Goal: Task Accomplishment & Management: Complete application form

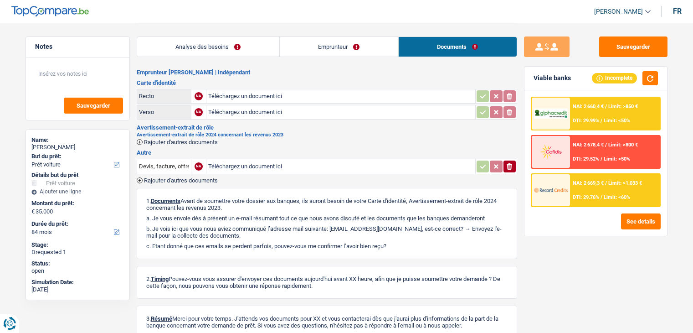
select select "car"
select select "84"
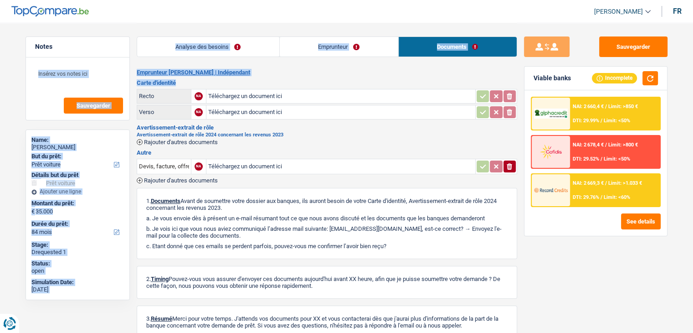
drag, startPoint x: 262, startPoint y: 77, endPoint x: 134, endPoint y: 73, distance: 128.6
click at [134, 73] on div "Notes Sauvegarder Name: Kevin Amador But du prêt: Confort maison: meubles, text…" at bounding box center [347, 192] width 656 height 338
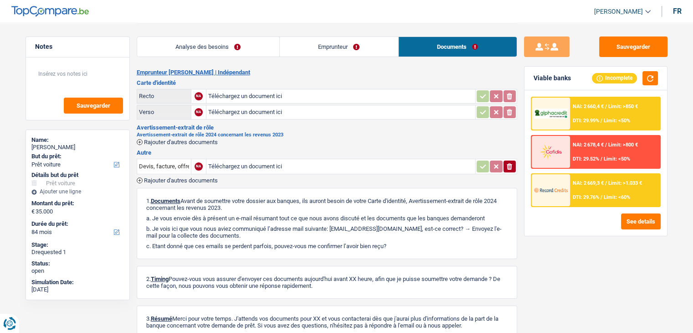
click at [134, 73] on div "Notes Sauvegarder Name: Kevin Amador But du prêt: Confort maison: meubles, text…" at bounding box center [78, 177] width 118 height 282
drag, startPoint x: 135, startPoint y: 71, endPoint x: 210, endPoint y: 82, distance: 75.9
click at [210, 82] on div "Notes Sauvegarder Name: Kevin Amador But du prêt: Confort maison: meubles, text…" at bounding box center [347, 192] width 656 height 338
drag, startPoint x: 180, startPoint y: 81, endPoint x: 140, endPoint y: 67, distance: 42.1
click at [140, 67] on div "Analyse des besoins Emprunteur Documents 1. Introduction & upselling by underst…" at bounding box center [327, 192] width 380 height 338
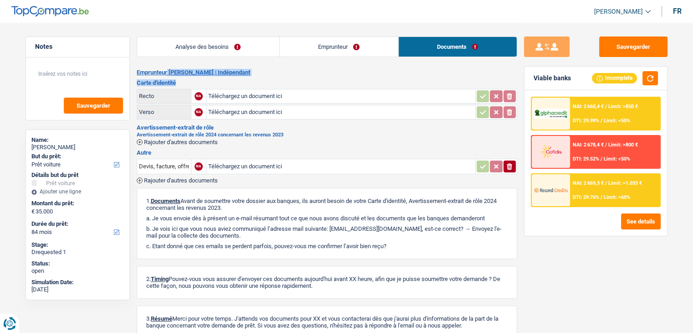
click at [140, 67] on div "Analyse des besoins Emprunteur Documents 1. Introduction & upselling by underst…" at bounding box center [327, 192] width 380 height 338
drag, startPoint x: 138, startPoint y: 67, endPoint x: 192, endPoint y: 89, distance: 58.6
click at [192, 89] on div "Analyse des besoins Emprunteur Documents 1. Introduction & upselling by underst…" at bounding box center [327, 192] width 380 height 338
click at [185, 72] on h2 "Emprunteur Kevin Amador | Indépendant" at bounding box center [327, 72] width 380 height 7
click at [185, 77] on div "Emprunteur Kevin Amador | Indépendant Carte d'identité Recto NA Téléchargez un …" at bounding box center [327, 215] width 380 height 292
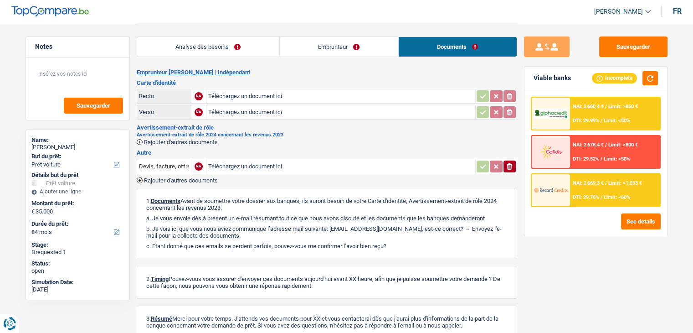
click at [377, 48] on link "Emprunteur" at bounding box center [339, 47] width 118 height 20
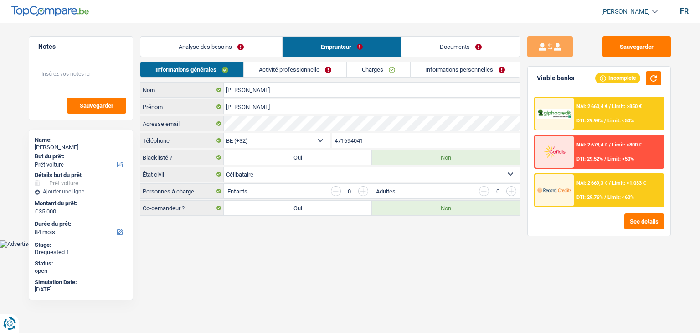
click at [422, 53] on link "Documents" at bounding box center [460, 47] width 118 height 20
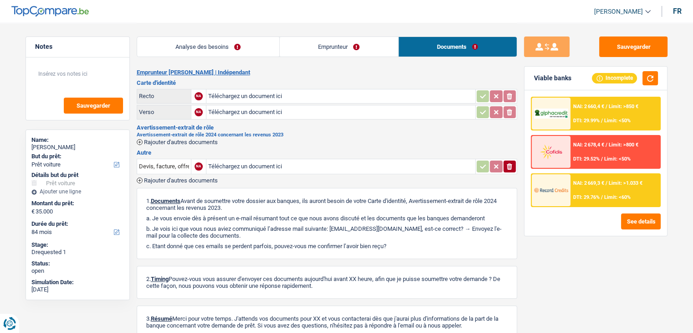
click at [306, 40] on link "Emprunteur" at bounding box center [339, 47] width 118 height 20
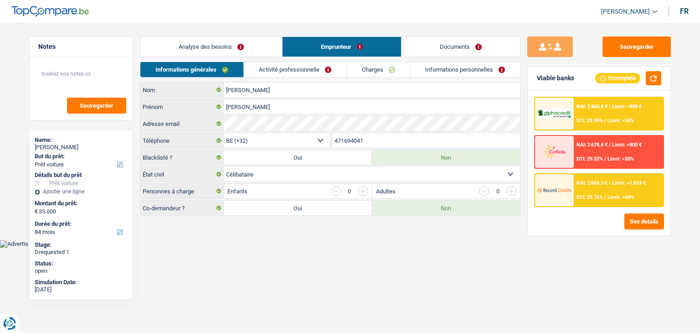
click at [241, 43] on link "Analyse des besoins" at bounding box center [211, 47] width 142 height 20
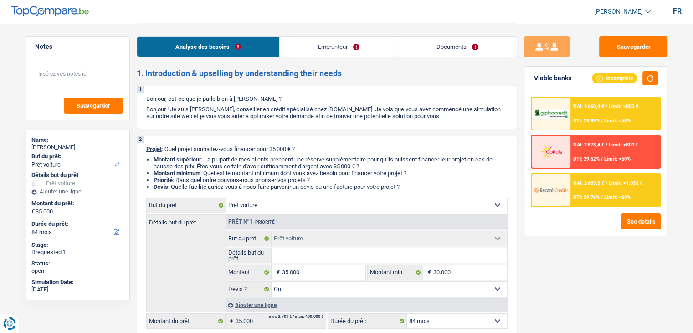
click at [246, 19] on header "Yanis Duboc Se déconnecter fr" at bounding box center [346, 11] width 693 height 23
click at [341, 22] on header "Yanis Duboc Se déconnecter fr" at bounding box center [346, 11] width 693 height 23
click at [351, 115] on p "Bonjour ! Je suis [PERSON_NAME], conseiller en crédit spécialisé chez [DOMAIN_N…" at bounding box center [326, 113] width 361 height 14
drag, startPoint x: 452, startPoint y: 119, endPoint x: 146, endPoint y: 99, distance: 306.8
click at [146, 99] on div "1 Bonjour, est-ce que je parle bien à Kevin Amador ? Bonjour ! Je suis Yanis Du…" at bounding box center [327, 107] width 380 height 43
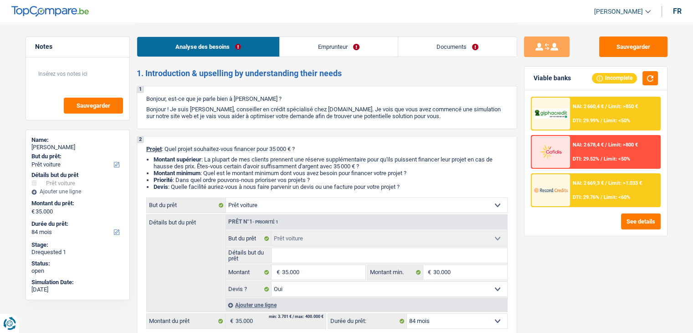
click at [146, 99] on p "Bonjour, est-ce que je parle bien à Kevin Amador ?" at bounding box center [326, 98] width 361 height 7
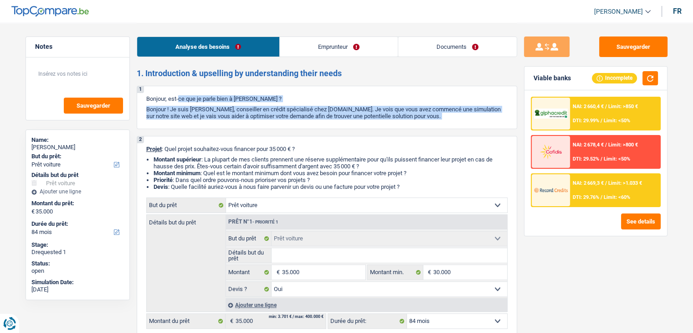
drag, startPoint x: 146, startPoint y: 99, endPoint x: 461, endPoint y: 123, distance: 316.2
click at [461, 123] on div "1 Bonjour, est-ce que je parle bien à Kevin Amador ? Bonjour ! Je suis Yanis Du…" at bounding box center [327, 107] width 380 height 43
drag, startPoint x: 461, startPoint y: 123, endPoint x: 375, endPoint y: 37, distance: 121.1
click at [462, 123] on div "1 Bonjour, est-ce que je parle bien à Kevin Amador ? Bonjour ! Je suis Yanis Du…" at bounding box center [327, 107] width 380 height 43
click at [431, 117] on p "Bonjour ! Je suis [PERSON_NAME], conseiller en crédit spécialisé chez [DOMAIN_N…" at bounding box center [326, 113] width 361 height 14
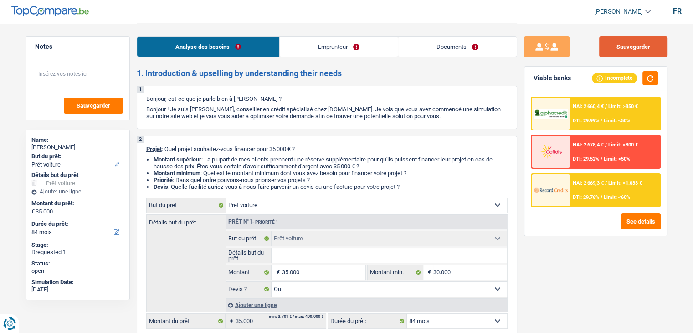
click at [607, 47] on button "Sauvegarder" at bounding box center [633, 46] width 68 height 21
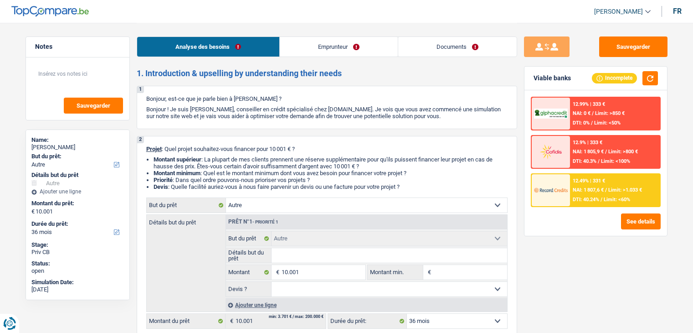
select select "other"
select select "36"
select select "other"
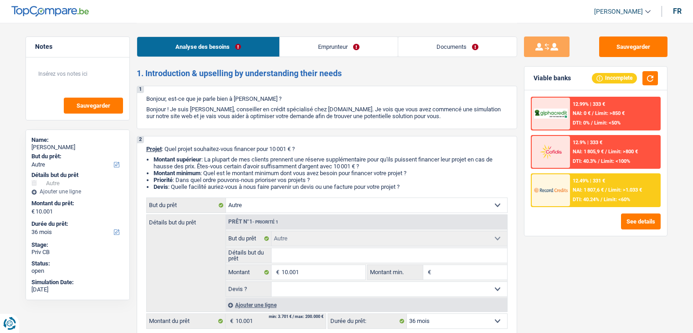
select select "36"
select select "retired"
select select "pension"
select select "rents"
select select "carLoan"
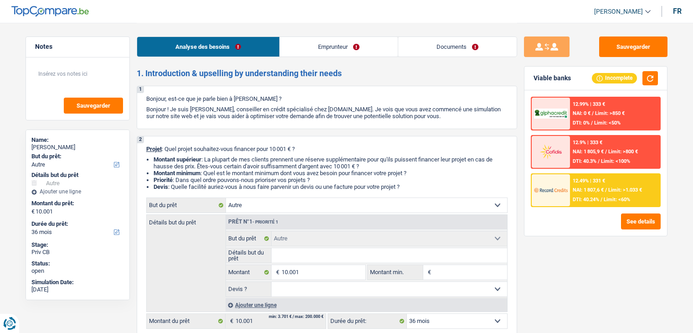
select select "42"
select select "other"
select select "36"
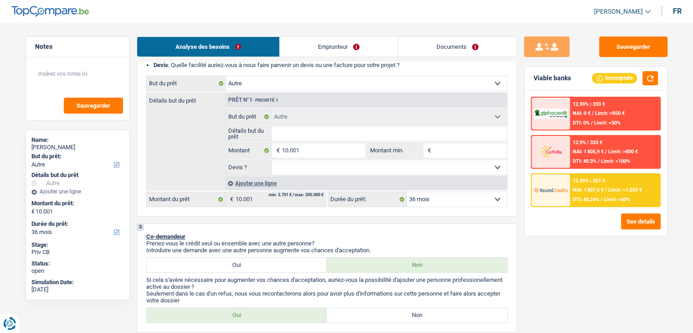
scroll to position [137, 0]
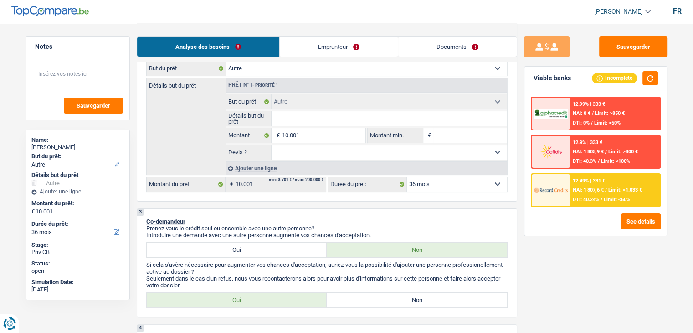
drag, startPoint x: 377, startPoint y: 236, endPoint x: 329, endPoint y: 229, distance: 48.4
click at [329, 229] on div "Prenez-vous le crédit seul ou ensemble avec une autre personne? Introduire une …" at bounding box center [326, 232] width 361 height 14
drag, startPoint x: 326, startPoint y: 223, endPoint x: 302, endPoint y: 164, distance: 63.3
click at [326, 221] on p "Co-demandeur" at bounding box center [326, 221] width 361 height 7
click at [304, 134] on input "10.001" at bounding box center [323, 135] width 83 height 15
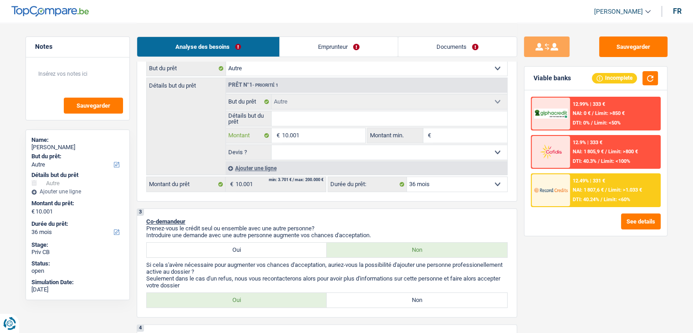
type input "1.000"
type input "100"
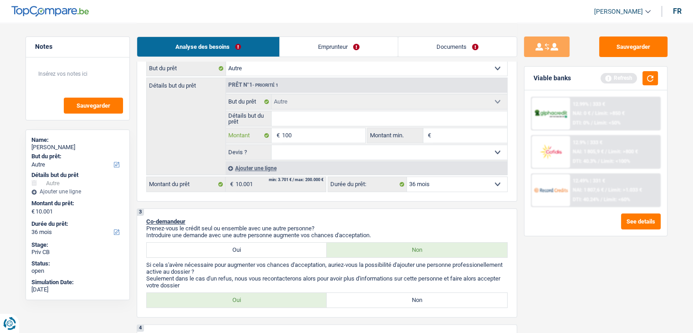
type input "10"
type input "1"
type input "15"
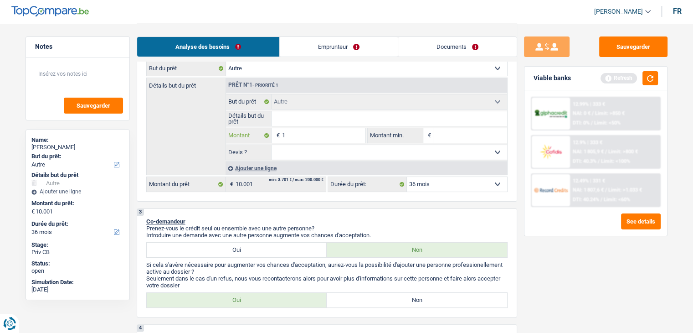
type input "15"
type input "150"
type input "1.500"
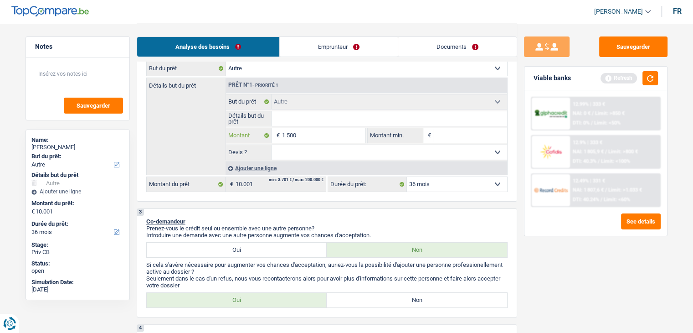
type input "15.000"
select select "60"
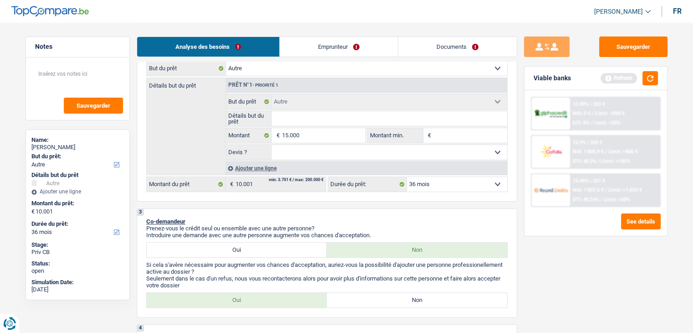
type input "15.000"
select select "60"
type input "15.000"
select select "60"
click at [437, 133] on input "Montant min." at bounding box center [470, 135] width 74 height 15
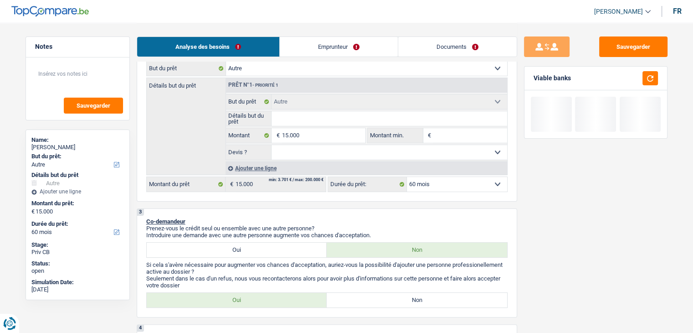
type input "1"
type input "10"
type input "100"
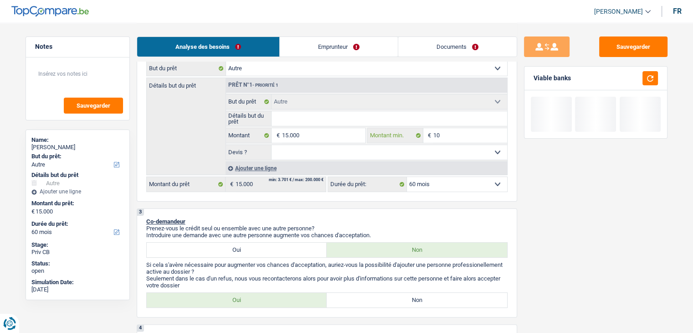
type input "100"
type input "1.000"
type input "10.000"
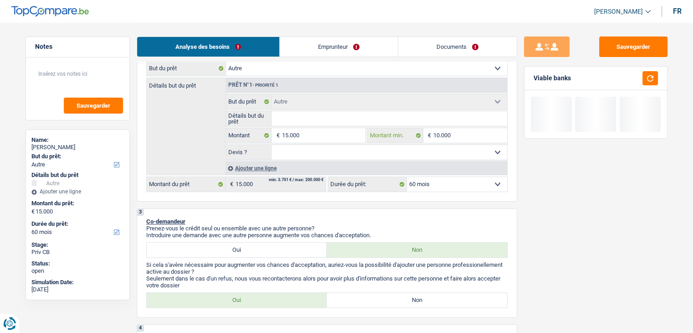
type input "10.000"
click at [380, 219] on p "Co-demandeur" at bounding box center [326, 221] width 361 height 7
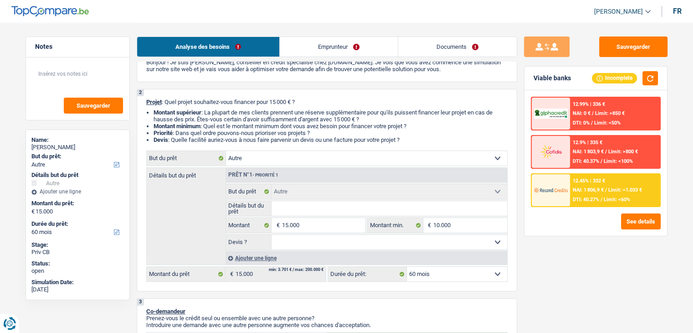
scroll to position [46, 0]
click at [274, 164] on select "Confort maison: meubles, textile, peinture, électroménager, outillage non-profe…" at bounding box center [366, 159] width 281 height 15
click at [91, 80] on textarea at bounding box center [77, 77] width 91 height 27
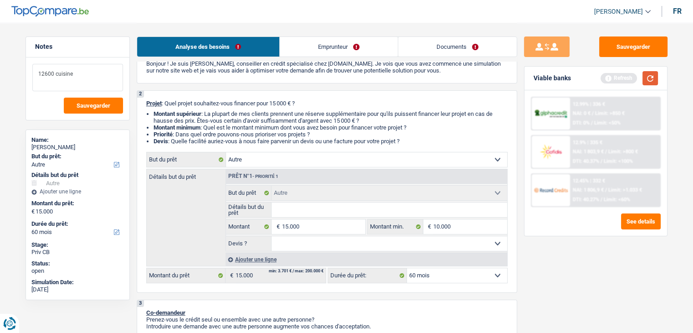
type textarea "12600 cuisine"
click at [656, 82] on button "button" at bounding box center [649, 78] width 15 height 14
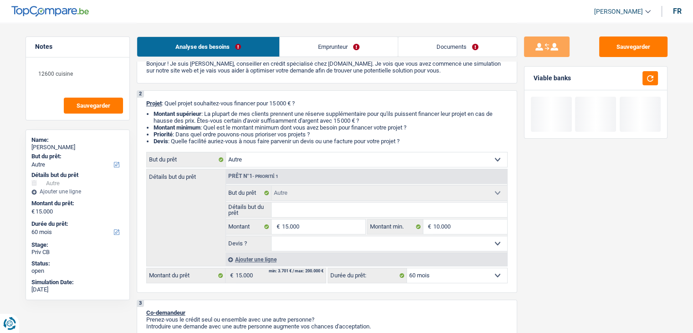
click at [407, 140] on li "Devis : Quelle facilité auriez-vous à nous faire parvenir un devis ou une factu…" at bounding box center [331, 141] width 354 height 7
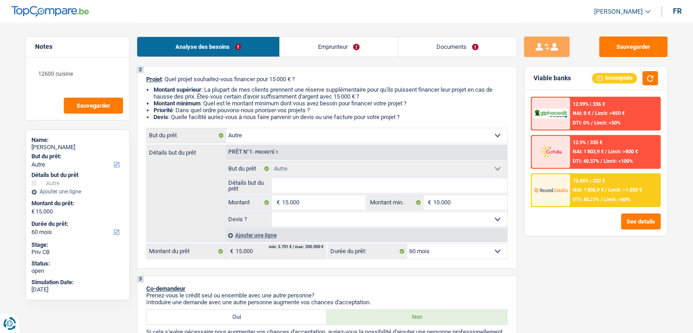
scroll to position [91, 0]
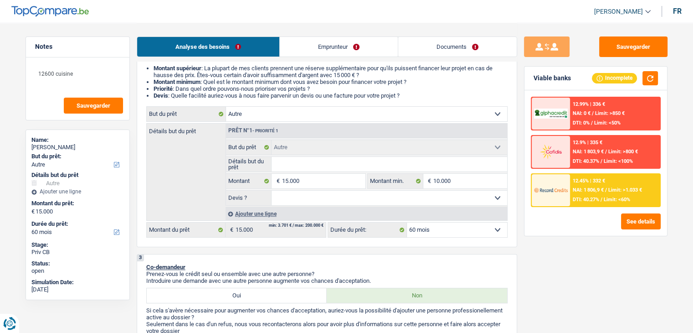
click at [249, 210] on div "Ajouter une ligne" at bounding box center [367, 213] width 282 height 13
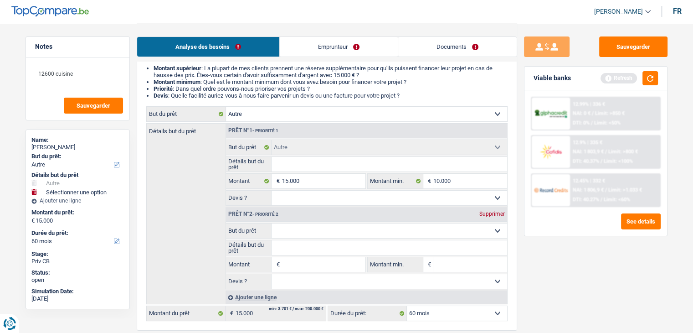
click at [281, 115] on select "Confort maison: meubles, textile, peinture, électroménager, outillage non-profe…" at bounding box center [366, 114] width 281 height 15
select select "houseOrGarden"
click at [226, 107] on select "Confort maison: meubles, textile, peinture, électroménager, outillage non-profe…" at bounding box center [366, 114] width 281 height 15
select select "houseOrGarden"
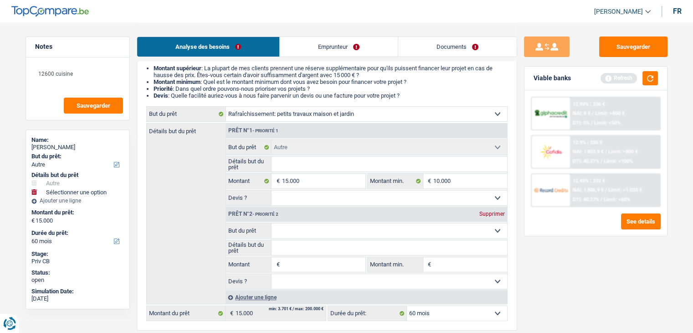
select select "houseOrGarden"
select select "other"
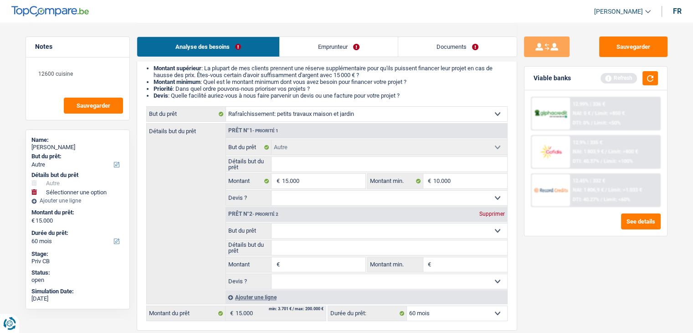
type input "15.000"
type input "10.000"
select select "other"
type input "15.000"
type input "10.000"
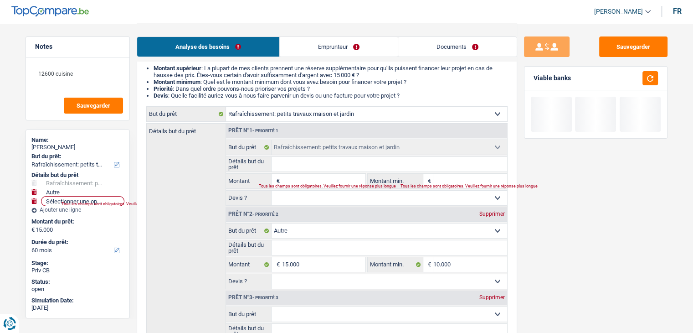
click at [305, 179] on input "Montant" at bounding box center [323, 181] width 83 height 15
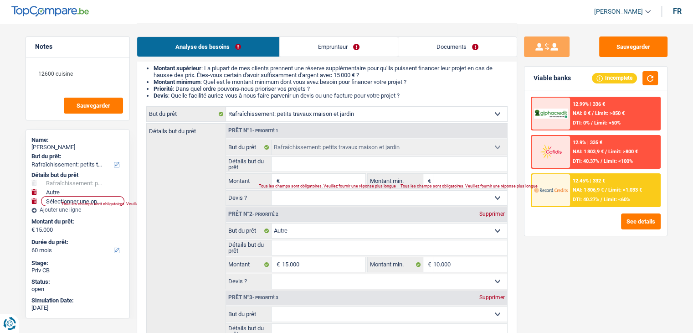
type input "1"
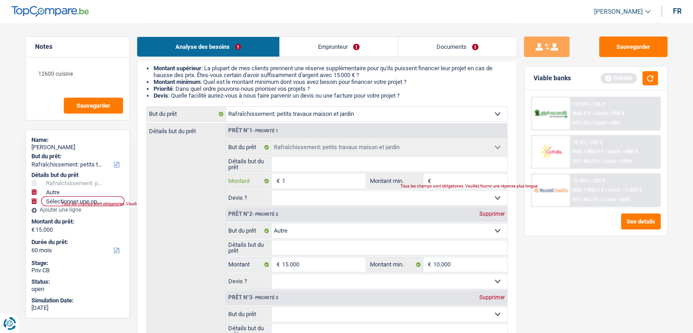
type input "12"
type input "126"
type input "1.260"
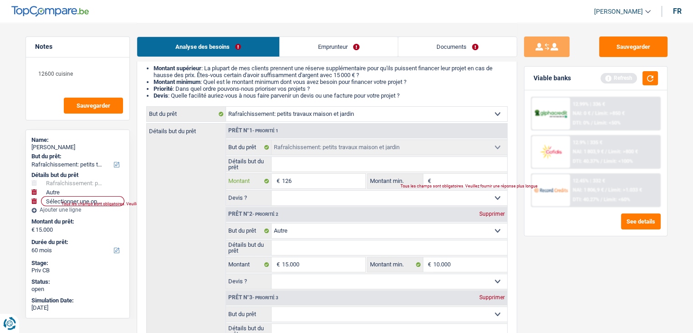
type input "1.260"
type input "12.600"
type input "27.600"
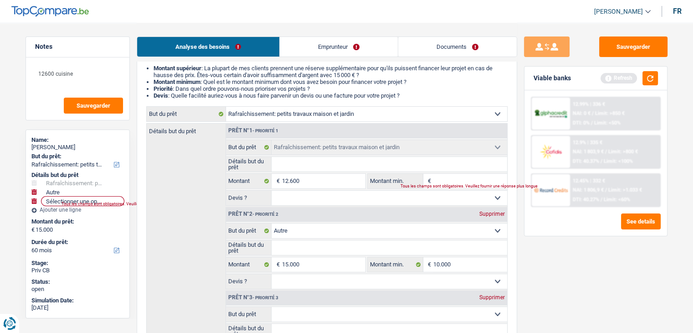
type input "27.600"
click at [498, 217] on div "Prêt n°2 - Priorité 2 Supprimer" at bounding box center [366, 214] width 281 height 15
select select "120"
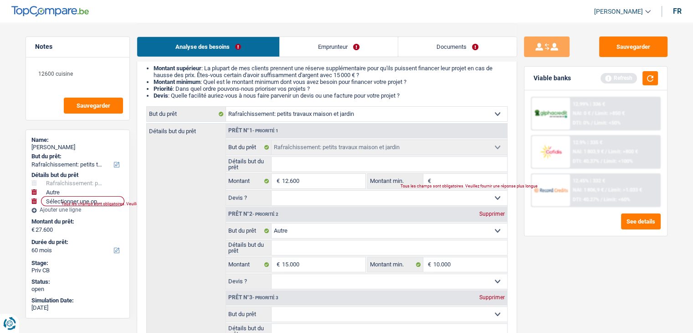
select select "120"
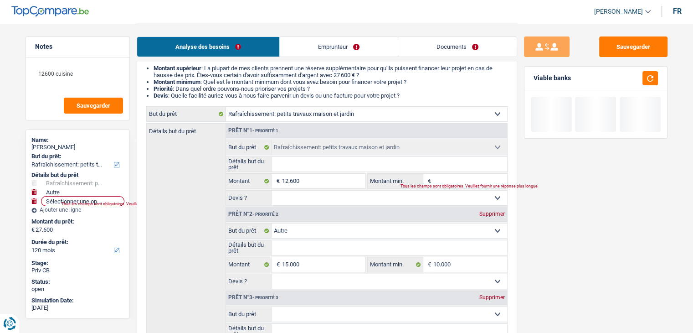
click at [487, 212] on div "Supprimer" at bounding box center [492, 213] width 30 height 5
type input "12.600"
select select "60"
type input "12.600"
select select "60"
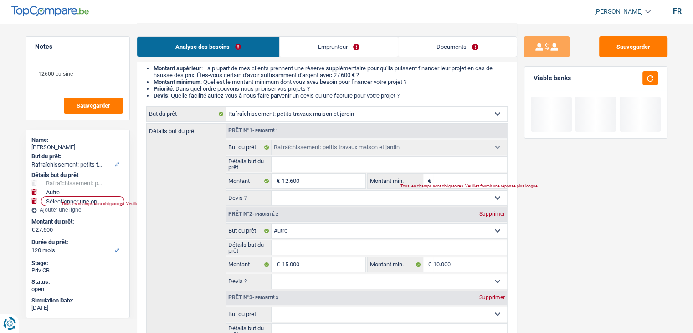
type input "12.600"
select select "60"
select select
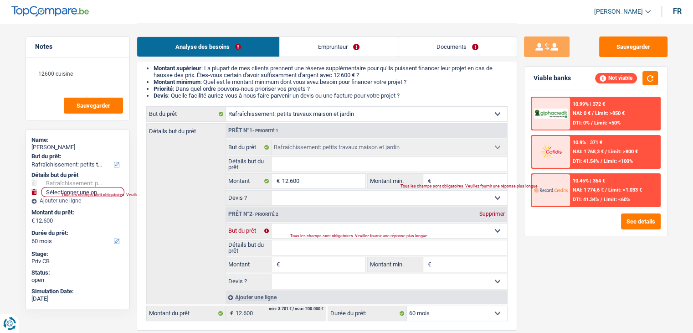
click at [292, 230] on select "Confort maison: meubles, textile, peinture, électroménager, outillage non-profe…" at bounding box center [390, 230] width 236 height 15
select select "household"
click at [272, 223] on select "Confort maison: meubles, textile, peinture, électroménager, outillage non-profe…" at bounding box center [390, 230] width 236 height 15
select select "household"
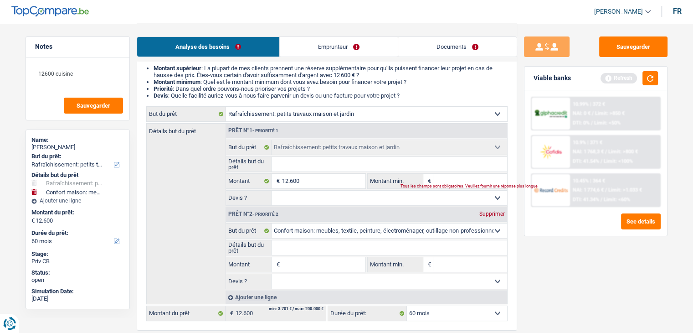
click at [302, 261] on input "Montant" at bounding box center [323, 264] width 83 height 15
click at [293, 180] on input "12.600" at bounding box center [323, 181] width 83 height 15
type input "1.200"
type input "12.500"
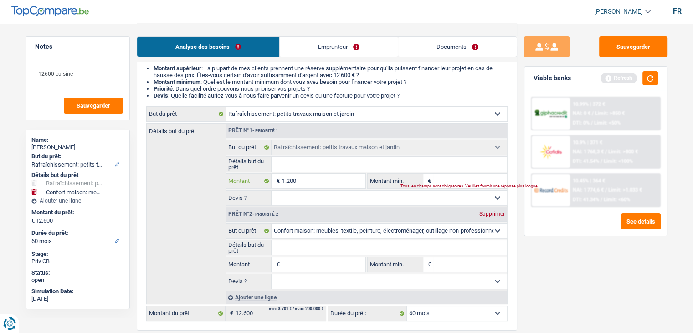
type input "12.500"
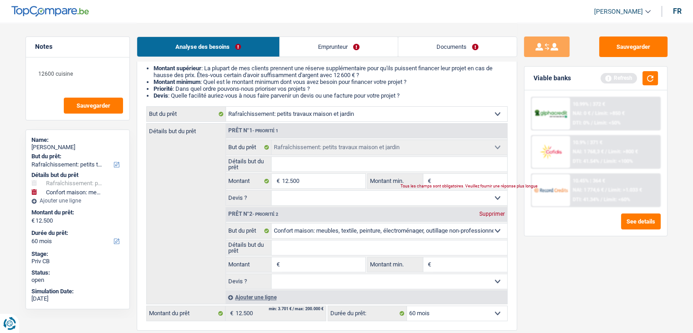
click at [298, 266] on input "Montant" at bounding box center [323, 264] width 83 height 15
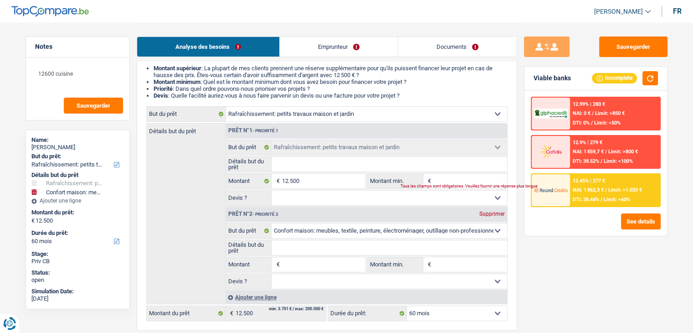
type input "3"
type input "30"
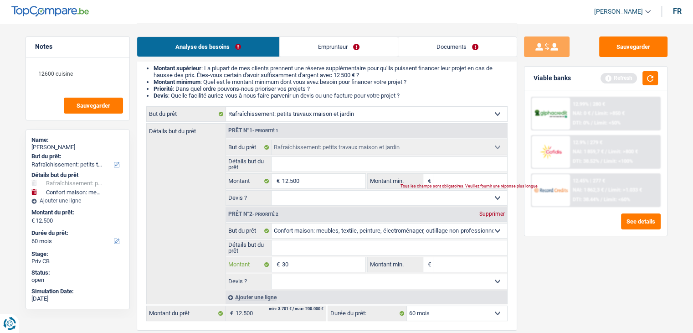
type input "300"
type input "3.000"
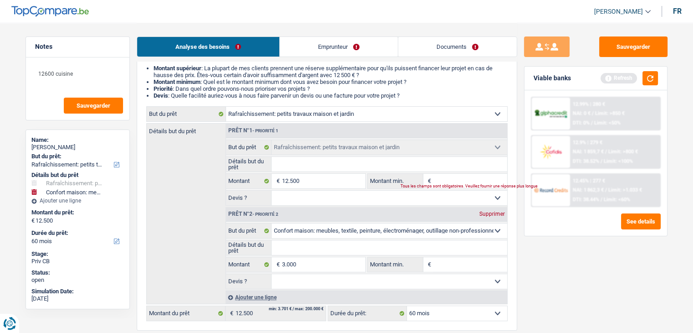
type input "15.500"
click at [555, 283] on div "Sauvegarder Viable banks Refresh 12.99% | 280 € NAI: 0 € / Limit: >850 € DTI: 0…" at bounding box center [595, 177] width 157 height 282
select select "84"
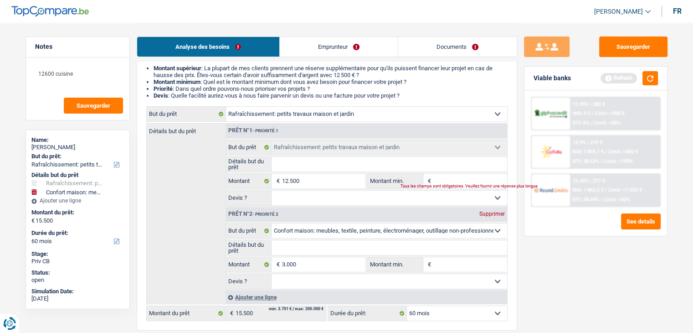
select select "84"
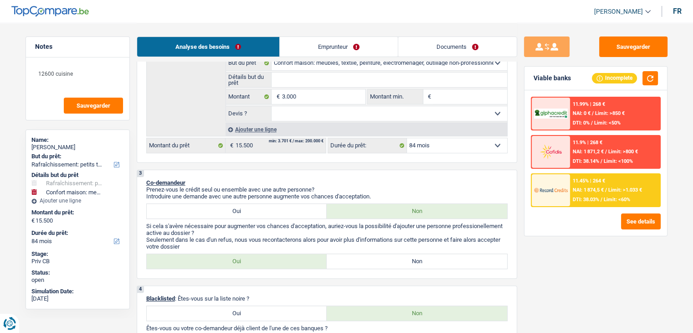
scroll to position [275, 0]
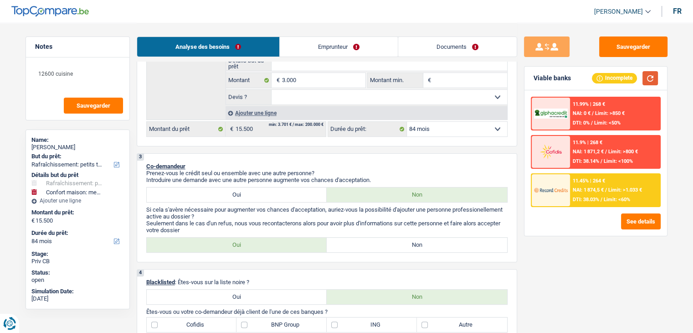
click at [651, 79] on button "button" at bounding box center [649, 78] width 15 height 14
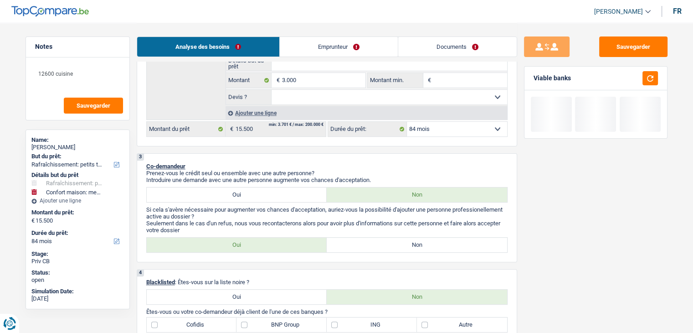
click at [383, 239] on label "Non" at bounding box center [417, 244] width 180 height 15
click at [383, 239] on input "Non" at bounding box center [417, 244] width 180 height 15
radio input "true"
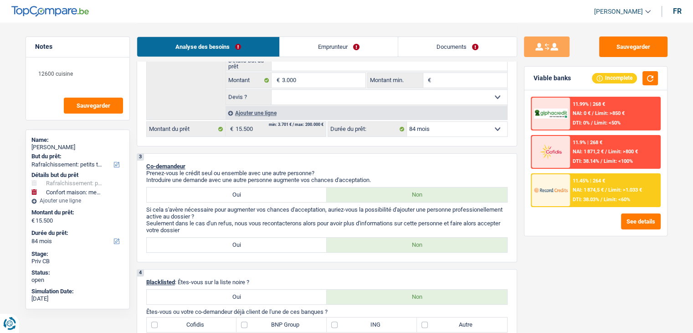
scroll to position [412, 0]
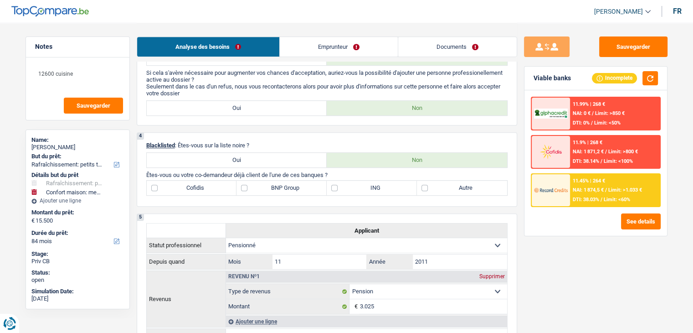
drag, startPoint x: 266, startPoint y: 142, endPoint x: 178, endPoint y: 145, distance: 88.0
click at [178, 145] on p "Blacklisted : Êtes-vous sur la liste noire ?" at bounding box center [326, 145] width 361 height 7
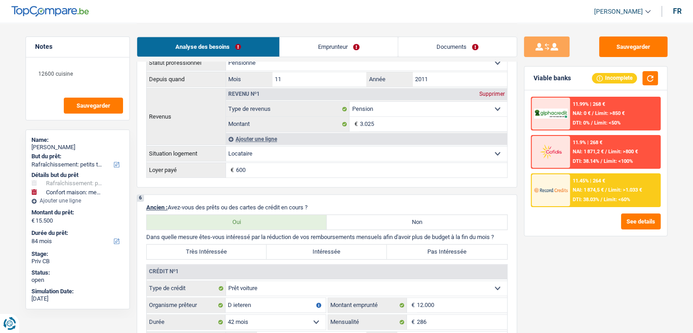
scroll to position [776, 0]
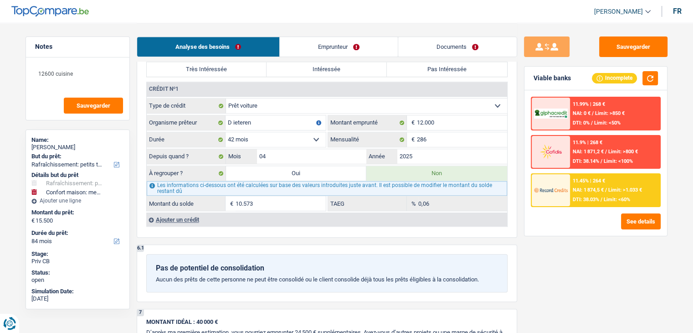
click at [399, 254] on div "Pas de potentiel de consolidation Aucun des prêts de cette personne ne peut êtr…" at bounding box center [326, 273] width 361 height 38
click at [248, 133] on select "12 mois 18 mois 24 mois 30 mois 36 mois 42 mois 48 mois 60 mois Sélectionner un…" at bounding box center [276, 139] width 100 height 15
click at [434, 132] on input "286" at bounding box center [462, 139] width 90 height 15
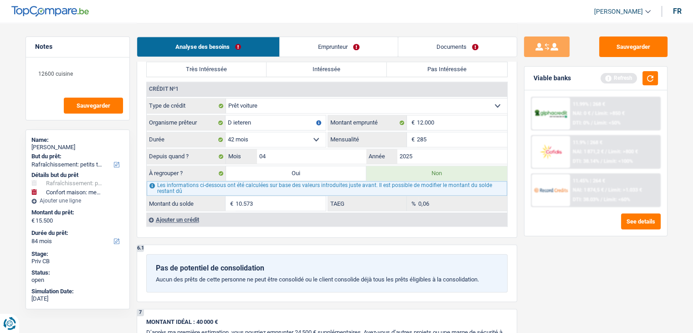
type input "285"
type input "10.569"
type input "0,00"
click at [346, 263] on div "Pas de potentiel de consolidation" at bounding box center [327, 267] width 342 height 9
click at [245, 138] on select "12 mois 18 mois 24 mois 30 mois 36 mois 42 mois 48 mois 60 mois Sélectionner un…" at bounding box center [276, 139] width 100 height 15
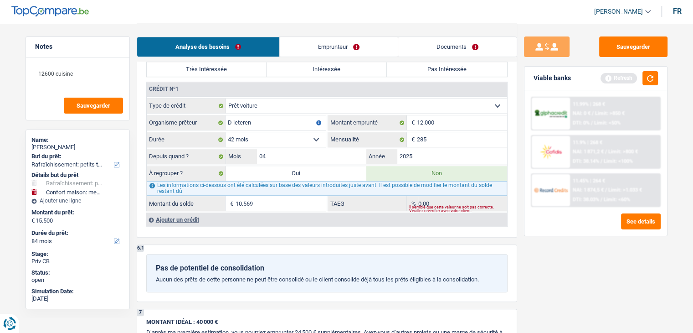
click at [245, 138] on select "12 mois 18 mois 24 mois 30 mois 36 mois 42 mois 48 mois 60 mois Sélectionner un…" at bounding box center [276, 139] width 100 height 15
drag, startPoint x: 293, startPoint y: 231, endPoint x: 288, endPoint y: 231, distance: 5.5
click at [292, 231] on div "6 Ancien : Avez-vous des prêts ou des cartes de crédit en cours ? Oui Non Dans …" at bounding box center [327, 125] width 380 height 226
click at [197, 213] on div "Ajouter un crédit" at bounding box center [326, 219] width 361 height 14
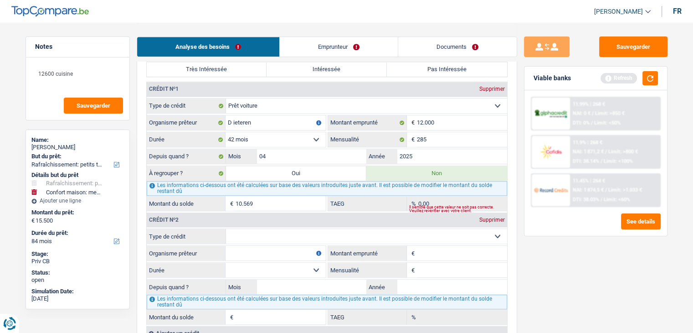
click at [255, 233] on select "Carte ou ouverture de crédit Prêt hypothécaire Vente à tempérament Prêt à tempé…" at bounding box center [366, 236] width 281 height 15
select select "cardOrCredit"
type input "0"
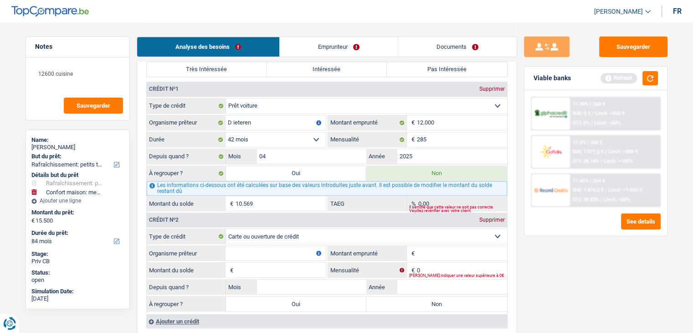
click at [263, 250] on input "Organisme prêteur" at bounding box center [276, 253] width 100 height 15
type input "Krefel"
click at [445, 246] on input "Montant" at bounding box center [462, 253] width 90 height 15
drag, startPoint x: 550, startPoint y: 232, endPoint x: 540, endPoint y: 232, distance: 10.0
click at [550, 232] on div "11.99% | 268 € NAI: 0 € / Limit: >850 € DTI: 0% / Limit: <50% 11.9% | 268 € NAI…" at bounding box center [595, 162] width 143 height 145
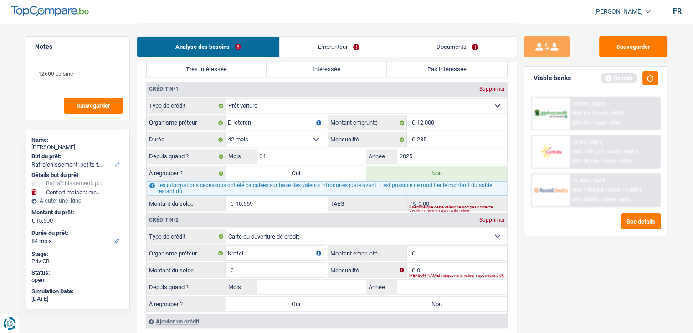
scroll to position [913, 0]
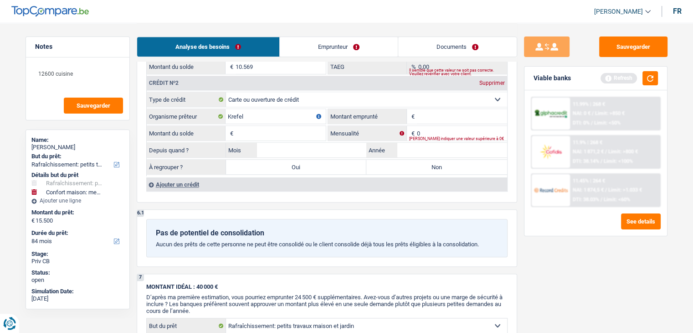
click at [186, 178] on div "Ajouter un crédit" at bounding box center [326, 184] width 361 height 14
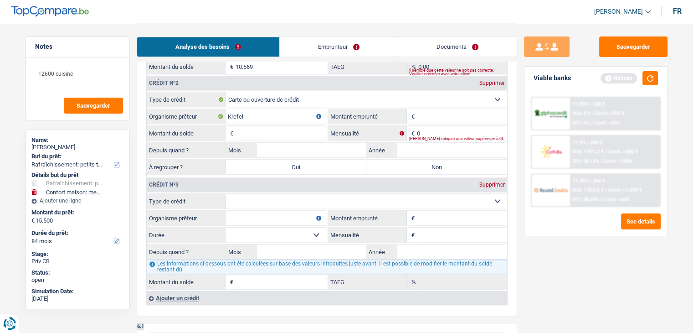
click at [279, 194] on select "Carte ou ouverture de crédit Prêt hypothécaire Vente à tempérament Prêt à tempé…" at bounding box center [366, 201] width 281 height 15
select select "cardOrCredit"
type input "0"
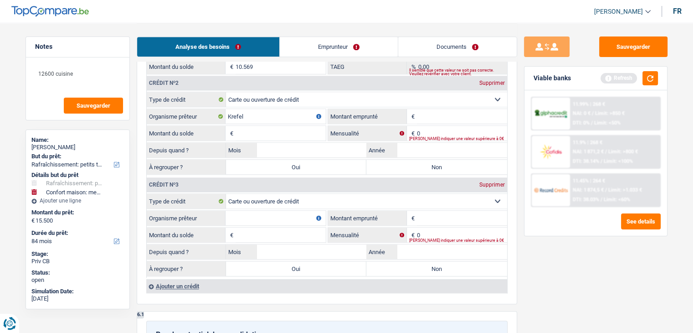
click at [487, 182] on div "Supprimer" at bounding box center [492, 184] width 30 height 5
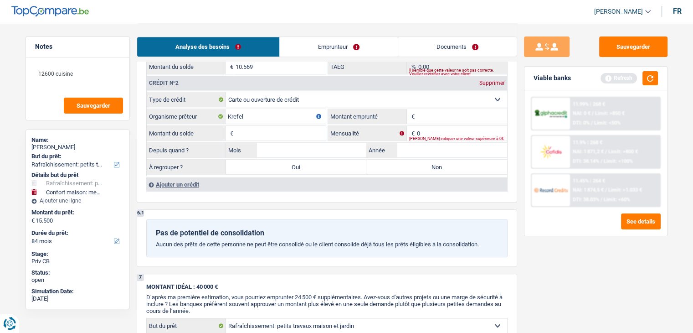
click at [433, 112] on input "Montant" at bounding box center [462, 116] width 90 height 15
drag, startPoint x: 253, startPoint y: 112, endPoint x: 191, endPoint y: 104, distance: 62.4
click at [196, 109] on div "Krefel Organisme prêteur" at bounding box center [236, 116] width 179 height 15
type input "Santander"
click at [656, 79] on button "button" at bounding box center [649, 78] width 15 height 14
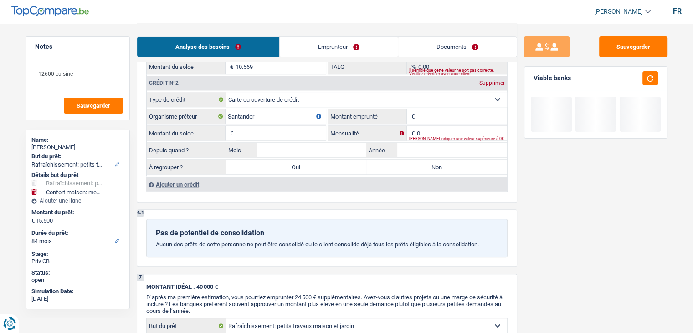
click at [437, 109] on input "Montant" at bounding box center [462, 116] width 90 height 15
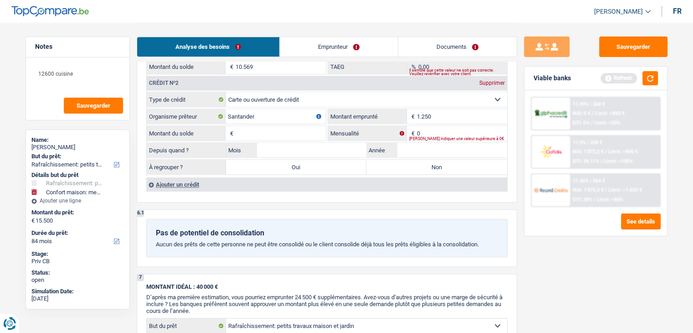
type input "1.250"
click at [256, 130] on input "Montant du solde" at bounding box center [281, 133] width 90 height 15
type input "1"
click at [431, 128] on input "0" at bounding box center [462, 133] width 90 height 15
type input "1"
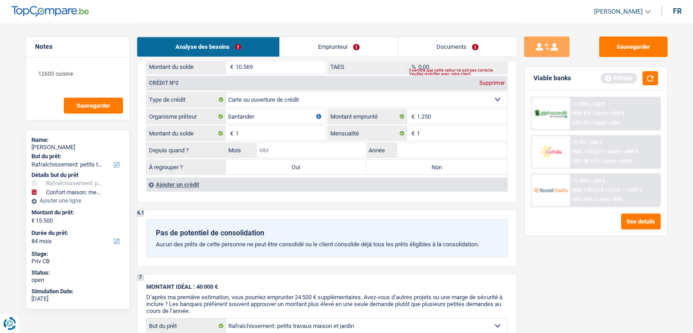
click at [310, 144] on input "Mois" at bounding box center [312, 150] width 110 height 15
drag, startPoint x: 655, startPoint y: 77, endPoint x: 649, endPoint y: 78, distance: 6.4
click at [655, 77] on button "button" at bounding box center [649, 78] width 15 height 14
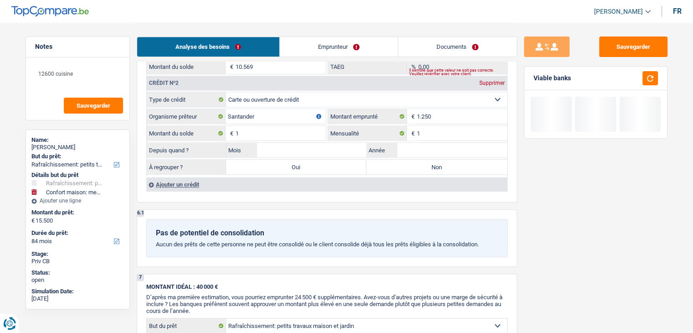
drag, startPoint x: 579, startPoint y: 79, endPoint x: 533, endPoint y: 82, distance: 46.5
click at [533, 82] on div "Viable banks" at bounding box center [595, 79] width 143 height 24
click at [533, 82] on div "Viable banks" at bounding box center [551, 78] width 37 height 8
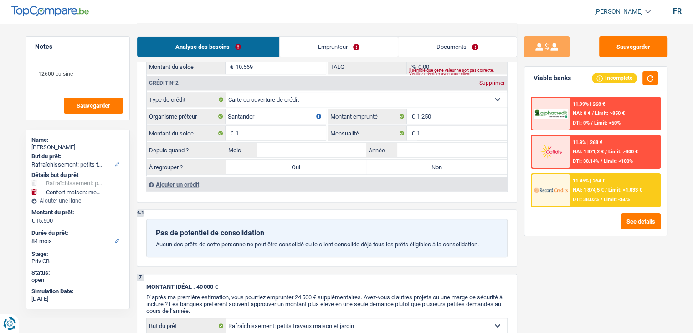
drag, startPoint x: 533, startPoint y: 78, endPoint x: 572, endPoint y: 80, distance: 39.2
click at [572, 80] on div "Viable banks Incomplete" at bounding box center [595, 79] width 143 height 24
click at [420, 145] on input "Année" at bounding box center [452, 150] width 110 height 15
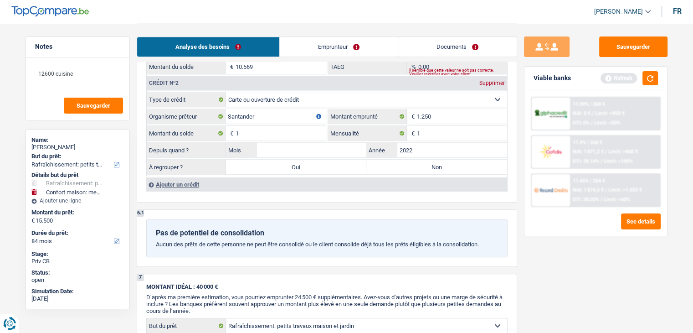
type input "2022"
click at [361, 143] on input "Mois" at bounding box center [312, 150] width 110 height 15
type input "09"
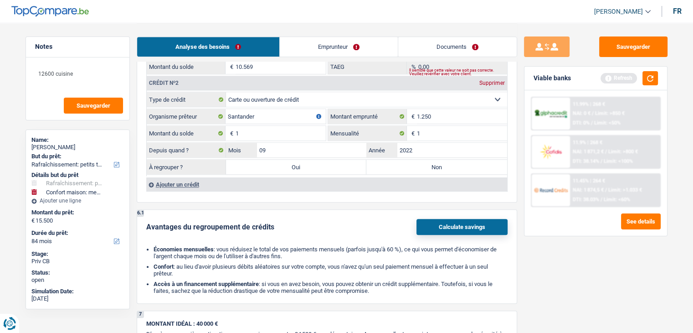
click at [421, 166] on label "Non" at bounding box center [436, 166] width 141 height 15
click at [421, 166] on input "Non" at bounding box center [436, 166] width 141 height 15
radio input "true"
click at [652, 73] on button "button" at bounding box center [649, 78] width 15 height 14
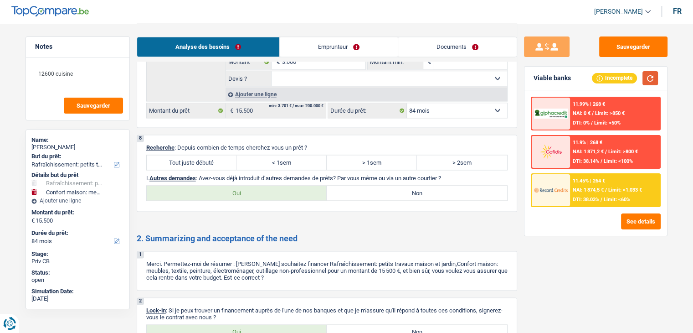
scroll to position [1369, 0]
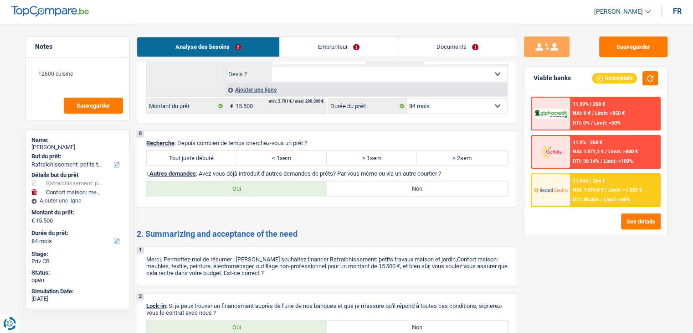
click at [190, 156] on label "Tout juste débuté" at bounding box center [192, 157] width 90 height 15
click at [190, 156] on input "Tout juste débuté" at bounding box center [192, 157] width 90 height 15
radio input "true"
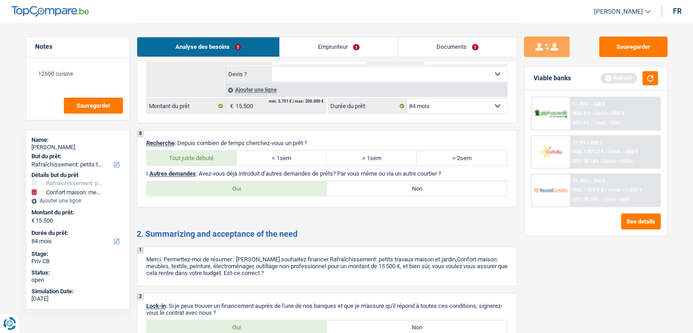
click at [420, 181] on label "Non" at bounding box center [417, 188] width 180 height 15
click at [420, 181] on input "Non" at bounding box center [417, 188] width 180 height 15
radio input "true"
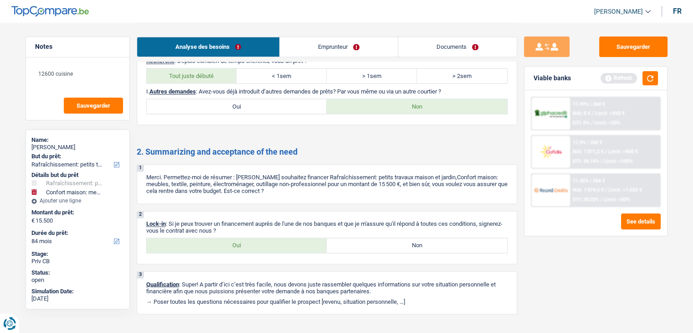
scroll to position [1460, 0]
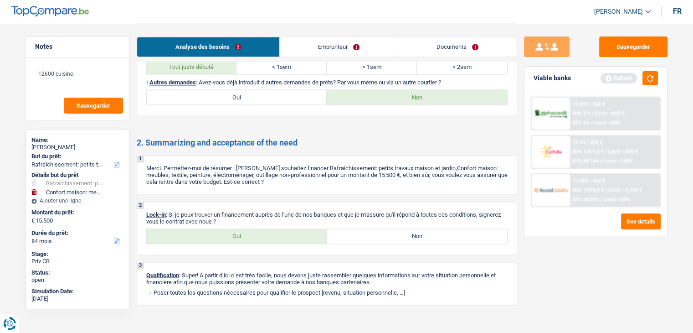
click at [261, 235] on label "Oui" at bounding box center [237, 236] width 180 height 15
click at [261, 235] on input "Oui" at bounding box center [237, 236] width 180 height 15
radio input "true"
click at [308, 46] on link "Emprunteur" at bounding box center [339, 47] width 118 height 20
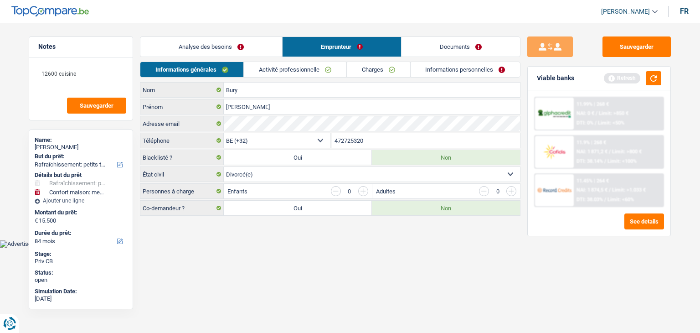
click at [259, 247] on html "Vous avez le contrôle de vos données Nous utilisons des cookies, tout comme nos…" at bounding box center [350, 123] width 700 height 247
click at [226, 237] on main "Notes 12600 cuisine Sauvegarder Name: Nicole Bury But du prêt: Confort maison: …" at bounding box center [350, 120] width 700 height 240
click at [285, 244] on body "Vous avez le contrôle de vos données Nous utilisons des cookies, tout comme nos…" at bounding box center [350, 123] width 700 height 247
click at [272, 65] on link "Activité professionnelle" at bounding box center [295, 69] width 103 height 15
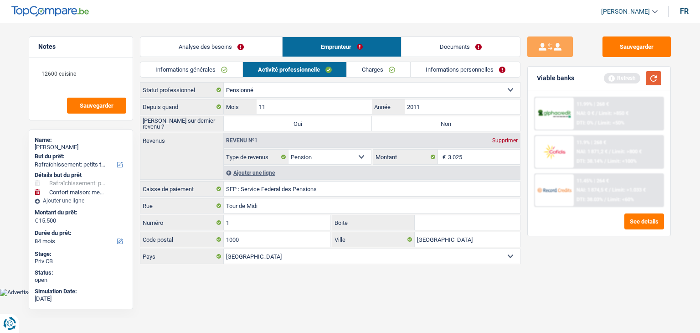
click at [655, 79] on button "button" at bounding box center [653, 78] width 15 height 14
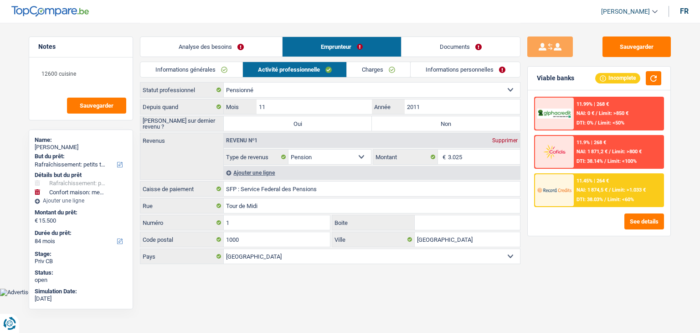
click at [421, 128] on label "Non" at bounding box center [446, 123] width 148 height 15
click at [421, 128] on input "Non" at bounding box center [446, 123] width 148 height 15
radio input "true"
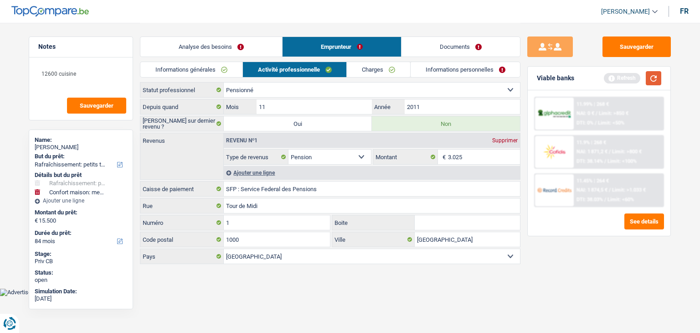
click at [654, 77] on button "button" at bounding box center [653, 78] width 15 height 14
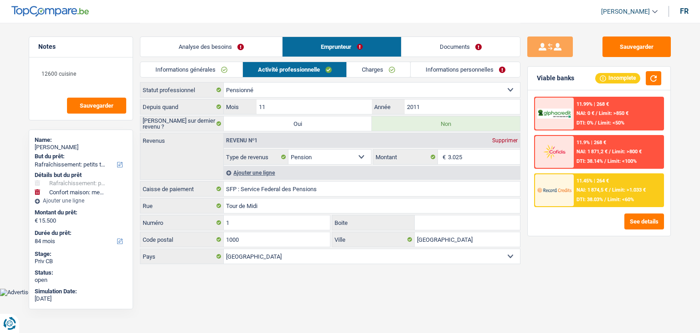
click at [526, 157] on div "Sauvegarder Viable banks Incomplete 11.99% | 268 € NAI: 0 € / Limit: >850 € DTI…" at bounding box center [598, 177] width 157 height 282
click at [523, 161] on div "Sauvegarder Viable banks Incomplete 11.99% | 268 € NAI: 0 € / Limit: >850 € DTI…" at bounding box center [598, 177] width 157 height 282
click at [482, 159] on input "3.025" at bounding box center [484, 156] width 72 height 15
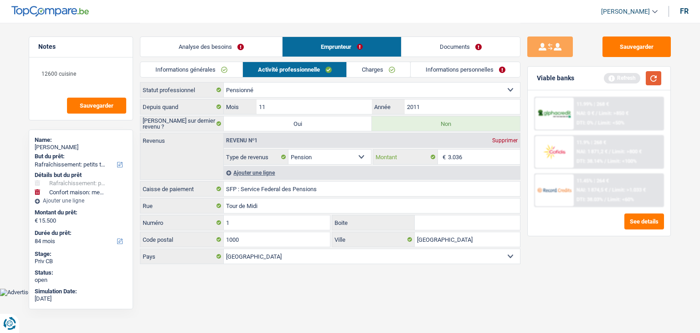
type input "3.036"
click at [648, 78] on button "button" at bounding box center [653, 78] width 15 height 14
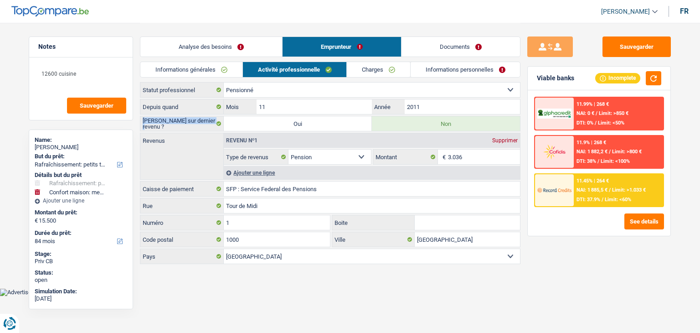
drag, startPoint x: 212, startPoint y: 123, endPoint x: 143, endPoint y: 123, distance: 69.2
click at [143, 123] on label "[PERSON_NAME] sur dernier revenu ?" at bounding box center [181, 123] width 83 height 15
click at [357, 74] on link "Charges" at bounding box center [378, 69] width 63 height 15
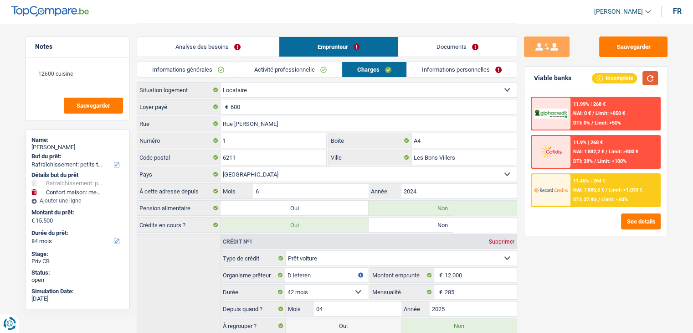
click at [646, 80] on button "button" at bounding box center [649, 78] width 15 height 14
click at [574, 234] on div "Viable banks Incomplete 11.99% | 268 € NAI: 0 € / Limit: >850 € DTI: 0% / Limit…" at bounding box center [596, 151] width 144 height 170
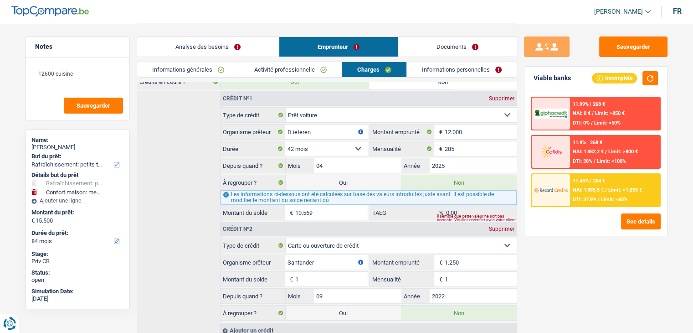
scroll to position [175, 0]
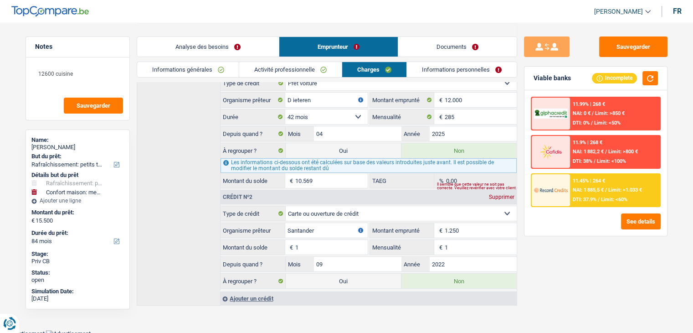
click at [416, 67] on link "Informations personnelles" at bounding box center [462, 69] width 110 height 15
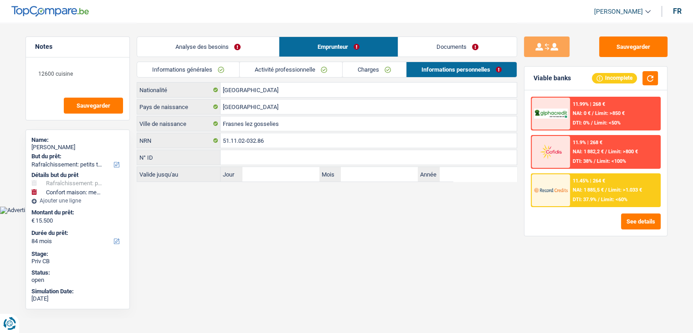
scroll to position [0, 0]
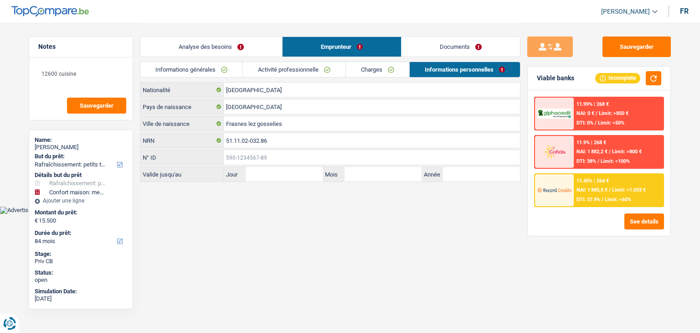
click at [277, 154] on input "N° ID" at bounding box center [372, 157] width 296 height 15
click at [271, 214] on html "Vous avez le contrôle de vos données Nous utilisons des cookies, tout comme nos…" at bounding box center [350, 107] width 700 height 214
click at [350, 71] on link "Charges" at bounding box center [377, 69] width 63 height 15
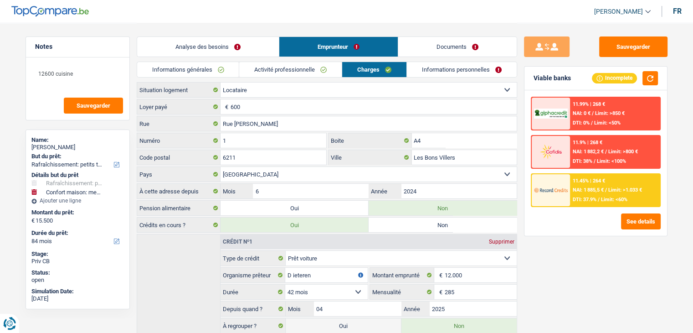
click at [295, 65] on link "Activité professionnelle" at bounding box center [290, 69] width 103 height 15
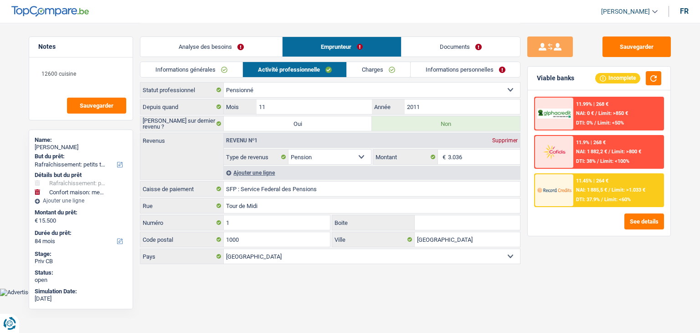
click at [213, 66] on link "Informations générales" at bounding box center [191, 69] width 102 height 15
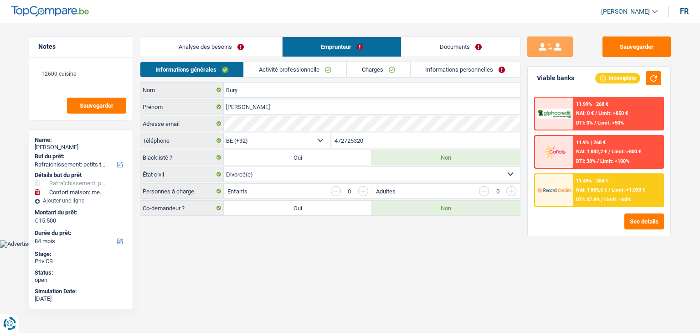
click at [225, 37] on link "Analyse des besoins" at bounding box center [211, 47] width 142 height 20
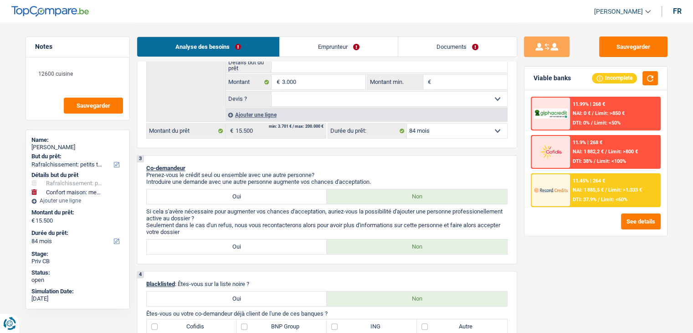
scroll to position [410, 0]
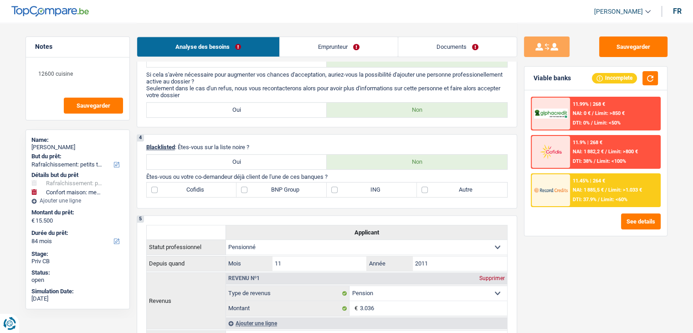
drag, startPoint x: 334, startPoint y: 172, endPoint x: 143, endPoint y: 174, distance: 191.4
click at [143, 174] on div "4 Blacklisted : Êtes-vous sur la liste noire ? Oui Non Êtes-vous ou votre co-de…" at bounding box center [327, 171] width 380 height 74
drag, startPoint x: 177, startPoint y: 175, endPoint x: 347, endPoint y: 175, distance: 170.4
click at [347, 175] on div "4 Blacklisted : Êtes-vous sur la liste noire ? Oui Non Êtes-vous ou votre co-de…" at bounding box center [327, 171] width 380 height 74
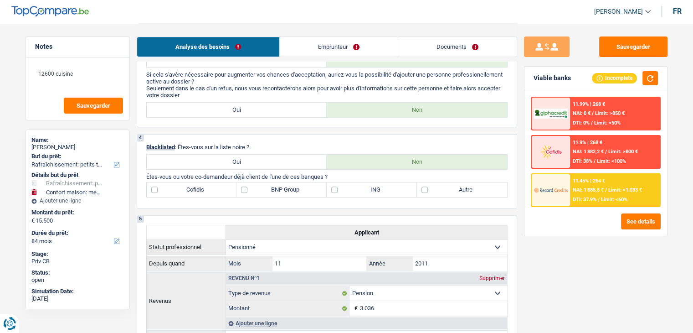
click at [347, 175] on p "Êtes-vous ou votre co-demandeur déjà client de l'une de ces banques ?" at bounding box center [326, 176] width 361 height 7
click at [446, 179] on div "4 Blacklisted : Êtes-vous sur la liste noire ? Oui Non Êtes-vous ou votre co-de…" at bounding box center [327, 171] width 380 height 74
click at [443, 185] on label "Autre" at bounding box center [462, 189] width 90 height 15
click at [443, 185] on input "Autre" at bounding box center [462, 189] width 90 height 15
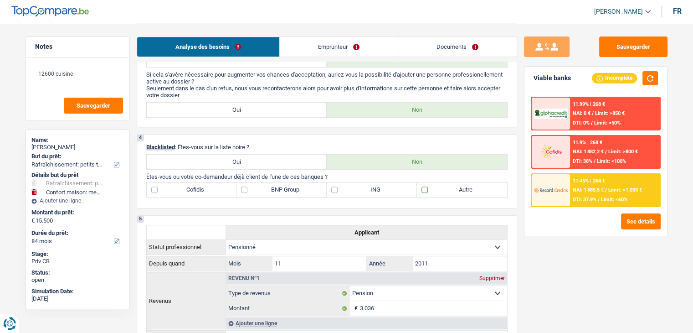
checkbox input "true"
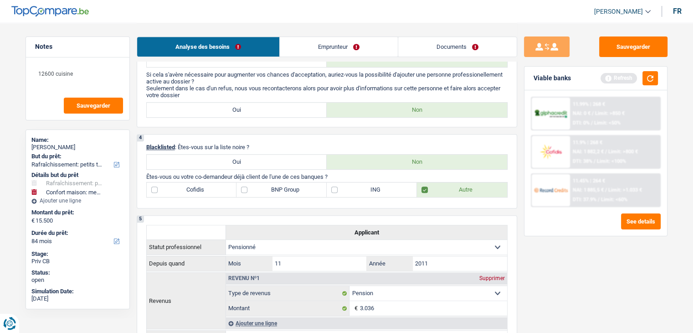
click at [656, 68] on div "Viable banks Refresh" at bounding box center [595, 79] width 143 height 24
click at [654, 73] on button "button" at bounding box center [649, 78] width 15 height 14
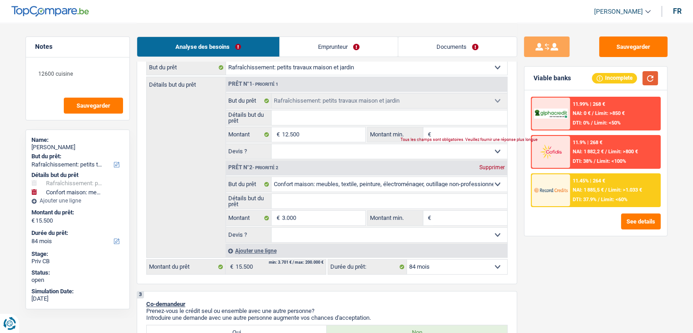
scroll to position [137, 0]
click at [447, 215] on input "Montant min." at bounding box center [470, 218] width 74 height 15
type input "3"
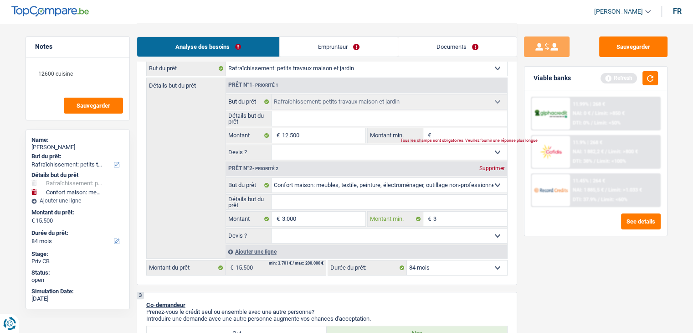
type input "30"
type input "300"
type input "3.000"
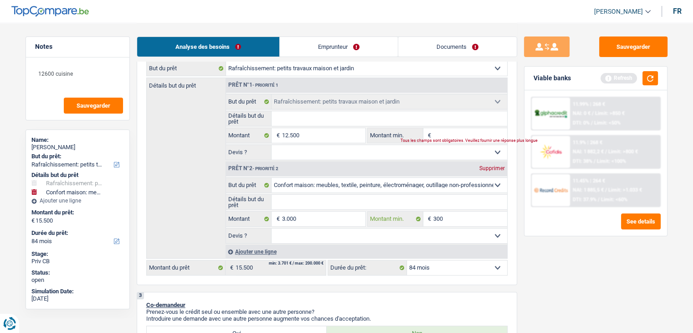
type input "3.000"
click at [519, 170] on div "Sauvegarder Viable banks Refresh 11.99% | 268 € NAI: 0 € / Limit: >850 € DTI: 0…" at bounding box center [595, 177] width 157 height 282
click at [651, 81] on button "button" at bounding box center [649, 78] width 15 height 14
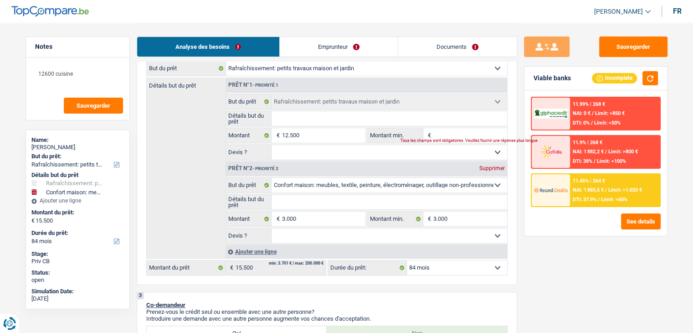
click at [546, 238] on div "Sauvegarder Viable banks Incomplete 11.99% | 268 € NAI: 0 € / Limit: >850 € DTI…" at bounding box center [595, 177] width 157 height 282
click at [541, 243] on div "Sauvegarder Viable banks Incomplete 11.99% | 268 € NAI: 0 € / Limit: >850 € DTI…" at bounding box center [595, 177] width 157 height 282
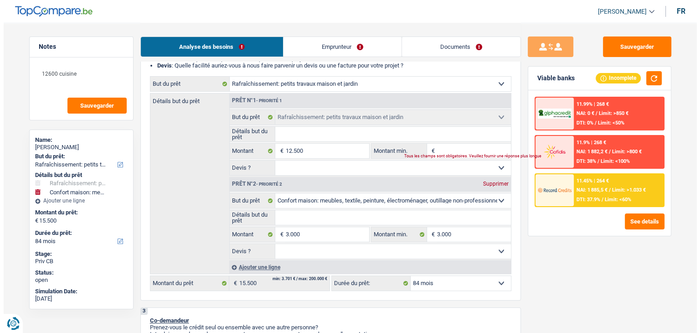
scroll to position [0, 0]
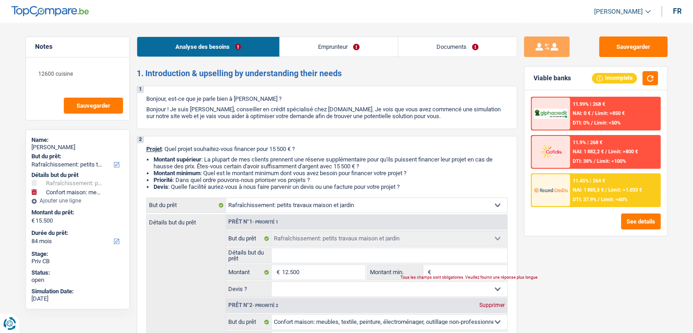
click at [569, 203] on div at bounding box center [551, 190] width 38 height 32
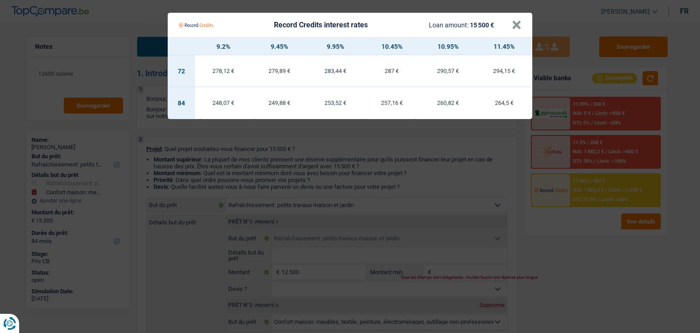
click at [564, 232] on Credits "Record Credits interest rates Loan amount: 15 500 € × 9.2% 9.45% 9.95% 10.45% 1…" at bounding box center [350, 166] width 700 height 333
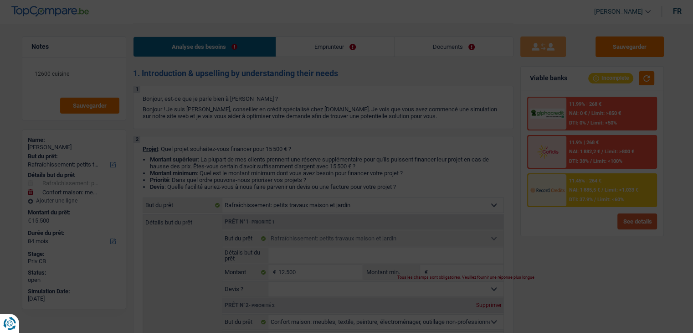
click at [632, 218] on button "See details" at bounding box center [637, 221] width 40 height 16
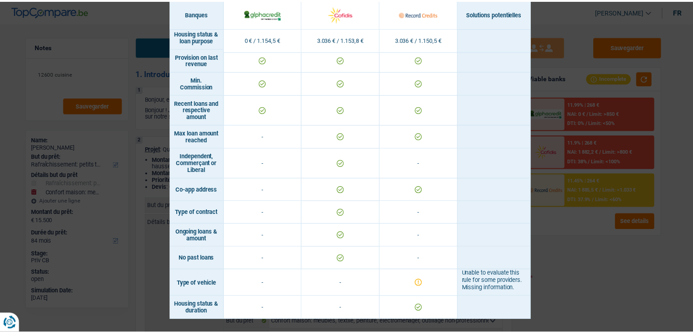
scroll to position [703, 0]
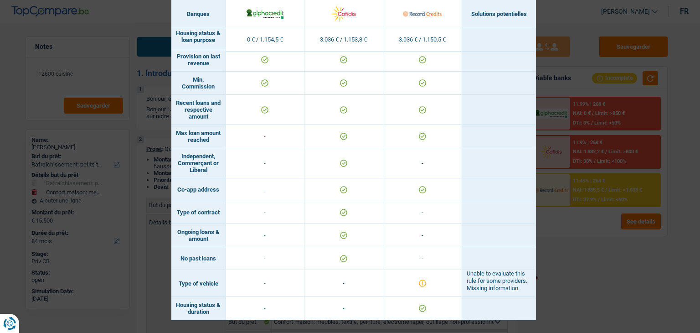
click at [600, 272] on div "Banks conditions × Banques Solutions potentielles Revenus / Charges 0 € / 1.154…" at bounding box center [350, 166] width 700 height 333
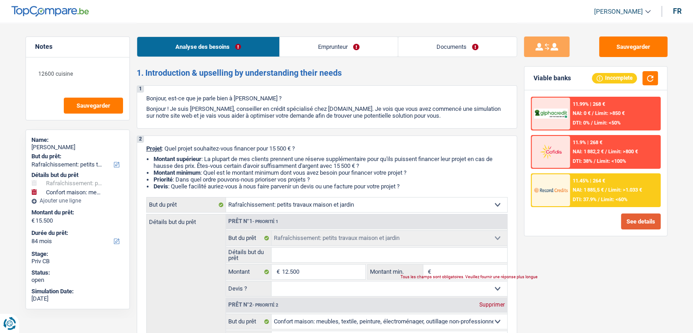
scroll to position [137, 0]
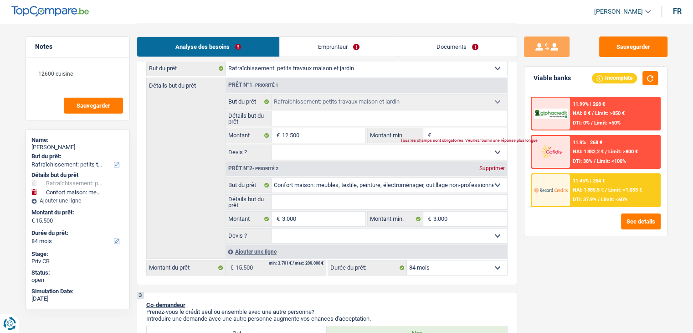
click at [464, 134] on input "Montant min." at bounding box center [470, 135] width 74 height 15
type input "12"
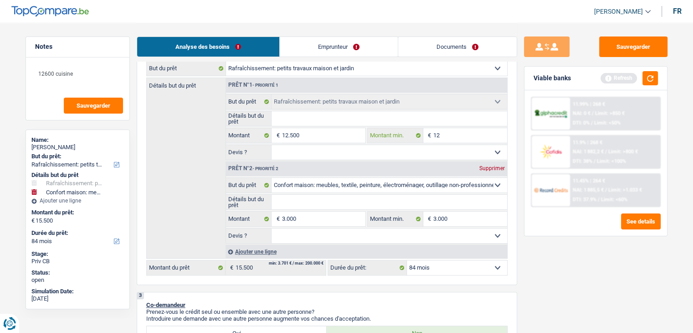
type input "125"
type input "1.250"
type input "12.500"
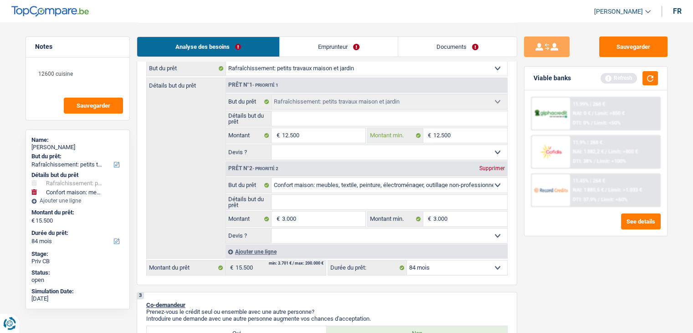
type input "12.500"
click at [523, 141] on div "Sauvegarder Viable banks Refresh 11.99% | 268 € NAI: 0 € / Limit: >850 € DTI: 0…" at bounding box center [595, 177] width 157 height 282
click at [656, 75] on button "button" at bounding box center [649, 78] width 15 height 14
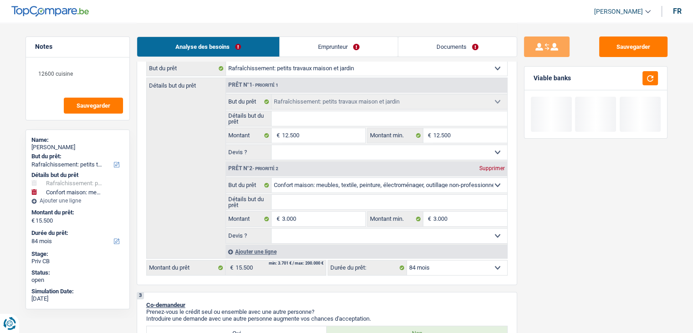
click at [430, 272] on select "12 mois 18 mois 24 mois 30 mois 36 mois 42 mois 48 mois 60 mois 72 mois 84 mois…" at bounding box center [457, 267] width 100 height 15
click at [430, 269] on select "12 mois 18 mois 24 mois 30 mois 36 mois 42 mois 48 mois 60 mois 72 mois 84 mois…" at bounding box center [457, 267] width 100 height 15
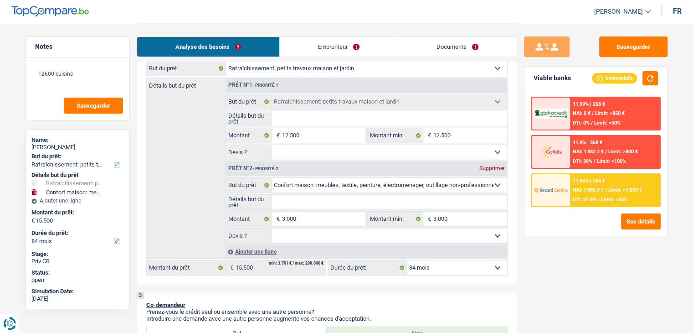
click at [520, 148] on div "Sauvegarder Viable banks Incomplete 11.99% | 268 € NAI: 0 € / Limit: >850 € DTI…" at bounding box center [595, 177] width 157 height 282
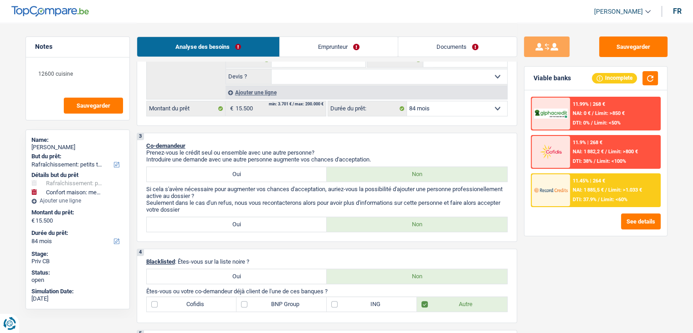
scroll to position [228, 0]
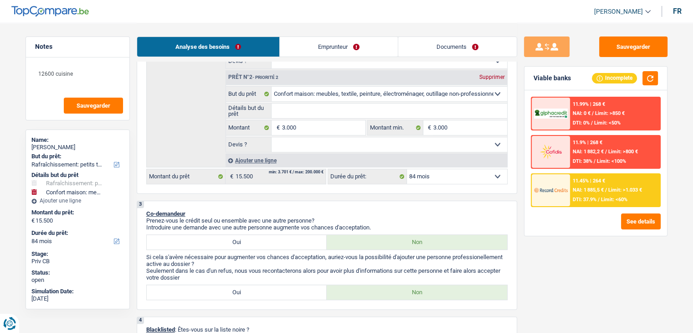
click at [466, 148] on select "Oui Non Non répondu Sélectionner une option" at bounding box center [390, 144] width 236 height 15
select select "yes"
click at [272, 137] on select "Oui Non Non répondu Sélectionner une option" at bounding box center [390, 144] width 236 height 15
select select "yes"
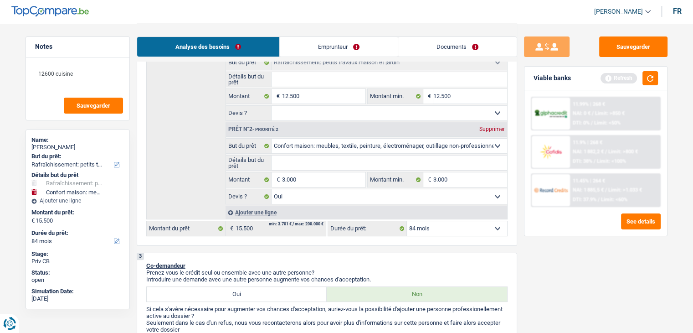
scroll to position [137, 0]
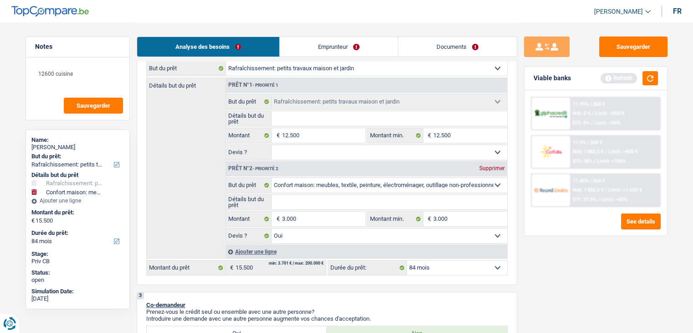
click at [314, 154] on select "Oui Non Non répondu Sélectionner une option" at bounding box center [390, 152] width 236 height 15
select select "yes"
click at [272, 145] on select "Oui Non Non répondu Sélectionner une option" at bounding box center [390, 152] width 236 height 15
select select "yes"
click at [292, 234] on select "Oui Non Non répondu Sélectionner une option" at bounding box center [390, 235] width 236 height 15
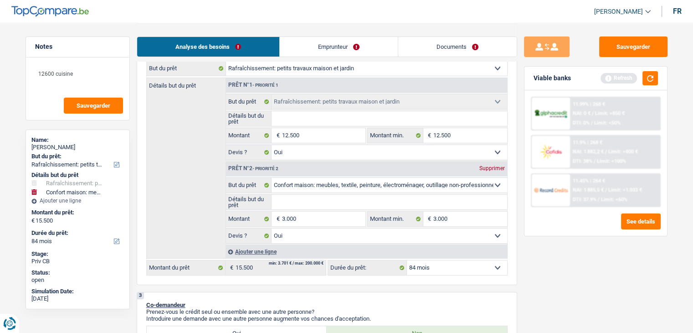
select select "false"
click at [272, 228] on select "Oui Non Non répondu Sélectionner une option" at bounding box center [390, 235] width 236 height 15
select select "false"
drag, startPoint x: 575, startPoint y: 278, endPoint x: 576, endPoint y: 256, distance: 21.9
click at [576, 278] on div "Sauvegarder Viable banks Refresh 11.99% | 268 € NAI: 0 € / Limit: >850 € DTI: 0…" at bounding box center [595, 177] width 157 height 282
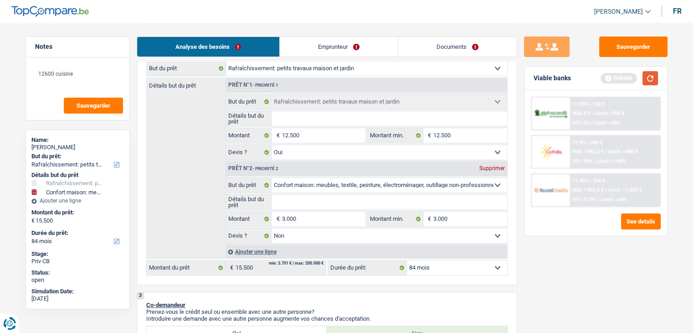
click at [652, 82] on button "button" at bounding box center [649, 78] width 15 height 14
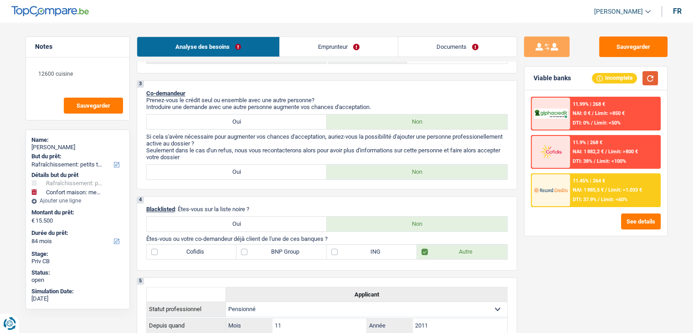
scroll to position [273, 0]
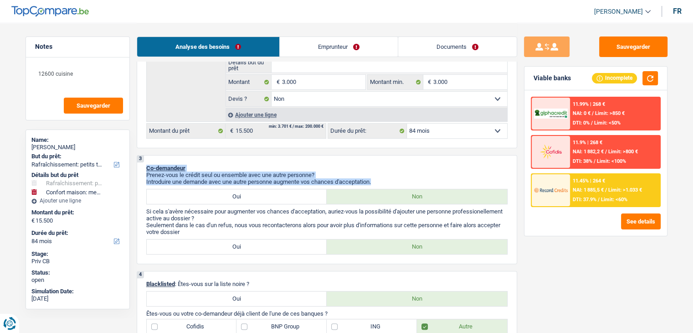
drag, startPoint x: 377, startPoint y: 179, endPoint x: 145, endPoint y: 164, distance: 231.9
click at [145, 164] on div "3 Co-demandeur Prenez-vous le crédit seul ou ensemble avec une autre personne? …" at bounding box center [327, 209] width 380 height 109
drag, startPoint x: 145, startPoint y: 164, endPoint x: 384, endPoint y: 181, distance: 238.9
click at [384, 181] on div "3 Co-demandeur Prenez-vous le crédit seul ou ensemble avec une autre personne? …" at bounding box center [327, 209] width 380 height 109
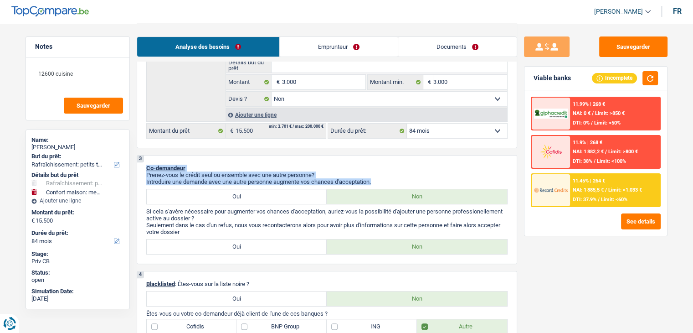
click at [385, 178] on p "Introduire une demande avec une autre personne augmente vos chances d'acceptati…" at bounding box center [326, 181] width 361 height 7
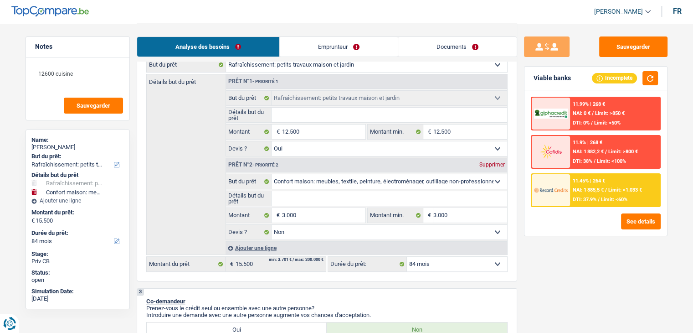
scroll to position [91, 0]
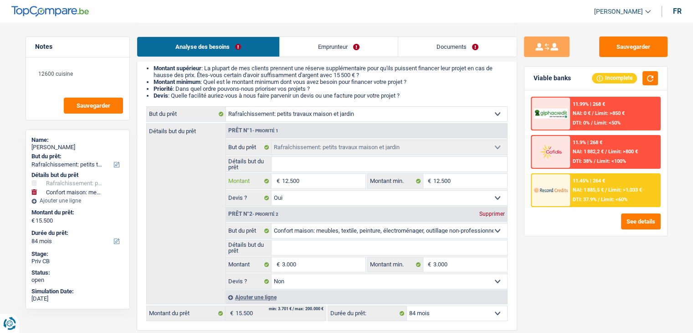
click at [301, 180] on input "12.500" at bounding box center [323, 181] width 83 height 15
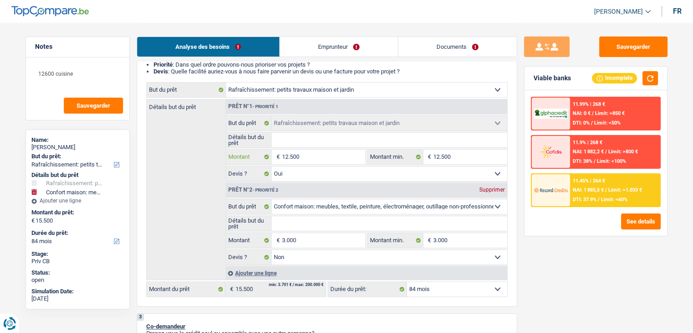
scroll to position [137, 0]
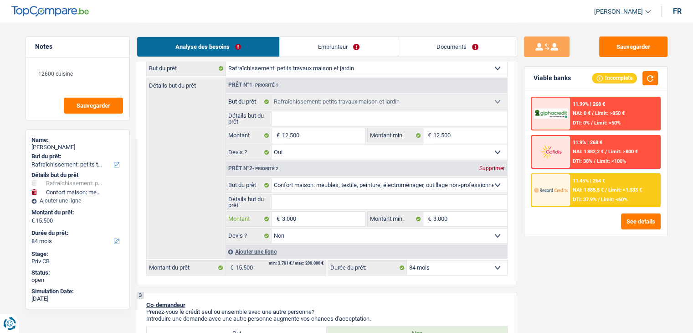
click at [301, 214] on input "3.000" at bounding box center [323, 218] width 83 height 15
type input "300"
type input "30"
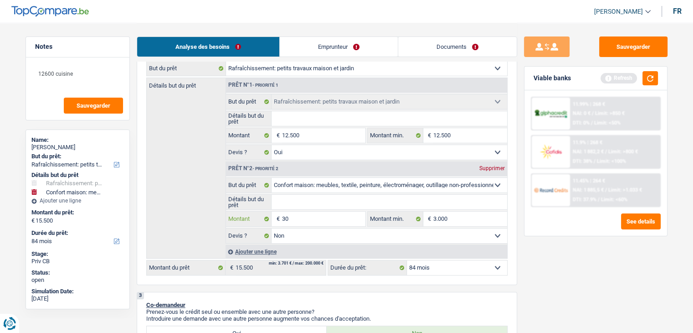
type input "3"
type input "6"
type input "60"
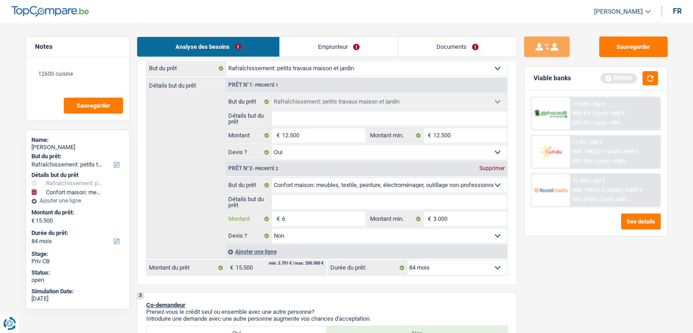
type input "60"
type input "600"
type input "6.000"
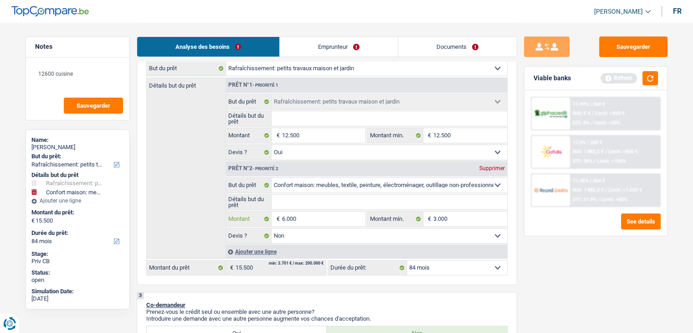
type input "6.000"
type input "18.500"
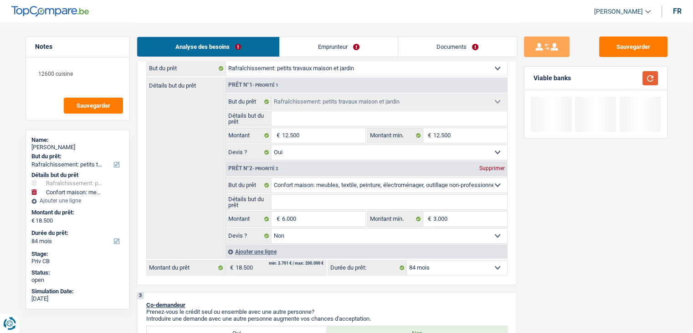
click at [651, 77] on button "button" at bounding box center [649, 78] width 15 height 14
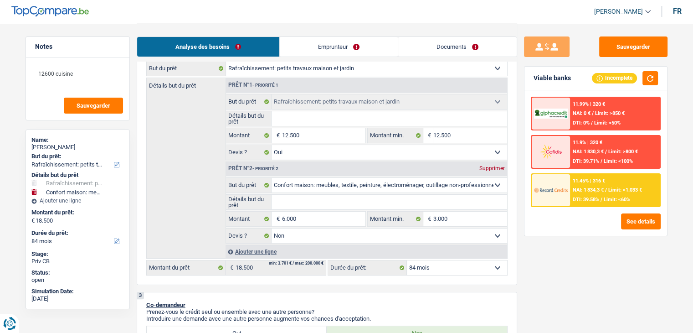
click at [581, 193] on div "11.45% | 316 € NAI: 1 834,3 € / Limit: >1.033 € DTI: 39.58% / Limit: <60%" at bounding box center [615, 190] width 90 height 32
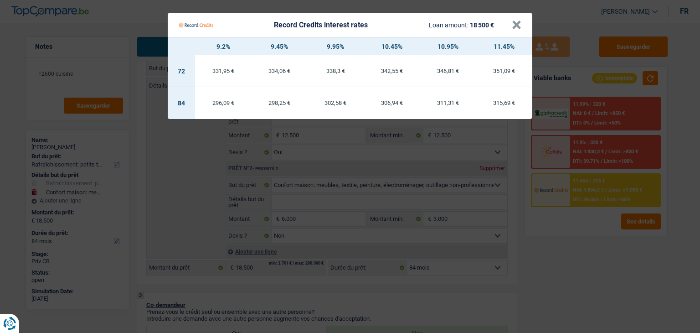
click at [581, 250] on Credits "Record Credits interest rates Loan amount: 18 500 € × 9.2% 9.45% 9.95% 10.45% 1…" at bounding box center [350, 166] width 700 height 333
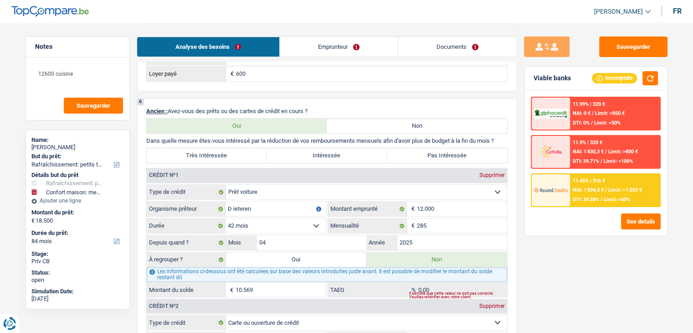
scroll to position [820, 0]
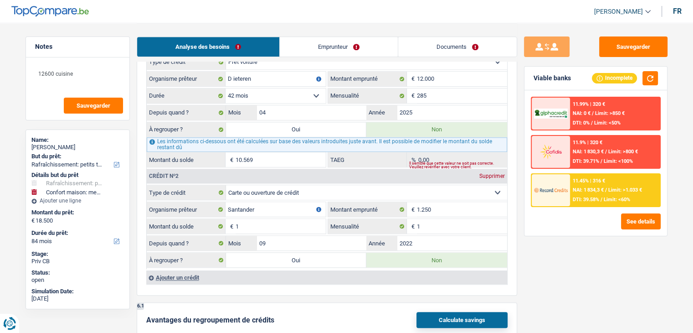
click at [563, 199] on div at bounding box center [551, 190] width 38 height 32
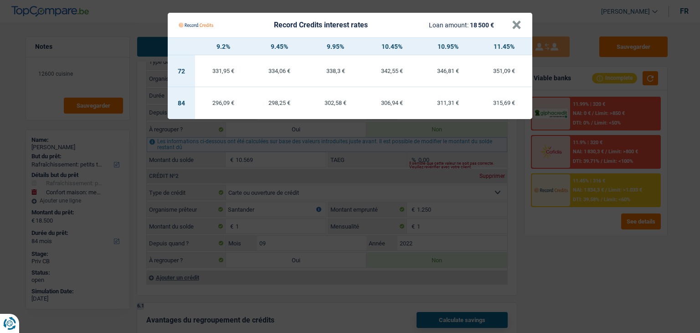
click at [575, 245] on Credits "Record Credits interest rates Loan amount: 18 500 € × 9.2% 9.45% 9.95% 10.45% 1…" at bounding box center [350, 166] width 700 height 333
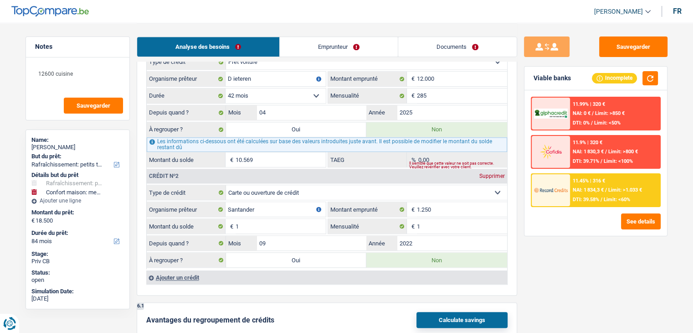
click at [583, 184] on div "11.45% | 316 € NAI: 1 834,3 € / Limit: >1.033 € DTI: 39.58% / Limit: <60%" at bounding box center [615, 190] width 90 height 32
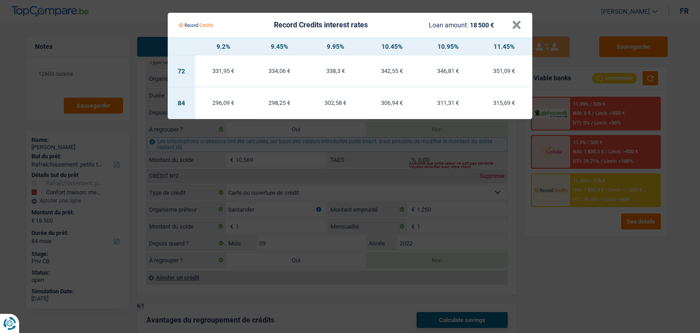
click at [581, 233] on Credits "Record Credits interest rates Loan amount: 18 500 € × 9.2% 9.45% 9.95% 10.45% 1…" at bounding box center [350, 166] width 700 height 333
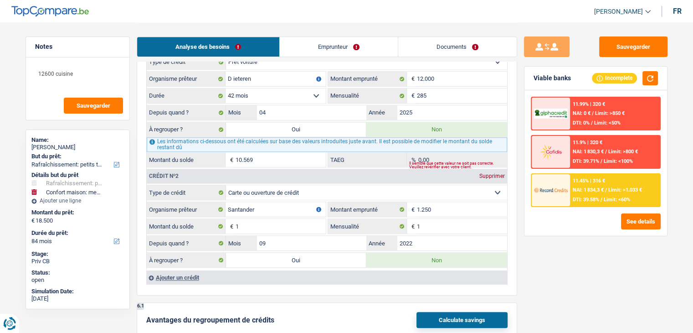
click at [585, 187] on span "NAI: 1 834,3 €" at bounding box center [588, 190] width 31 height 6
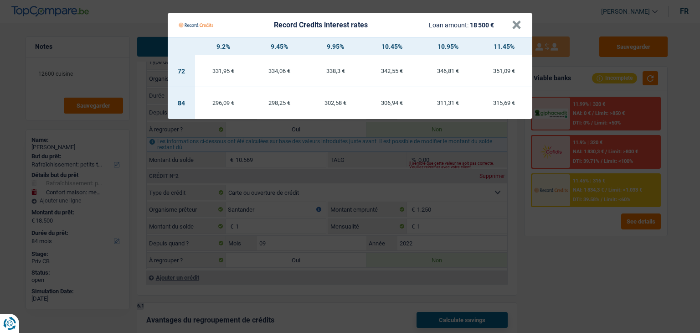
click at [573, 226] on Credits "Record Credits interest rates Loan amount: 18 500 € × 9.2% 9.45% 9.95% 10.45% 1…" at bounding box center [350, 166] width 700 height 333
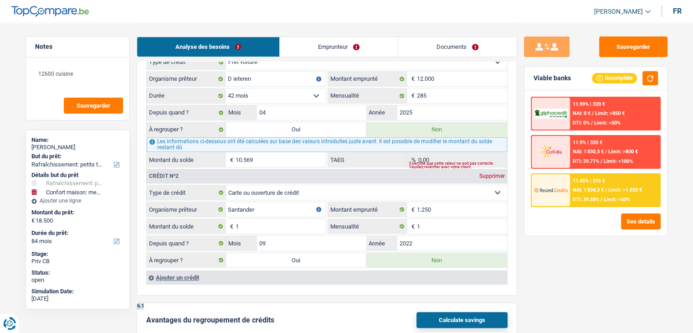
click at [583, 184] on div "11.45% | 316 € NAI: 1 834,3 € / Limit: >1.033 € DTI: 39.58% / Limit: <60%" at bounding box center [615, 190] width 90 height 32
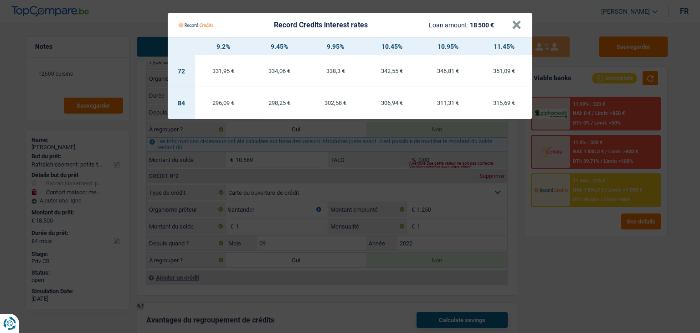
click at [514, 133] on Credits "Record Credits interest rates Loan amount: 18 500 € × 9.2% 9.45% 9.95% 10.45% 1…" at bounding box center [350, 166] width 700 height 333
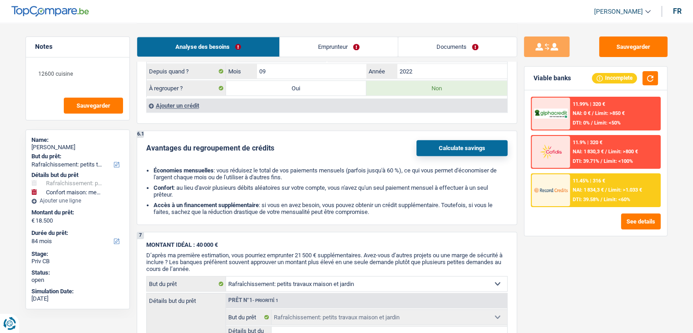
scroll to position [1048, 0]
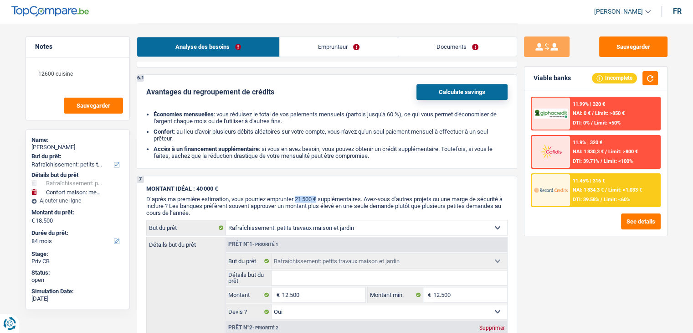
drag, startPoint x: 298, startPoint y: 193, endPoint x: 319, endPoint y: 191, distance: 20.6
click at [319, 195] on span "D’après ma première estimation, vous pourriez emprunter 21 500 € supplémentaire…" at bounding box center [324, 205] width 356 height 21
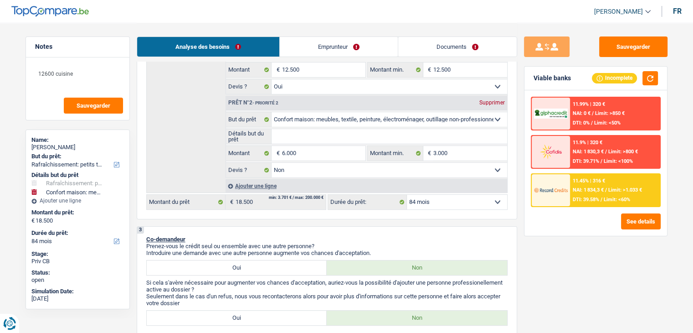
scroll to position [182, 0]
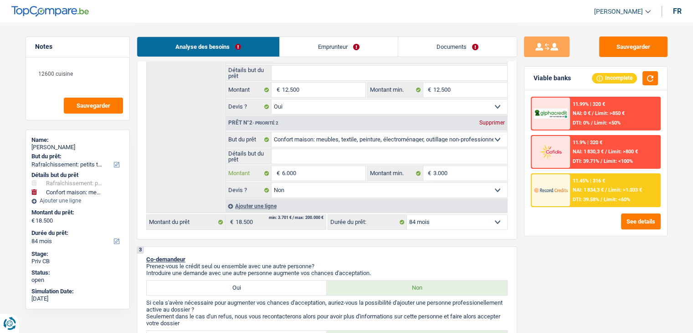
click at [318, 173] on input "6.000" at bounding box center [323, 173] width 83 height 15
click at [604, 197] on span "Limit: <60%" at bounding box center [617, 199] width 26 height 6
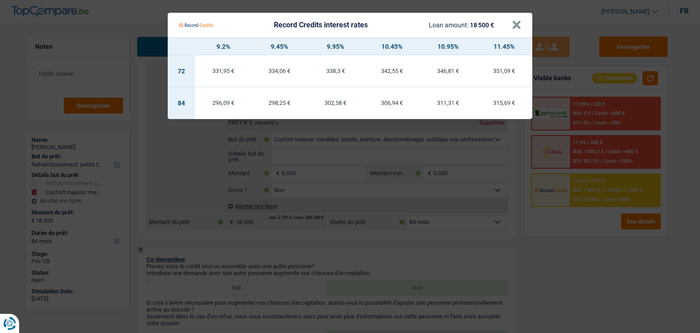
click at [577, 243] on Credits "Record Credits interest rates Loan amount: 18 500 € × 9.2% 9.45% 9.95% 10.45% 1…" at bounding box center [350, 166] width 700 height 333
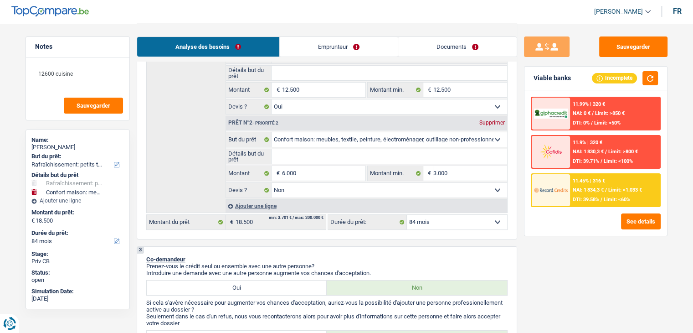
click at [465, 228] on div "2 Projet : Quel projet souhaitez-vous financer pour 18 500 € ? Montant supérieu…" at bounding box center [327, 97] width 380 height 286
click at [462, 222] on select "12 mois 18 mois 24 mois 30 mois 36 mois 42 mois 48 mois 60 mois 72 mois 84 mois…" at bounding box center [457, 222] width 100 height 15
click at [320, 169] on input "6.000" at bounding box center [323, 173] width 83 height 15
drag, startPoint x: 197, startPoint y: 248, endPoint x: 212, endPoint y: 240, distance: 17.7
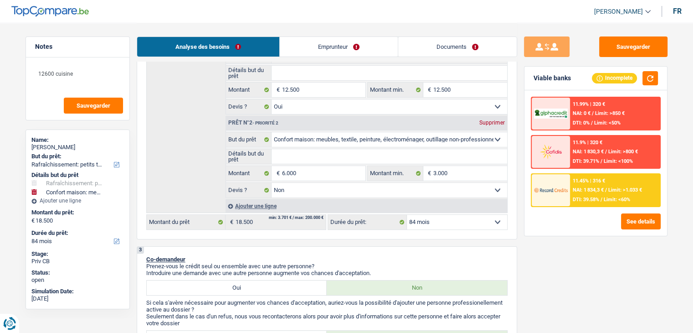
click at [197, 248] on div "3 Co-demandeur Prenez-vous le crédit seul ou ensemble avec une autre personne? …" at bounding box center [327, 300] width 380 height 109
click at [334, 166] on input "6.000" at bounding box center [323, 173] width 83 height 15
type input "600"
type input "60"
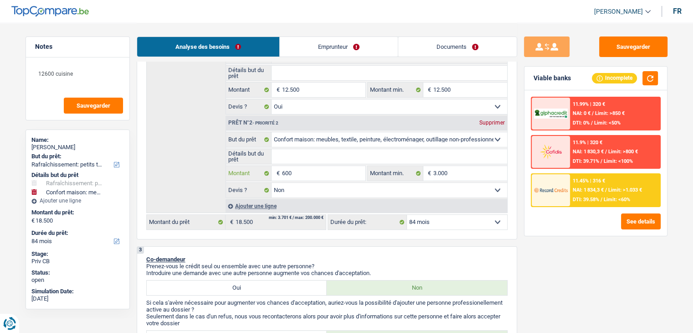
type input "60"
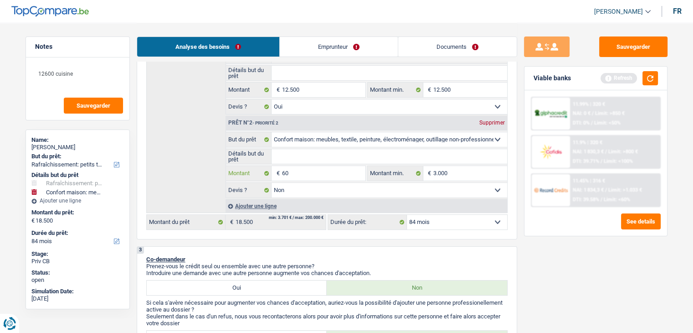
type input "6"
type input "1"
type input "12"
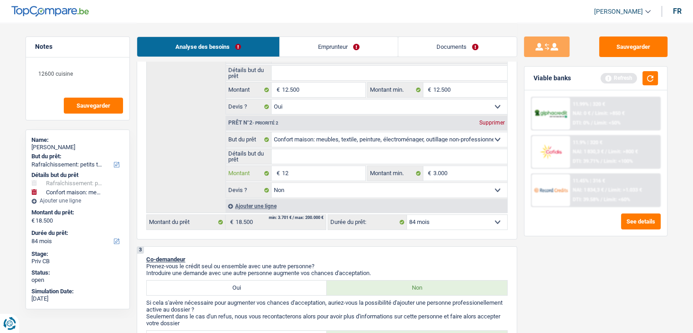
type input "12"
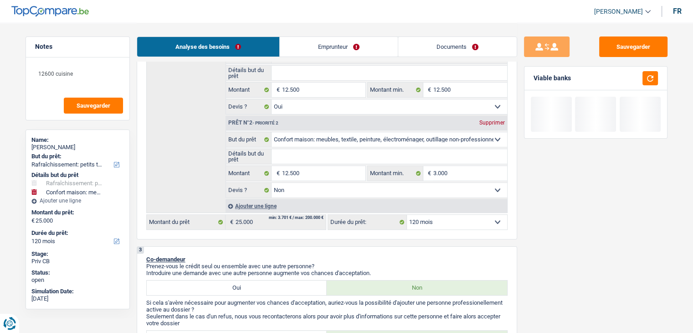
click at [371, 256] on p "Co-demandeur" at bounding box center [326, 259] width 361 height 7
click at [445, 219] on select "12 mois 18 mois 24 mois 30 mois 36 mois 42 mois 48 mois 60 mois 72 mois 84 mois…" at bounding box center [457, 222] width 100 height 15
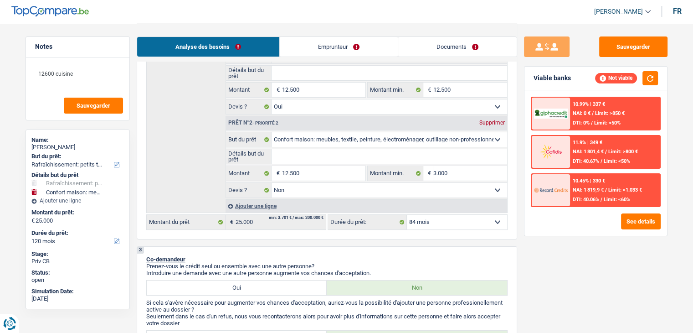
click at [407, 215] on select "12 mois 18 mois 24 mois 30 mois 36 mois 42 mois 48 mois 60 mois 72 mois 84 mois…" at bounding box center [457, 222] width 100 height 15
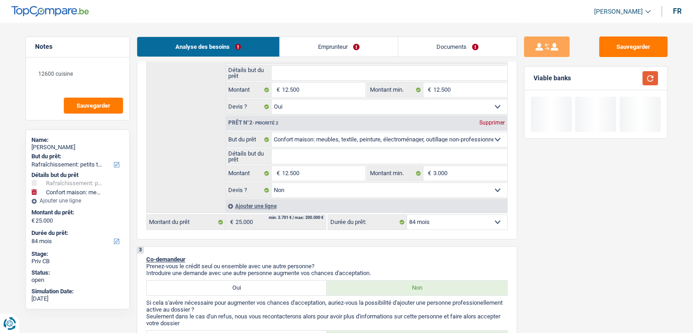
click at [647, 79] on button "button" at bounding box center [649, 78] width 15 height 14
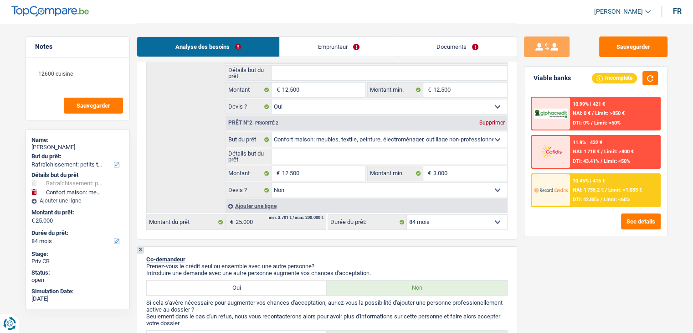
click at [590, 196] on span "DTI: 42.85%" at bounding box center [586, 199] width 26 height 6
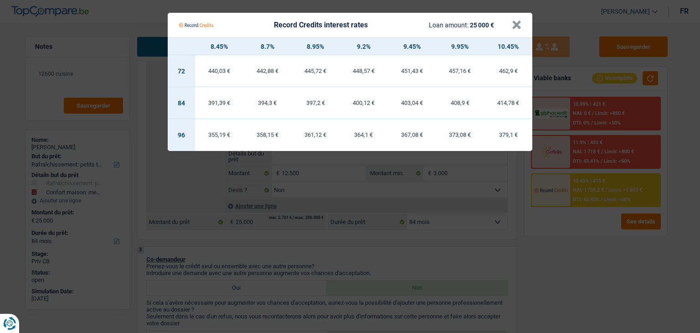
click at [574, 220] on Credits "Record Credits interest rates Loan amount: 25 000 € × 8.45% 8.7% 8.95% 9.2% 9.4…" at bounding box center [350, 166] width 700 height 333
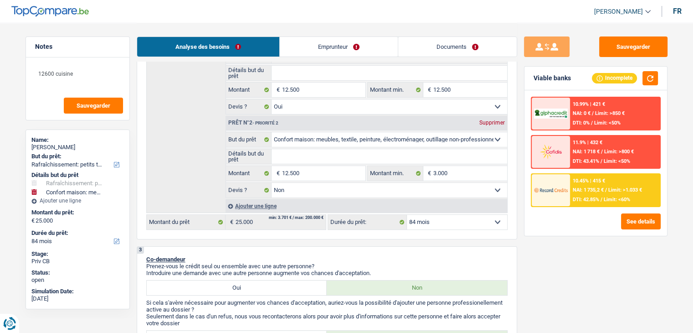
click at [571, 224] on div "See details" at bounding box center [596, 221] width 130 height 16
click at [509, 237] on div "2 Projet : Quel projet souhaitez-vous financer pour 25 000 € ? Montant supérieu…" at bounding box center [327, 97] width 380 height 286
click at [521, 228] on div "Sauvegarder Viable banks Incomplete 10.99% | 421 € NAI: 0 € / Limit: >850 € DTI…" at bounding box center [595, 177] width 157 height 282
click at [523, 219] on div "Sauvegarder Viable banks Incomplete 10.99% | 421 € NAI: 0 € / Limit: >850 € DTI…" at bounding box center [595, 177] width 157 height 282
click at [344, 174] on input "12.500" at bounding box center [323, 173] width 83 height 15
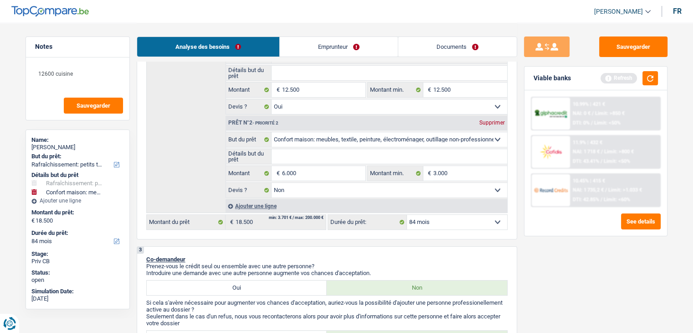
click at [317, 251] on div "3 Co-demandeur Prenez-vous le crédit seul ou ensemble avec une autre personne? …" at bounding box center [327, 300] width 380 height 109
click at [651, 75] on button "button" at bounding box center [649, 78] width 15 height 14
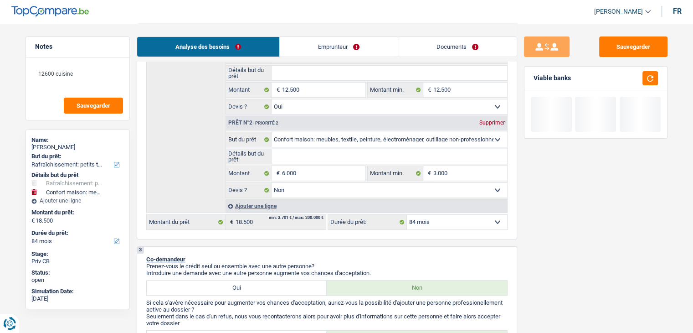
drag, startPoint x: 576, startPoint y: 76, endPoint x: 531, endPoint y: 77, distance: 44.7
click at [531, 77] on div "Viable banks" at bounding box center [595, 79] width 143 height 24
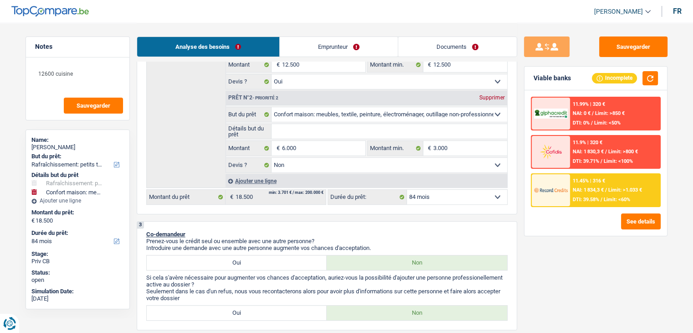
scroll to position [228, 0]
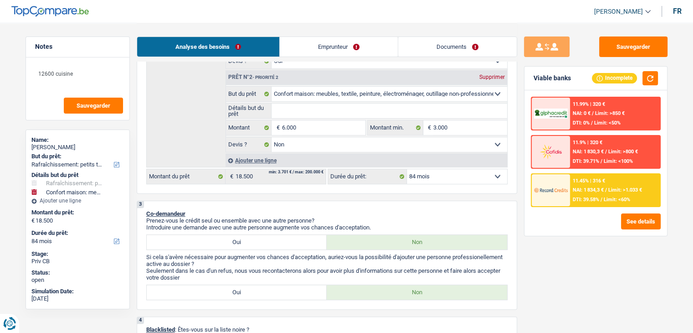
click at [264, 200] on div "3 Co-demandeur Prenez-vous le crédit seul ou ensemble avec une autre personne? …" at bounding box center [327, 254] width 380 height 109
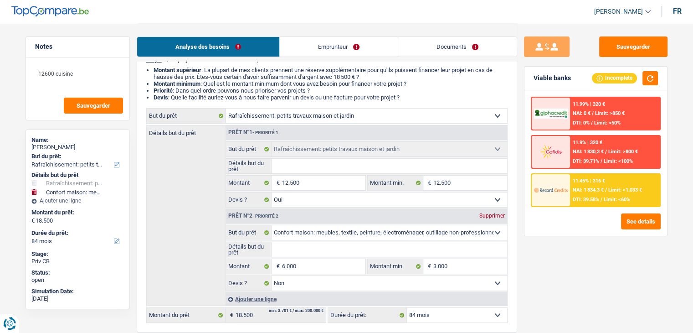
scroll to position [0, 0]
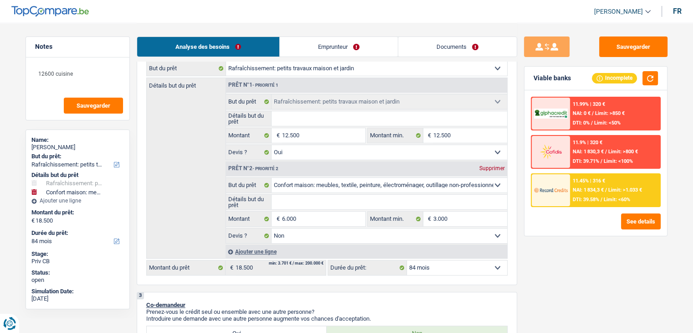
click at [436, 50] on link "Documents" at bounding box center [457, 47] width 118 height 20
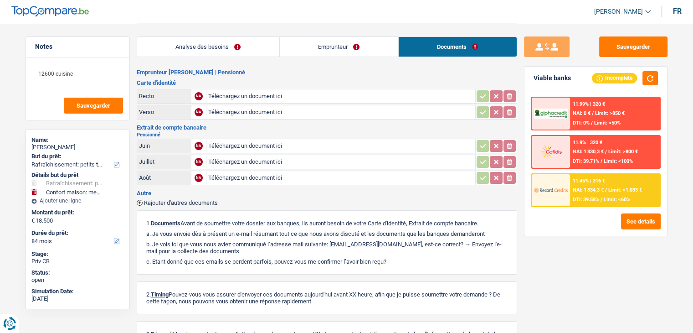
click at [214, 46] on link "Analyse des besoins" at bounding box center [208, 47] width 142 height 20
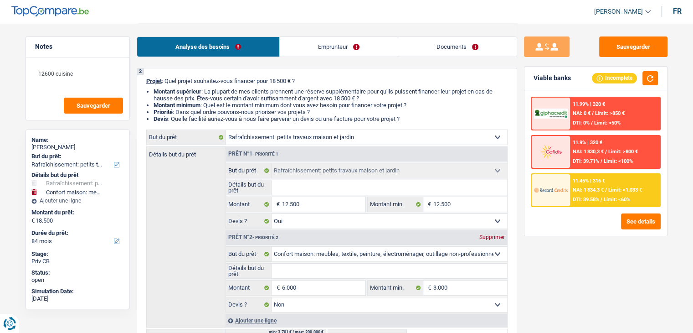
scroll to position [137, 0]
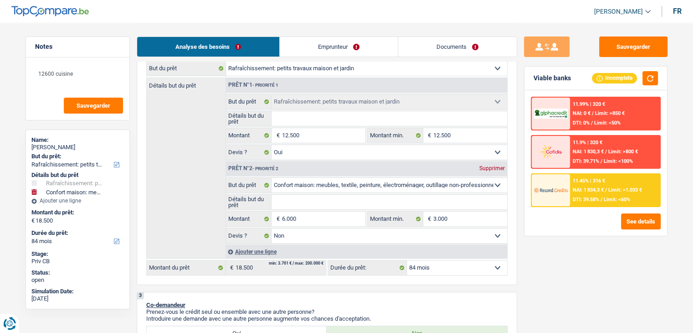
click at [304, 117] on input "Détails but du prêt" at bounding box center [390, 118] width 236 height 15
click at [558, 295] on div "Sauvegarder Viable banks Incomplete 11.99% | 320 € NAI: 0 € / Limit: >850 € DTI…" at bounding box center [595, 177] width 157 height 282
click at [425, 47] on link "Documents" at bounding box center [457, 47] width 118 height 20
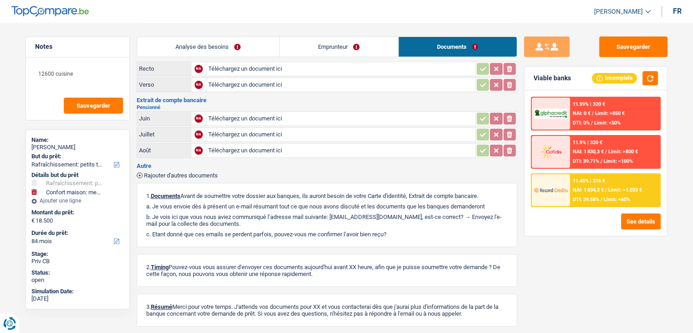
scroll to position [0, 0]
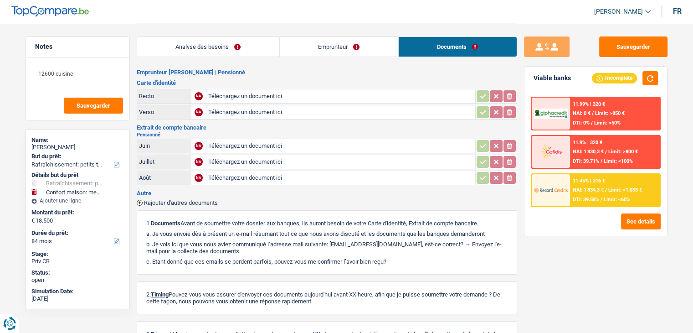
click at [182, 39] on link "Analyse des besoins" at bounding box center [208, 47] width 142 height 20
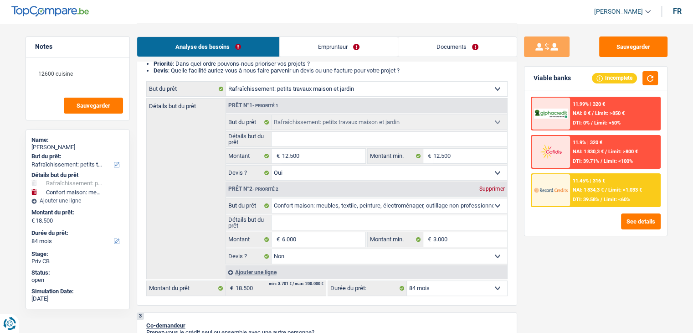
scroll to position [137, 0]
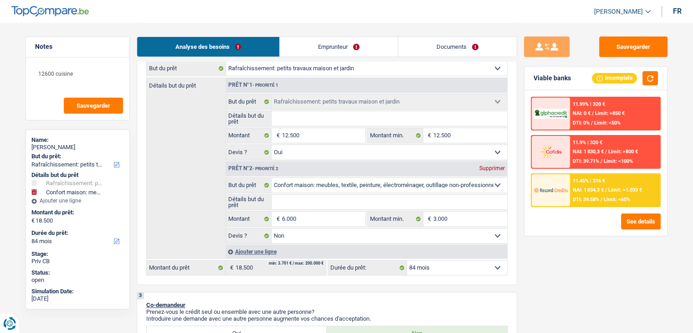
click at [300, 115] on input "Détails but du prêt" at bounding box center [390, 118] width 236 height 15
click at [300, 217] on input "6.000" at bounding box center [323, 218] width 83 height 15
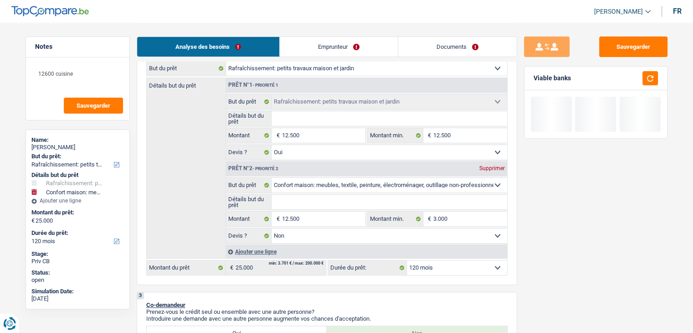
click at [656, 313] on div "Sauvegarder Viable banks" at bounding box center [595, 177] width 157 height 282
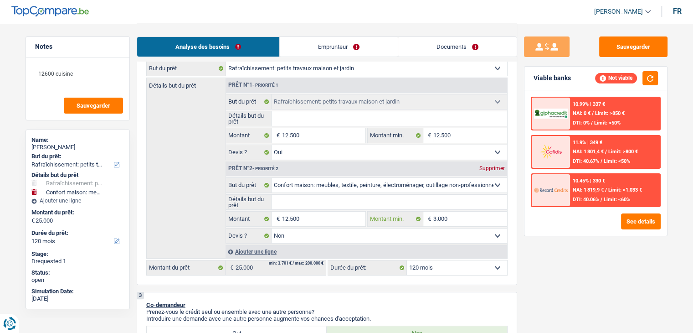
click at [451, 217] on input "3.000" at bounding box center [470, 218] width 74 height 15
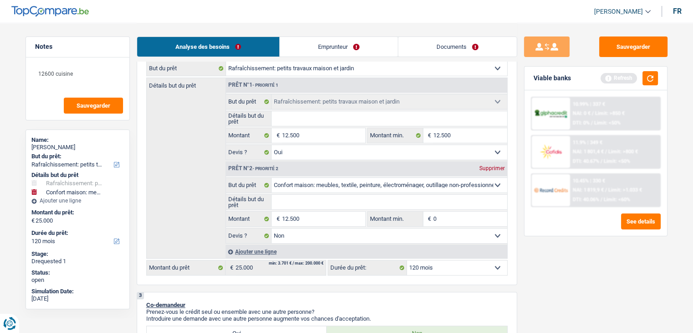
click at [558, 261] on div "Sauvegarder Viable banks Refresh 10.99% | 337 € NAI: 0 € / Limit: >850 € DTI: 0…" at bounding box center [595, 177] width 157 height 282
click at [643, 81] on button "button" at bounding box center [649, 78] width 15 height 14
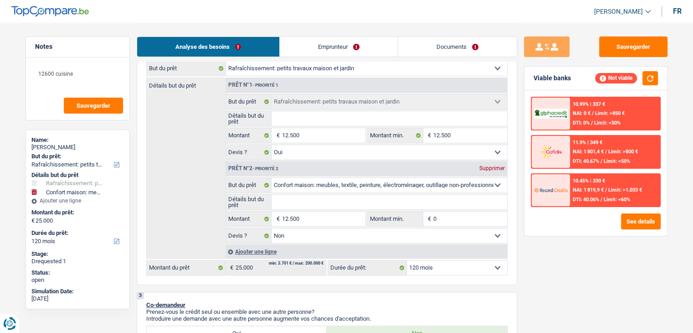
click at [421, 264] on select "12 mois 18 mois 24 mois 30 mois 36 mois 42 mois 48 mois 60 mois 72 mois 84 mois…" at bounding box center [457, 267] width 100 height 15
click at [407, 260] on select "12 mois 18 mois 24 mois 30 mois 36 mois 42 mois 48 mois 60 mois 72 mois 84 mois…" at bounding box center [457, 267] width 100 height 15
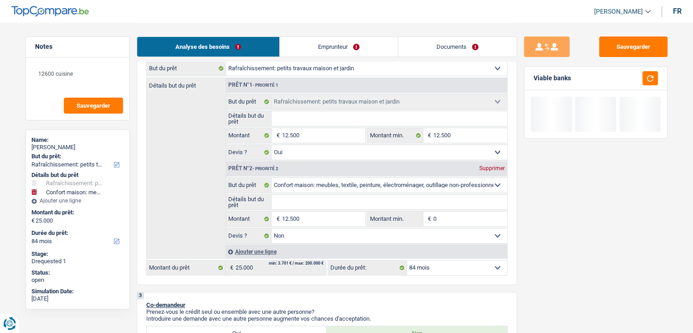
click at [590, 268] on div "Sauvegarder Viable banks" at bounding box center [595, 177] width 157 height 282
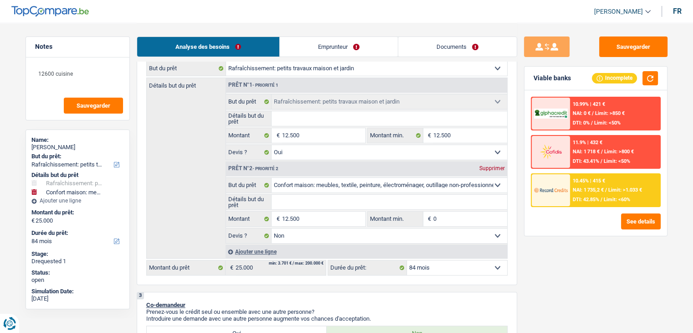
click at [582, 199] on span "DTI: 42.85%" at bounding box center [586, 199] width 26 height 6
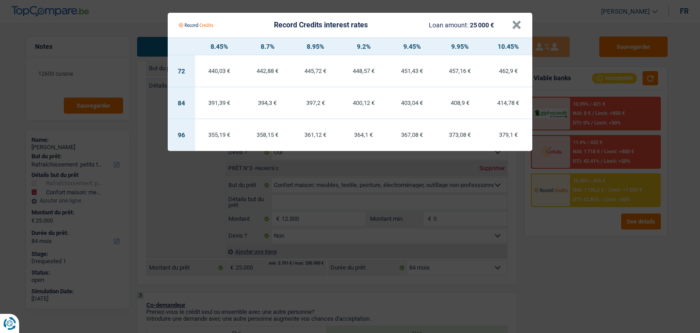
click at [456, 100] on div "408,9 €" at bounding box center [460, 103] width 48 height 6
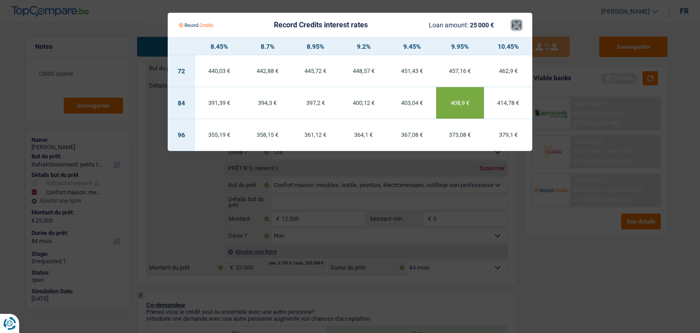
click at [517, 27] on button "×" at bounding box center [517, 25] width 10 height 9
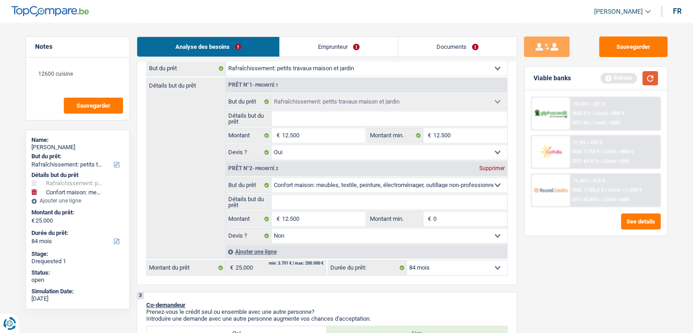
click at [652, 78] on button "button" at bounding box center [649, 78] width 15 height 14
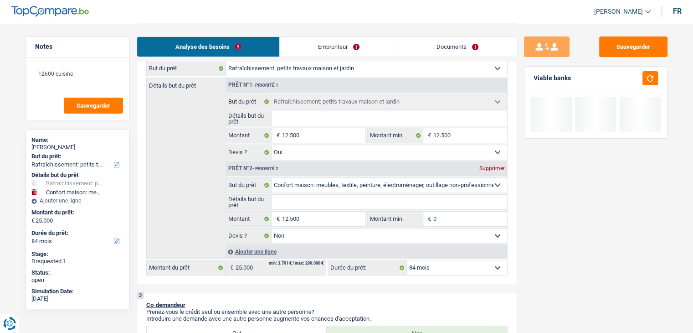
click at [287, 118] on input "Détails but du prêt" at bounding box center [390, 118] width 236 height 15
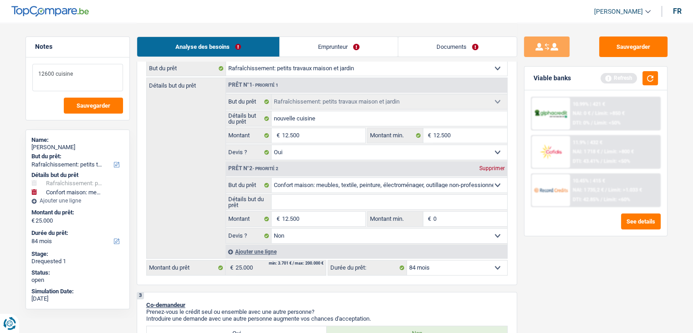
drag, startPoint x: 73, startPoint y: 76, endPoint x: 9, endPoint y: 74, distance: 64.7
drag, startPoint x: 549, startPoint y: 254, endPoint x: 580, endPoint y: 166, distance: 92.9
click at [550, 251] on div "Sauvegarder Viable banks Refresh 10.99% | 421 € NAI: 0 € / Limit: >850 € DTI: 0…" at bounding box center [595, 177] width 157 height 282
click at [657, 84] on button "button" at bounding box center [649, 78] width 15 height 14
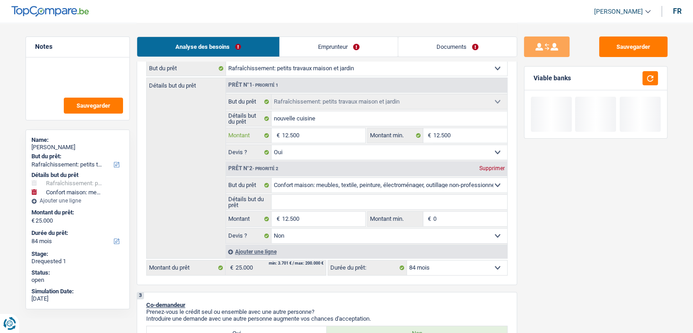
click at [330, 137] on input "12.500" at bounding box center [323, 135] width 83 height 15
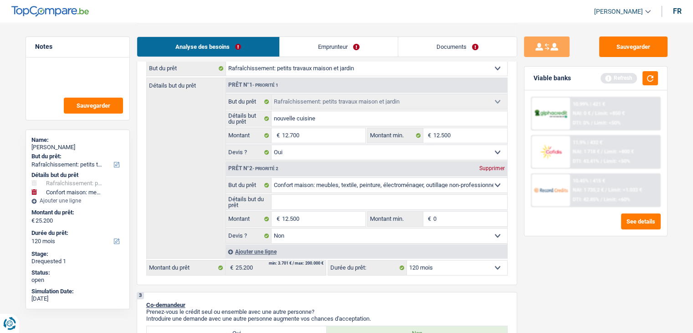
drag, startPoint x: 541, startPoint y: 250, endPoint x: 544, endPoint y: 246, distance: 5.2
click at [541, 250] on div "Sauvegarder Viable banks Refresh 10.99% | 421 € NAI: 0 € / Limit: >850 € DTI: 0…" at bounding box center [595, 177] width 157 height 282
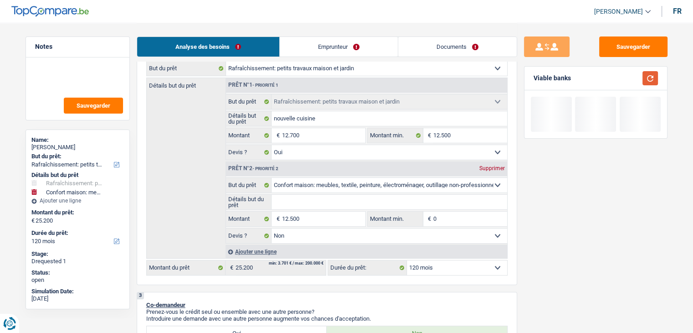
click at [648, 76] on button "button" at bounding box center [649, 78] width 15 height 14
click at [310, 217] on input "12.500" at bounding box center [323, 218] width 83 height 15
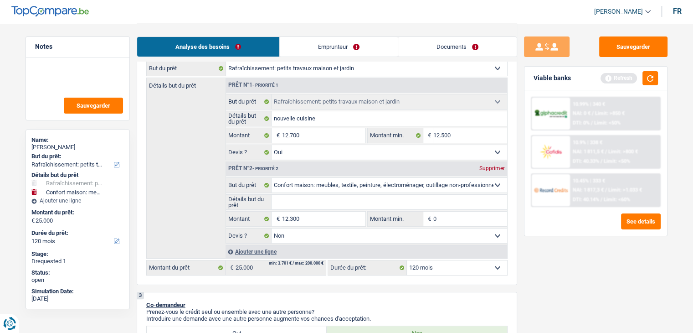
click at [606, 308] on div "Sauvegarder Viable banks Refresh 10.99% | 340 € NAI: 0 € / Limit: >850 € DTI: 0…" at bounding box center [595, 177] width 157 height 282
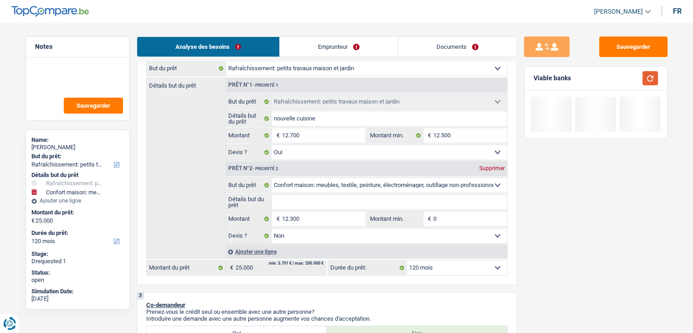
click at [649, 75] on button "button" at bounding box center [649, 78] width 15 height 14
click at [438, 268] on select "12 mois 18 mois 24 mois 30 mois 36 mois 42 mois 48 mois 60 mois 72 mois 84 mois…" at bounding box center [457, 267] width 100 height 15
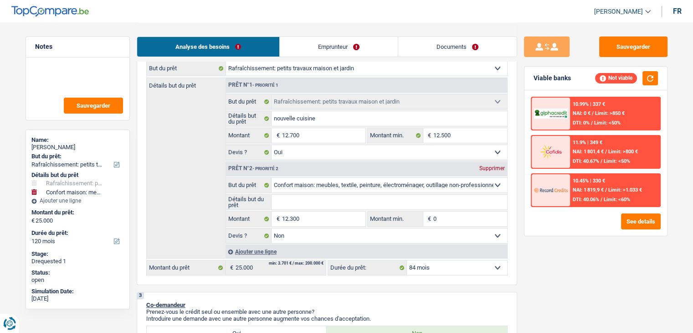
click at [407, 260] on select "12 mois 18 mois 24 mois 30 mois 36 mois 42 mois 48 mois 60 mois 72 mois 84 mois…" at bounding box center [457, 267] width 100 height 15
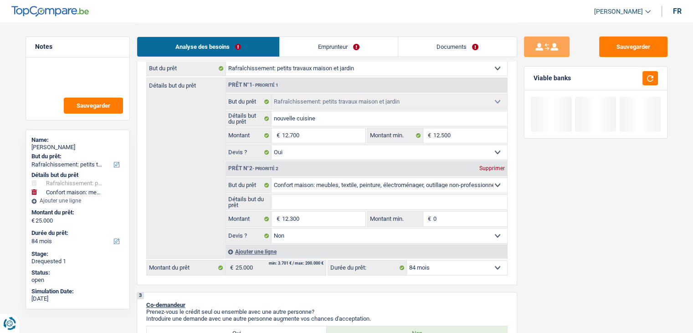
click at [641, 75] on div at bounding box center [647, 78] width 21 height 14
click at [642, 77] on button "button" at bounding box center [649, 78] width 15 height 14
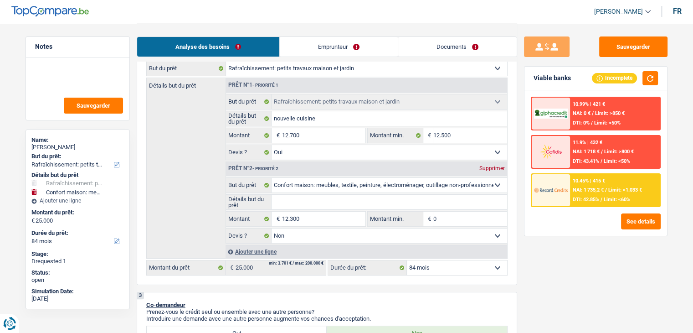
click at [578, 183] on div "10.45% | 415 € NAI: 1 735,2 € / Limit: >1.033 € DTI: 42.85% / Limit: <60%" at bounding box center [615, 190] width 90 height 32
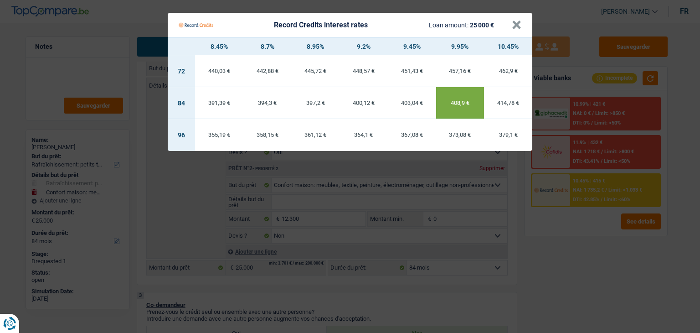
click at [562, 292] on Credits "Record Credits interest rates Loan amount: 25 000 € × 8.45% 8.7% 8.95% 9.2% 9.4…" at bounding box center [350, 166] width 700 height 333
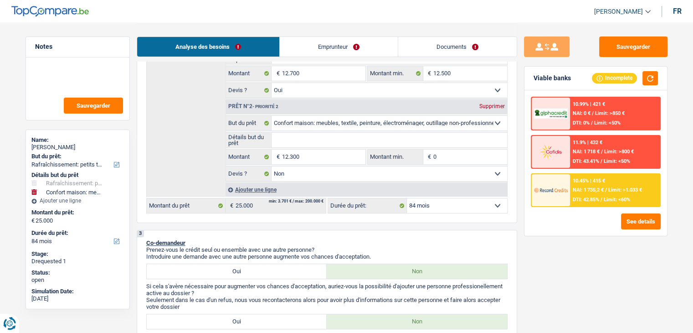
scroll to position [182, 0]
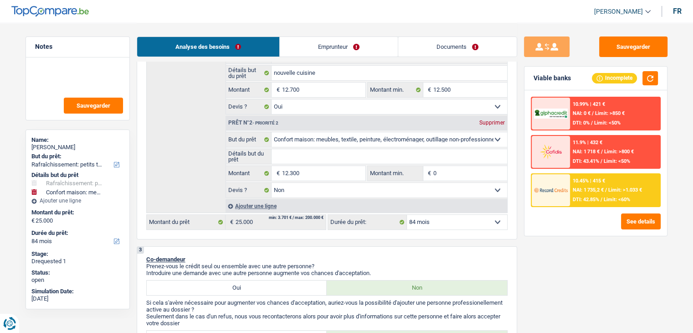
click at [309, 160] on input "Détails but du prêt" at bounding box center [390, 156] width 236 height 15
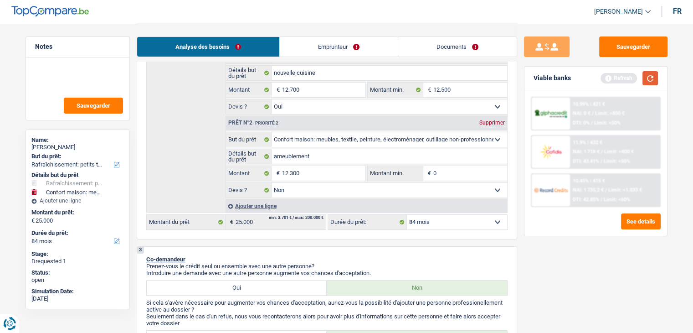
click at [651, 80] on button "button" at bounding box center [649, 78] width 15 height 14
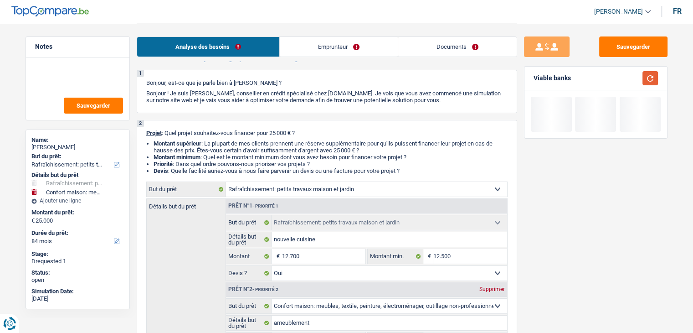
scroll to position [0, 0]
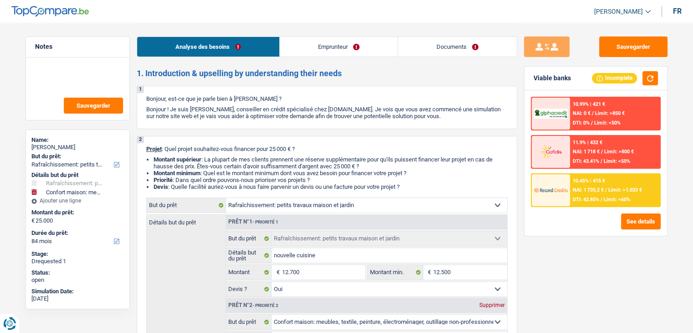
click at [604, 58] on div "Sauvegarder Viable banks Incomplete 10.99% | 421 € NAI: 0 € / Limit: >850 € DTI…" at bounding box center [595, 177] width 157 height 282
click at [606, 48] on button "Sauvegarder" at bounding box center [633, 46] width 68 height 21
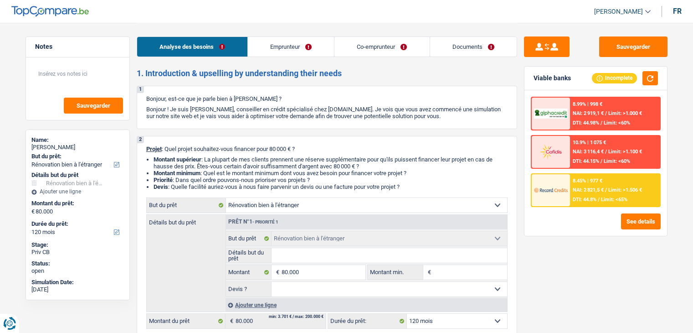
select select "renovatingAbroad"
select select "120"
select select "renovatingAbroad"
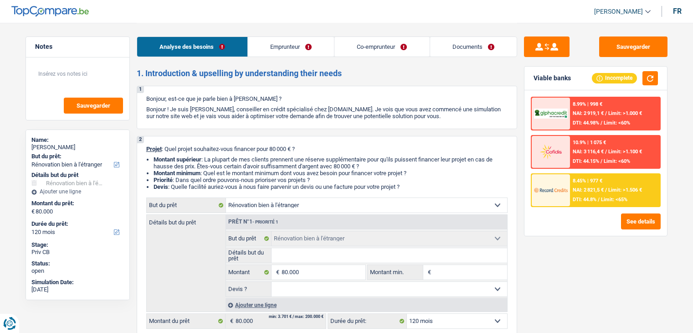
select select "120"
select select "independent"
select select "housewife"
select select "rentalIncome"
select select "netSalary"
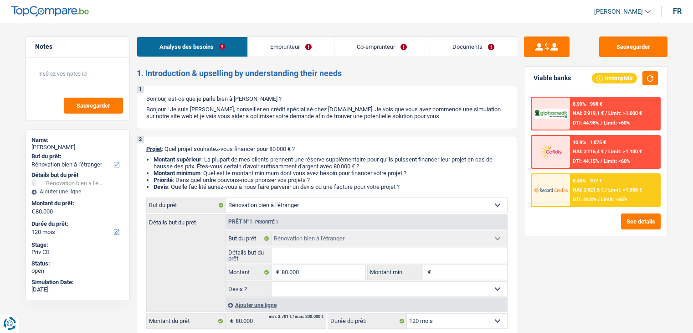
select select "familyAllowances"
select select "ownerWithMortgage"
select select "mortgage"
select select "180"
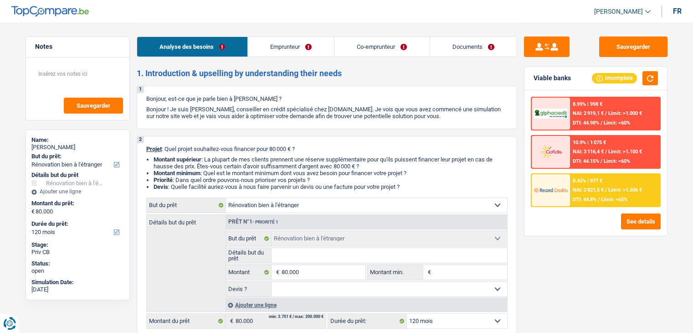
select select "renovatingAbroad"
select select "120"
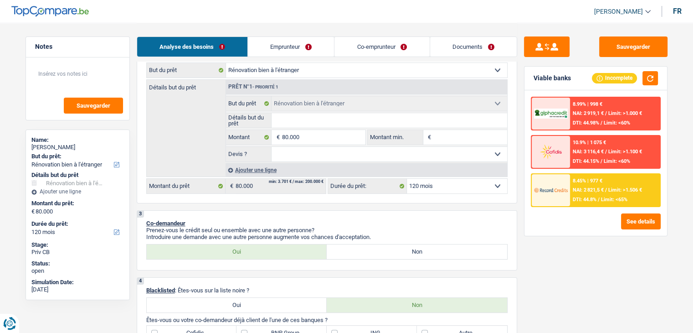
scroll to position [137, 0]
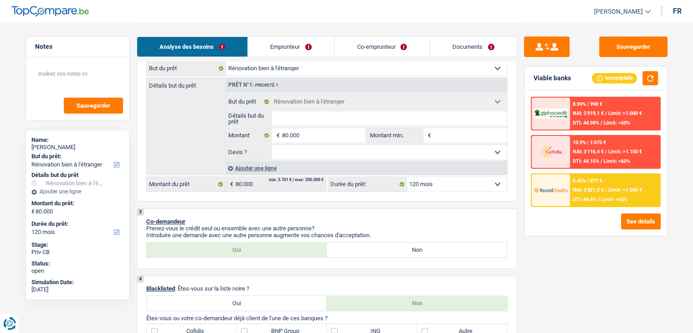
click at [300, 47] on link "Emprunteur" at bounding box center [291, 47] width 86 height 20
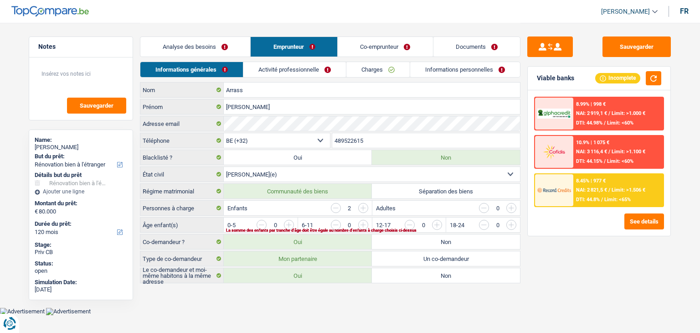
click at [251, 72] on link "Activité professionnelle" at bounding box center [294, 69] width 103 height 15
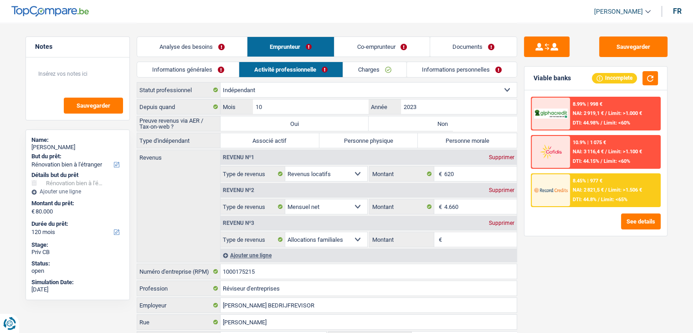
click at [370, 75] on link "Charges" at bounding box center [374, 69] width 63 height 15
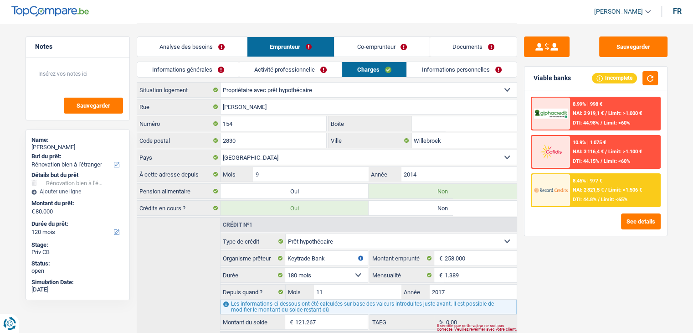
click at [430, 73] on link "Informations personnelles" at bounding box center [462, 69] width 110 height 15
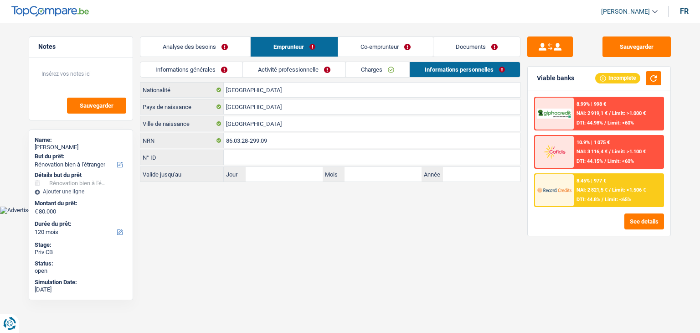
click at [379, 39] on link "Co-emprunteur" at bounding box center [385, 47] width 95 height 20
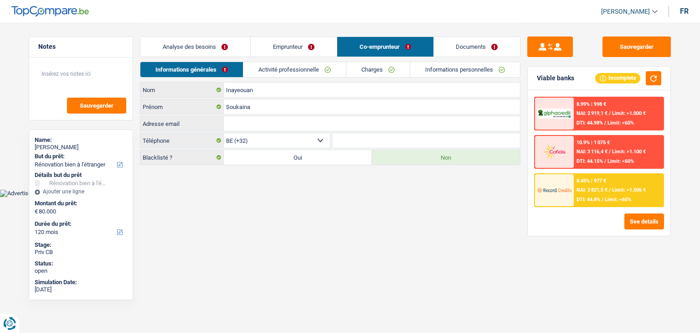
click at [448, 44] on link "Documents" at bounding box center [477, 47] width 87 height 20
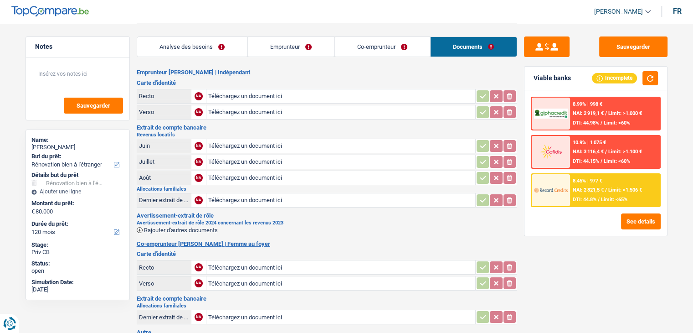
click at [592, 188] on span "NAI: 2 821,5 €" at bounding box center [588, 190] width 31 height 6
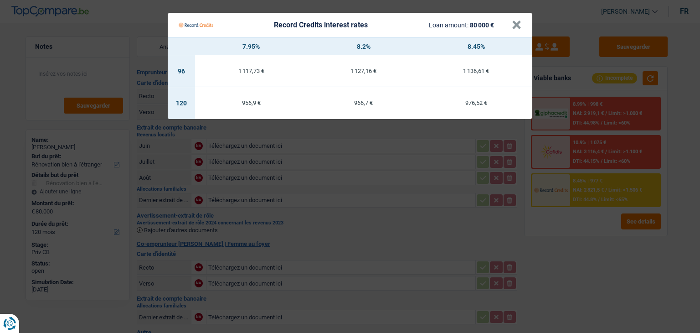
click at [556, 267] on Credits "Record Credits interest rates Loan amount: 80 000 € × 7.95% 8.2% 8.45% 96 1 117…" at bounding box center [350, 166] width 700 height 333
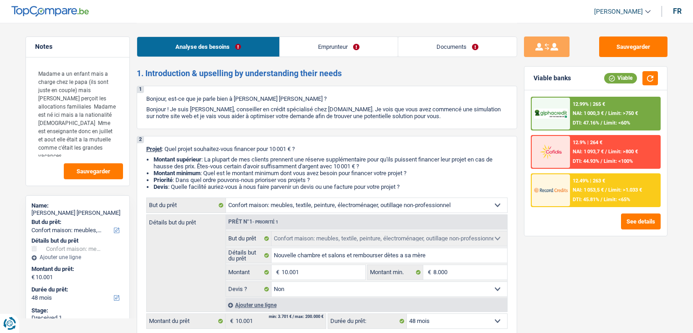
select select "household"
select select "48"
select select "household"
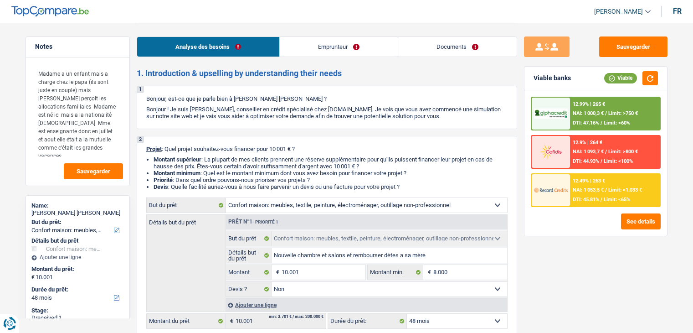
select select "false"
select select "48"
select select "publicEmployee"
select select "netSalary"
select select "familyAllowances"
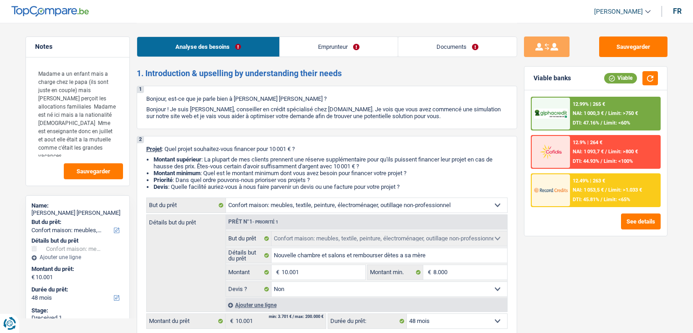
select select "mealVouchers"
select select "rents"
select select "household"
select select "false"
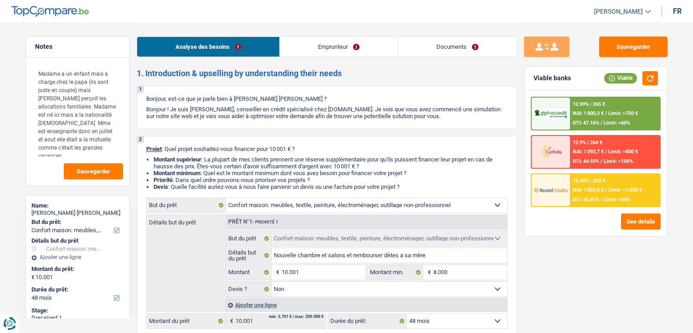
select select "48"
select select "publicEmployee"
select select "netSalary"
select select "familyAllowances"
select select "mealVouchers"
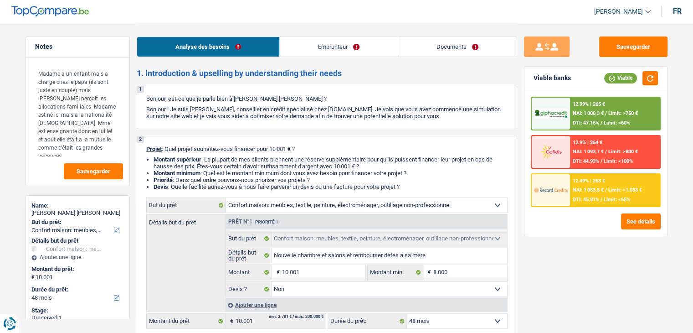
click at [348, 48] on link "Emprunteur" at bounding box center [339, 47] width 118 height 20
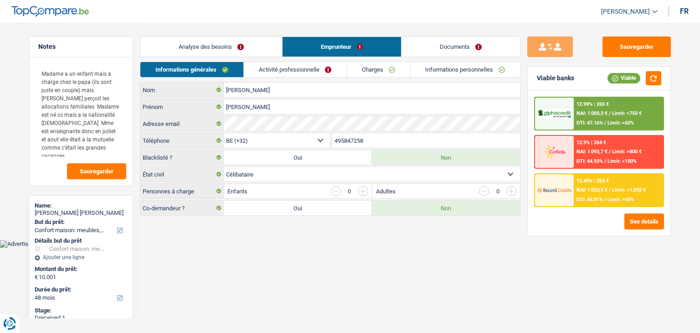
click at [268, 71] on link "Activité professionnelle" at bounding box center [295, 69] width 103 height 15
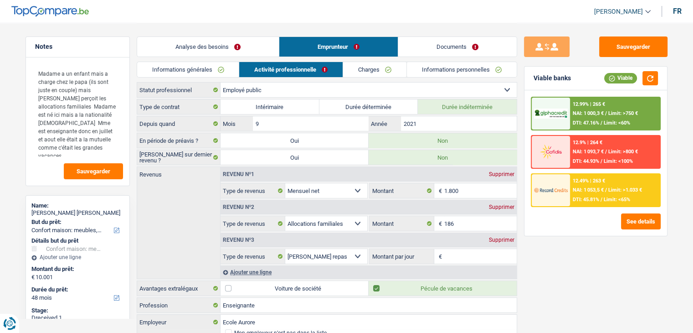
click at [186, 68] on link "Informations générales" at bounding box center [188, 69] width 102 height 15
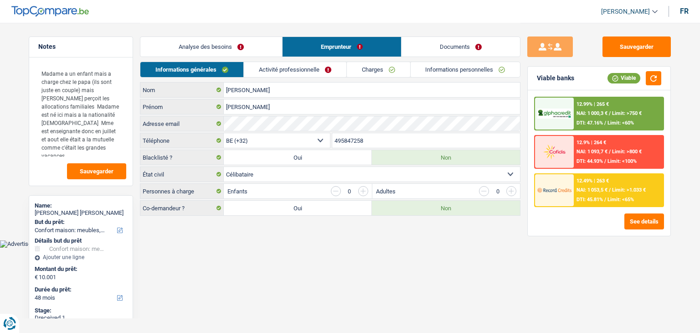
click at [188, 42] on link "Analyse des besoins" at bounding box center [211, 47] width 142 height 20
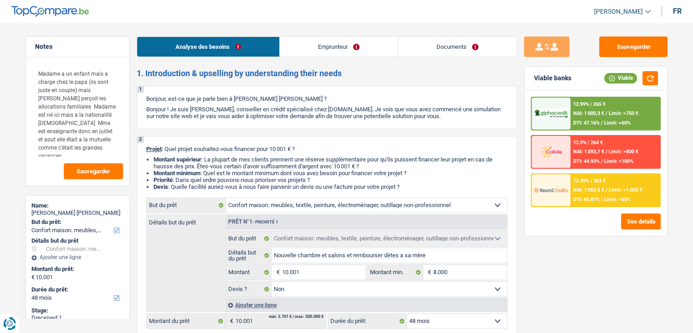
click at [475, 47] on link "Documents" at bounding box center [457, 47] width 118 height 20
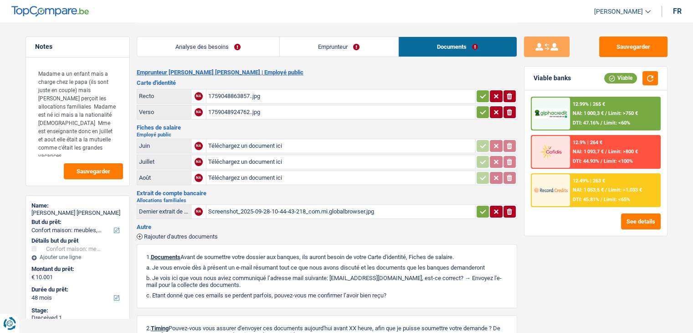
click at [219, 93] on div "1759048863857..jpg" at bounding box center [340, 96] width 265 height 14
click at [259, 207] on div "Screenshot_2025-09-28-10-44-43-218_com.mi.globalbrowser.jpg" at bounding box center [340, 212] width 265 height 14
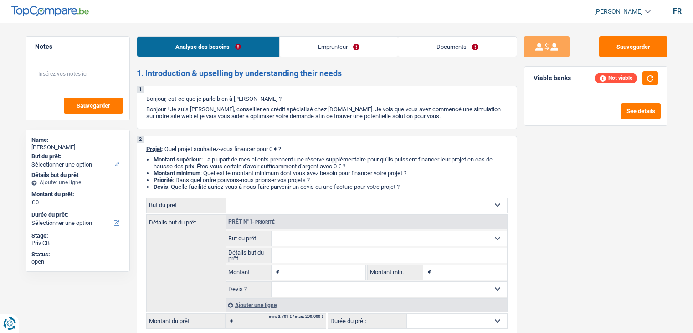
select select "publicEmployee"
select select "netSalary"
select select "mealVouchers"
select select "ownerWithMortgage"
select select "mortgage"
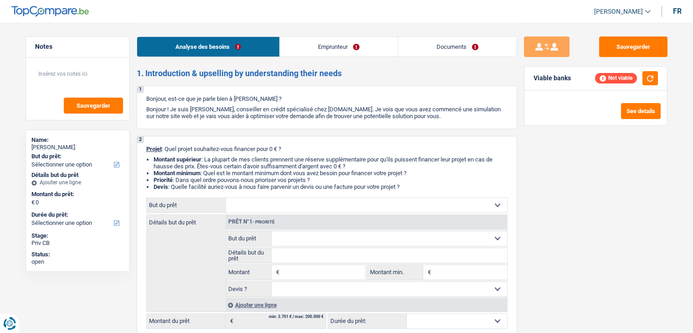
select select "120"
select select "carLoan"
select select "72"
select select "personalLoan"
select select "homeFurnishingOrRelocation"
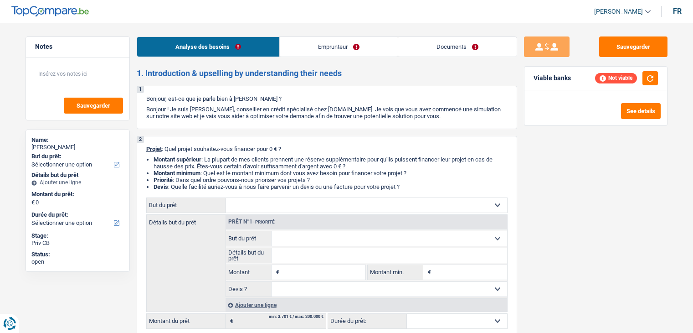
select select "48"
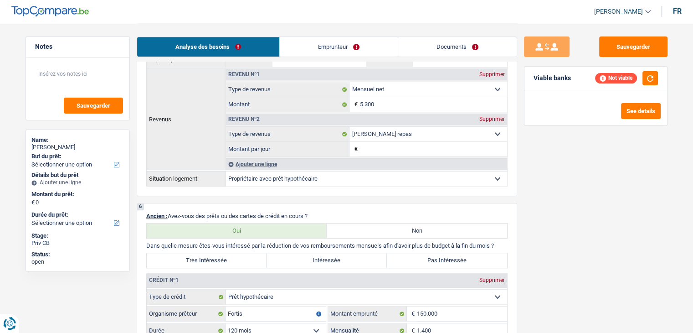
click at [317, 39] on link "Emprunteur" at bounding box center [339, 47] width 118 height 20
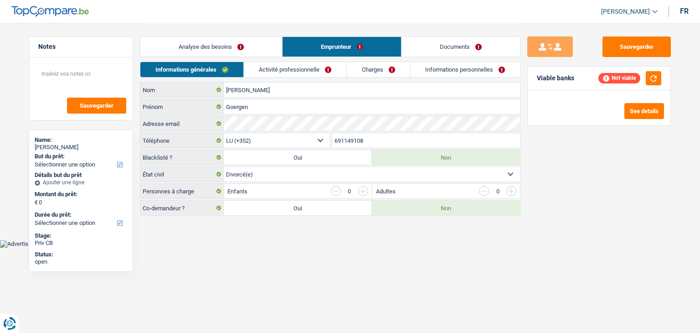
click at [305, 65] on link "Activité professionnelle" at bounding box center [295, 69] width 103 height 15
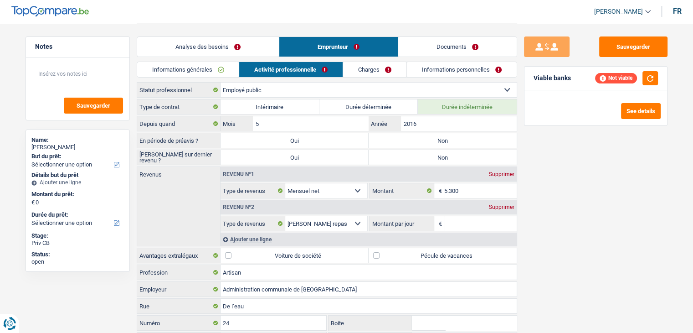
click at [226, 70] on link "Informations générales" at bounding box center [188, 69] width 102 height 15
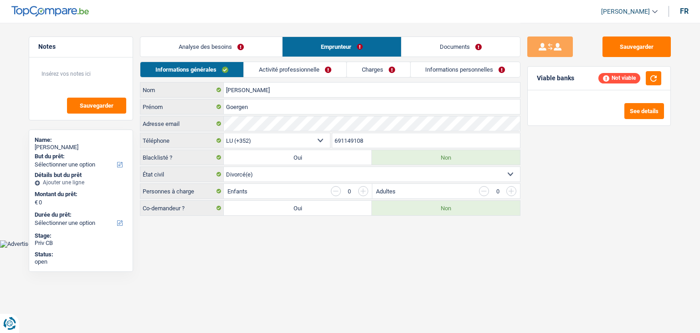
click at [221, 49] on link "Analyse des besoins" at bounding box center [211, 47] width 142 height 20
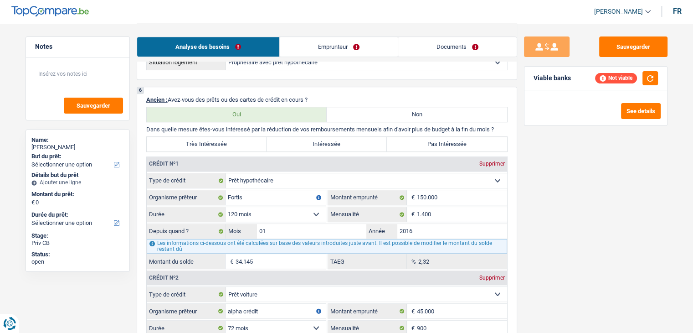
scroll to position [683, 0]
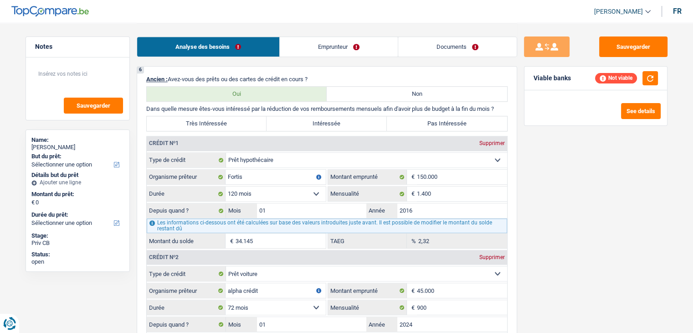
click at [552, 195] on div "Sauvegarder Viable banks Not viable See details" at bounding box center [595, 177] width 157 height 282
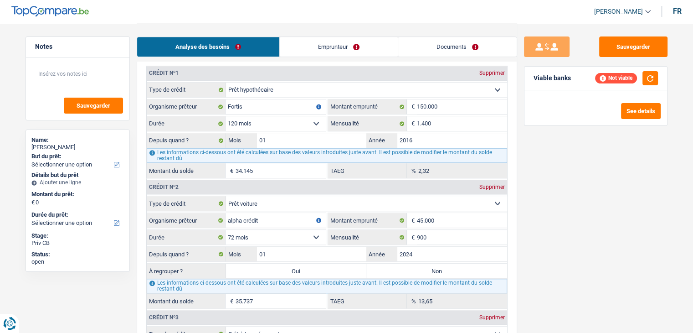
scroll to position [866, 0]
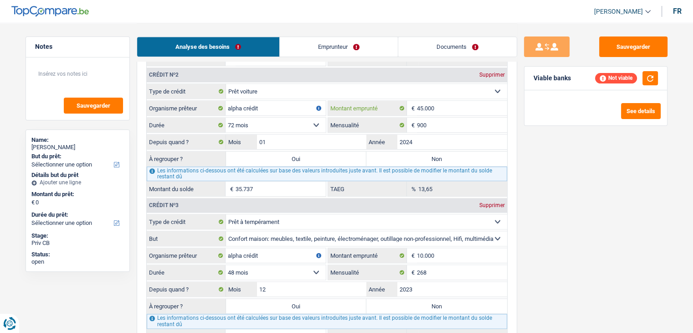
click at [443, 108] on input "45.000" at bounding box center [462, 108] width 90 height 15
drag, startPoint x: 439, startPoint y: 102, endPoint x: 415, endPoint y: 104, distance: 24.7
click at [415, 104] on div "45.000 € Montant emprunté" at bounding box center [417, 108] width 179 height 15
type input "4"
select select
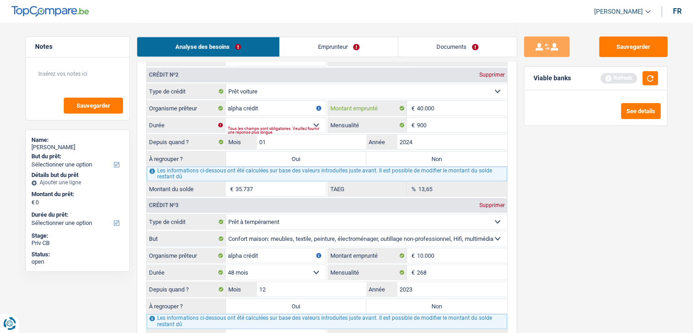
type input "40.000"
click at [312, 118] on select "12 mois 18 mois 24 mois 30 mois 36 mois 42 mois 48 mois 60 mois 72 mois 84 mois…" at bounding box center [276, 125] width 100 height 15
select select "84"
click at [226, 118] on select "12 mois 18 mois 24 mois 30 mois 36 mois 42 mois 48 mois 60 mois 72 mois 84 mois…" at bounding box center [276, 125] width 100 height 15
type input "34.876"
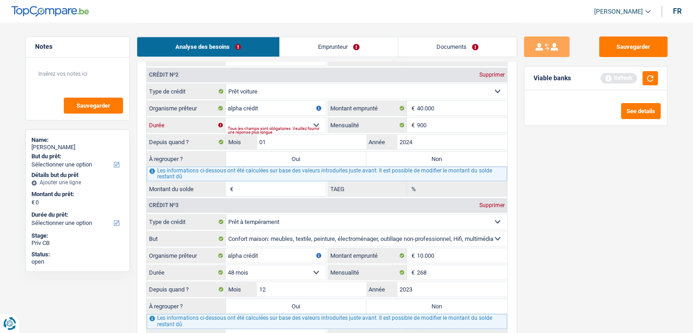
type input "22,52"
click at [275, 124] on select "12 mois 18 mois 24 mois 30 mois 36 mois 42 mois 48 mois 60 mois 72 mois 84 mois…" at bounding box center [276, 125] width 100 height 15
select select "60"
click at [226, 118] on select "12 mois 18 mois 24 mois 30 mois 36 mois 42 mois 48 mois 60 mois 72 mois 84 mois…" at bounding box center [276, 125] width 100 height 15
type input "29.317"
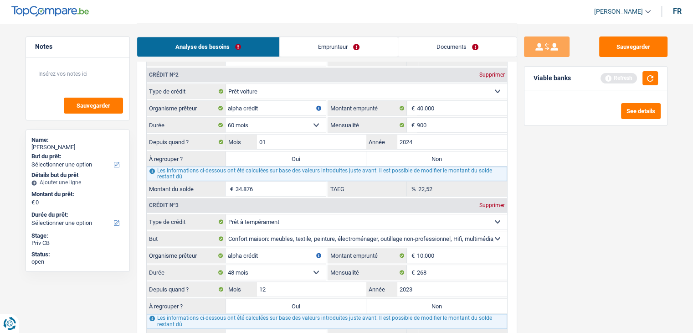
type input "13,25"
click at [278, 121] on select "12 mois 18 mois 24 mois 30 mois 36 mois 42 mois 48 mois 60 mois 72 mois 84 mois…" at bounding box center [276, 125] width 100 height 15
select select "72"
click at [226, 118] on select "12 mois 18 mois 24 mois 30 mois 36 mois 42 mois 48 mois 60 mois 72 mois 84 mois…" at bounding box center [276, 125] width 100 height 15
type input "32.675"
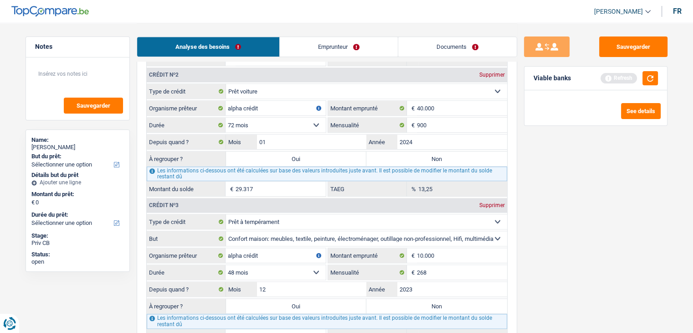
type input "18,92"
click at [264, 120] on select "12 mois 18 mois 24 mois 30 mois 36 mois 42 mois 48 mois 60 mois 72 mois 84 mois…" at bounding box center [276, 125] width 100 height 15
click at [226, 118] on select "12 mois 18 mois 24 mois 30 mois 36 mois 42 mois 48 mois 60 mois 72 mois 84 mois…" at bounding box center [276, 125] width 100 height 15
click at [550, 222] on div "Sauvegarder Viable banks Refresh See details" at bounding box center [595, 177] width 157 height 282
drag, startPoint x: 446, startPoint y: 104, endPoint x: 412, endPoint y: 103, distance: 34.2
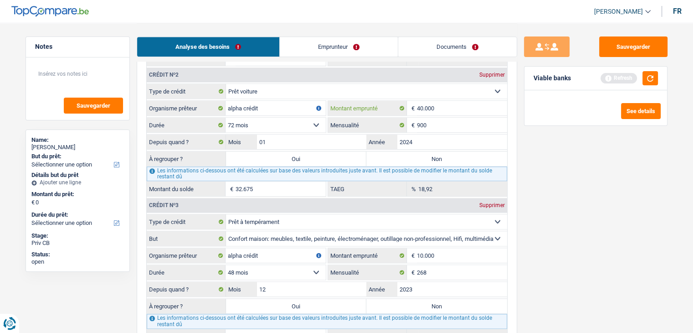
click at [412, 103] on div "40.000 € Montant emprunté" at bounding box center [417, 108] width 179 height 15
type input "45"
select select
type input "45.000"
click at [609, 200] on div "Sauvegarder Viable banks Refresh See details" at bounding box center [595, 177] width 157 height 282
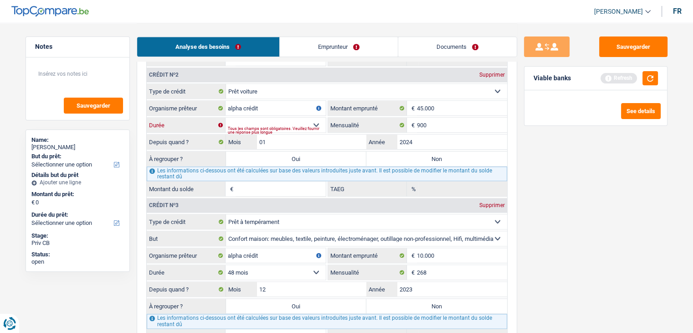
click at [279, 119] on select "12 mois 18 mois 24 mois 30 mois 36 mois 42 mois 48 mois 60 mois 72 mois 84 mois…" at bounding box center [276, 125] width 100 height 15
select select "72"
click at [226, 118] on select "12 mois 18 mois 24 mois 30 mois 36 mois 42 mois 48 mois 60 mois 72 mois 84 mois…" at bounding box center [276, 125] width 100 height 15
type input "35.737"
type input "13,65"
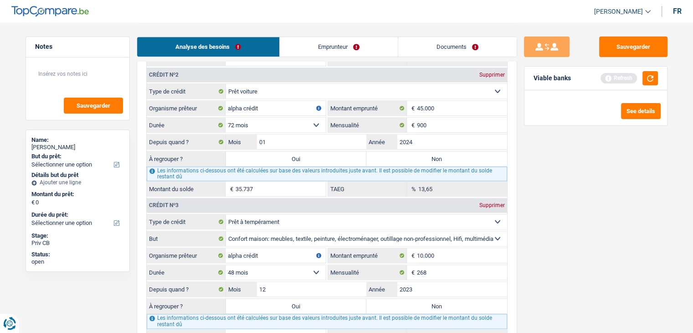
click at [271, 123] on select "12 mois 18 mois 24 mois 30 mois 36 mois 42 mois 48 mois 60 mois 72 mois 84 mois…" at bounding box center [276, 125] width 100 height 15
select select "60"
click at [226, 118] on select "12 mois 18 mois 24 mois 30 mois 36 mois 42 mois 48 mois 60 mois 72 mois 84 mois…" at bounding box center [276, 125] width 100 height 15
type input "31.807"
type input "7,68"
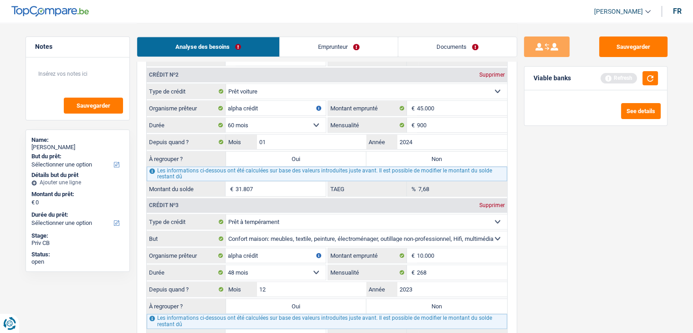
click at [275, 119] on select "12 mois 18 mois 24 mois 30 mois 36 mois 42 mois 48 mois 60 mois 72 mois 84 mois…" at bounding box center [276, 125] width 100 height 15
select select "48"
click at [226, 118] on select "12 mois 18 mois 24 mois 30 mois 36 mois 42 mois 48 mois 60 mois 72 mois 84 mois…" at bounding box center [276, 125] width 100 height 15
type input "25.815"
type input "0,00"
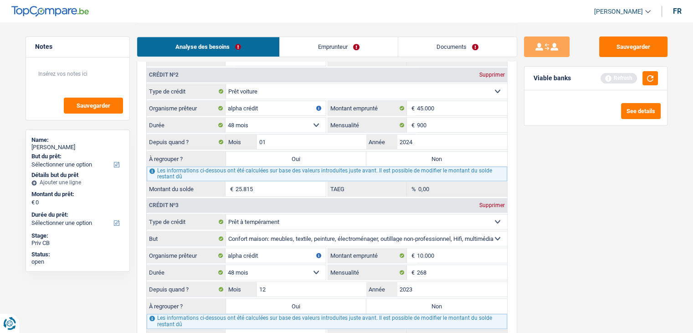
click at [266, 121] on select "12 mois 18 mois 24 mois 30 mois 36 mois 42 mois 48 mois 60 mois 72 mois 84 mois…" at bounding box center [276, 125] width 100 height 15
select select "60"
click at [226, 118] on select "12 mois 18 mois 24 mois 30 mois 36 mois 42 mois 48 mois 60 mois 72 mois 84 mois…" at bounding box center [276, 125] width 100 height 15
type input "31.807"
type input "7,68"
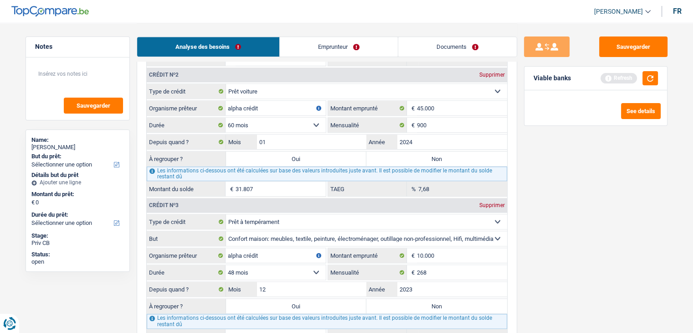
click at [548, 205] on div "Sauvegarder Viable banks Refresh See details" at bounding box center [595, 177] width 157 height 282
click at [645, 83] on button "button" at bounding box center [649, 78] width 15 height 14
drag, startPoint x: 315, startPoint y: 30, endPoint x: 315, endPoint y: 39, distance: 8.7
click at [315, 35] on div "Analyse des besoins Emprunteur Documents" at bounding box center [327, 42] width 380 height 39
click at [284, 45] on link "Emprunteur" at bounding box center [339, 47] width 118 height 20
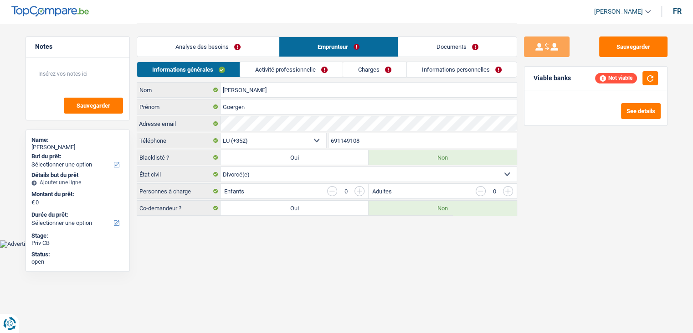
scroll to position [0, 0]
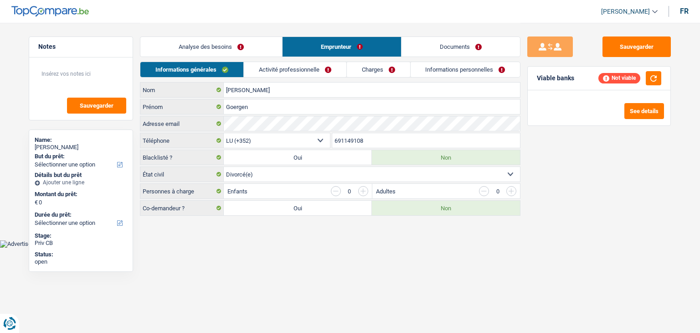
click at [275, 68] on link "Activité professionnelle" at bounding box center [295, 69] width 103 height 15
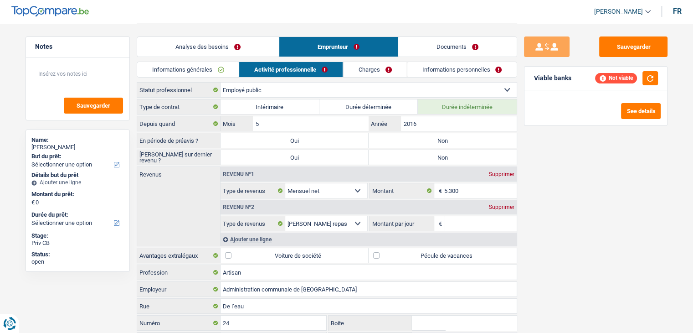
click at [213, 69] on link "Informations générales" at bounding box center [188, 69] width 102 height 15
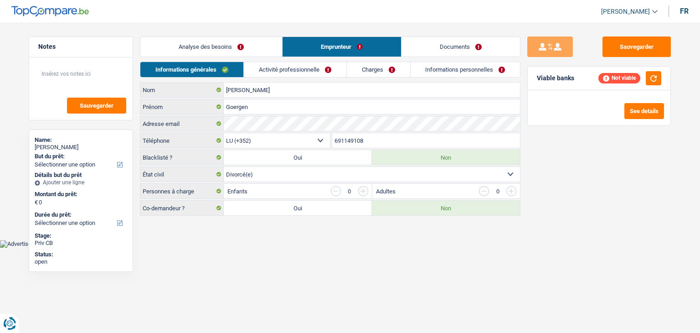
click at [204, 57] on div "Analyse des besoins Emprunteur Documents" at bounding box center [330, 42] width 380 height 39
click at [205, 51] on link "Analyse des besoins" at bounding box center [211, 47] width 142 height 20
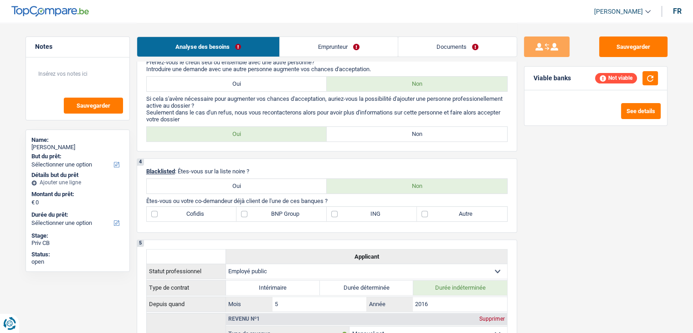
scroll to position [319, 0]
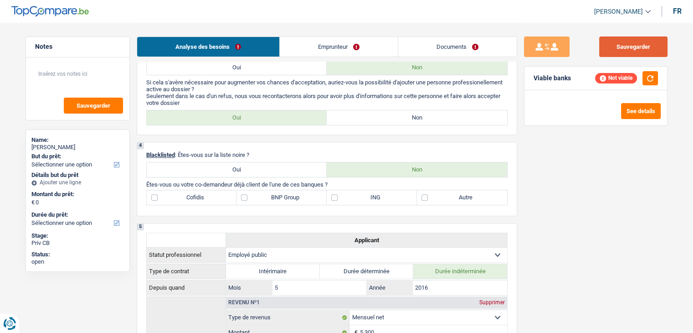
click at [637, 49] on button "Sauvegarder" at bounding box center [633, 46] width 68 height 21
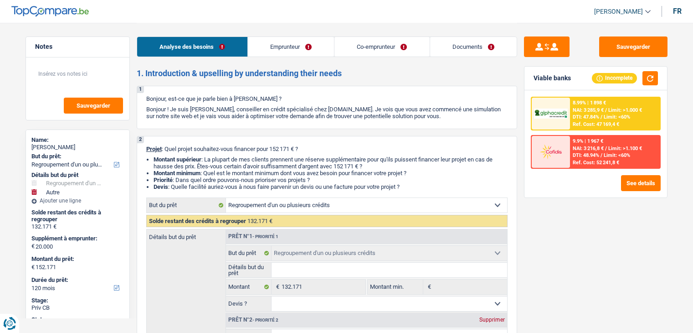
select select "refinancing"
select select "other"
select select "120"
select select "refinancing"
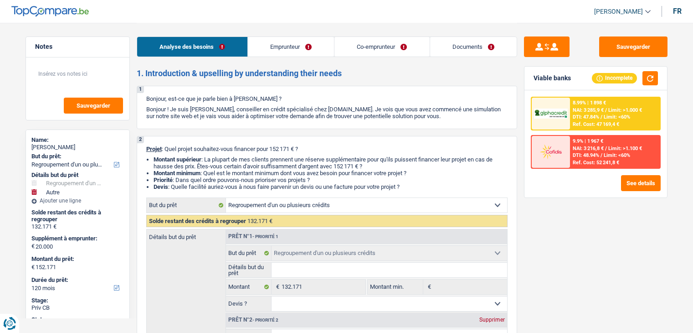
select select "refinancing"
select select "other"
select select "120"
select select "merchant"
select select "liberal"
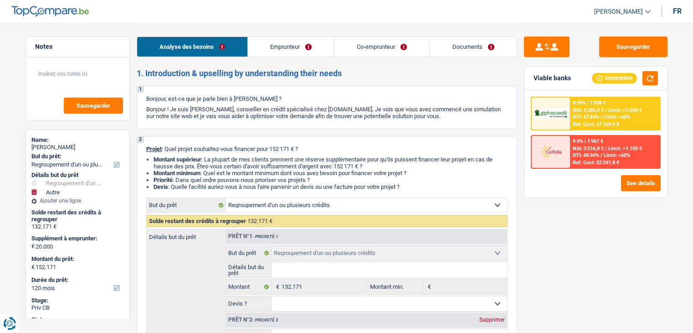
select select "netSalary"
select select "mutualityIndemnity"
select select "other"
select select "ownerWithMortgage"
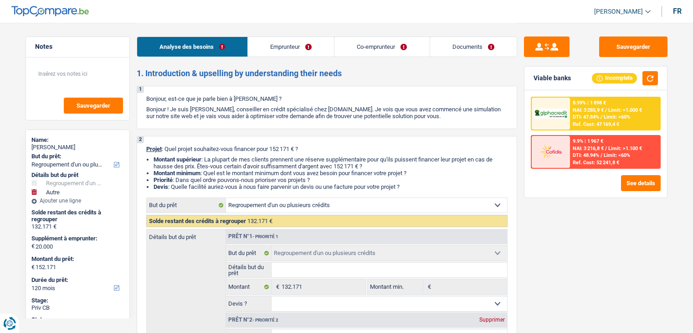
select select "mortgage"
select select "360"
select select "cardOrCredit"
select select "creditConsolidation"
select select "120"
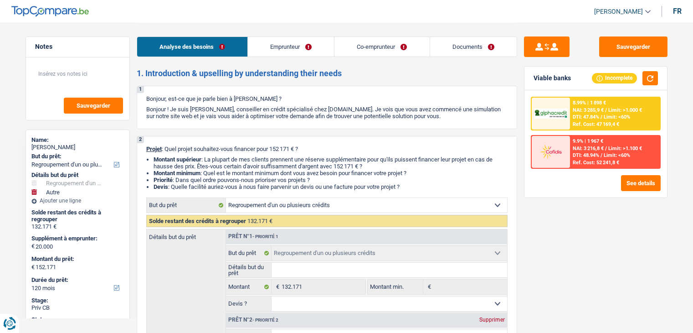
select select "creditConsolidation"
select select "60"
select select "refinancing"
select select "other"
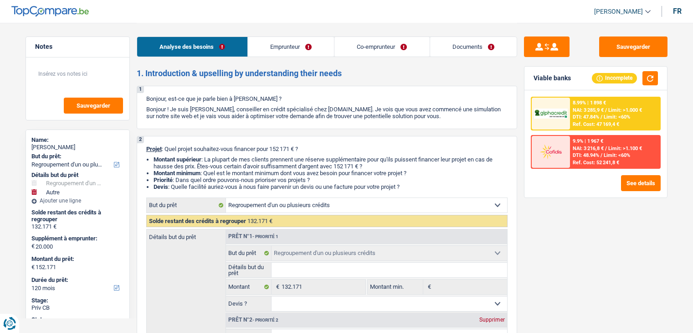
select select "120"
select select "32"
click at [272, 46] on link "Emprunteur" at bounding box center [291, 47] width 86 height 20
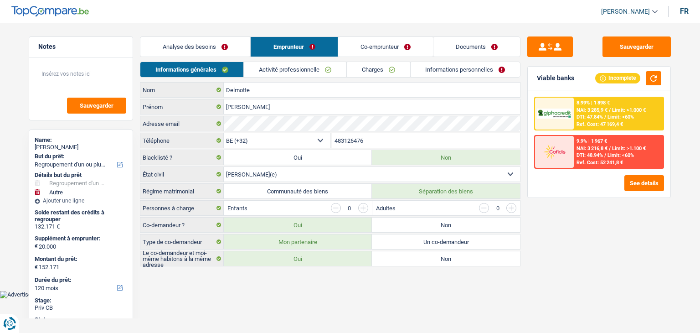
click at [291, 64] on link "Activité professionnelle" at bounding box center [295, 69] width 103 height 15
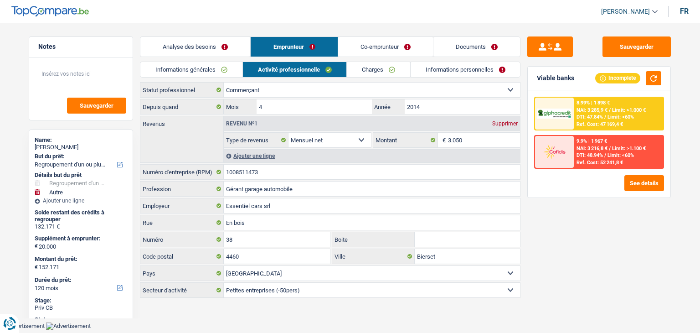
click at [364, 41] on link "Co-emprunteur" at bounding box center [385, 47] width 95 height 20
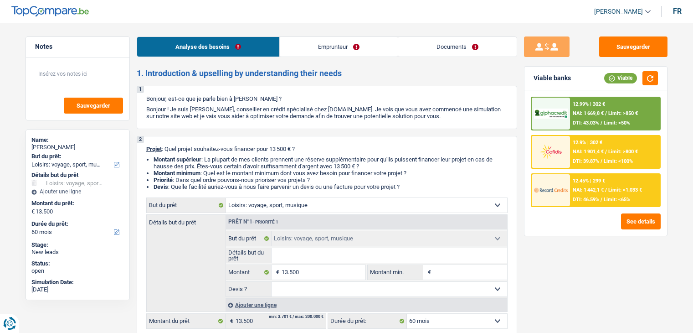
select select "hobbies"
select select "60"
select select "hobbies"
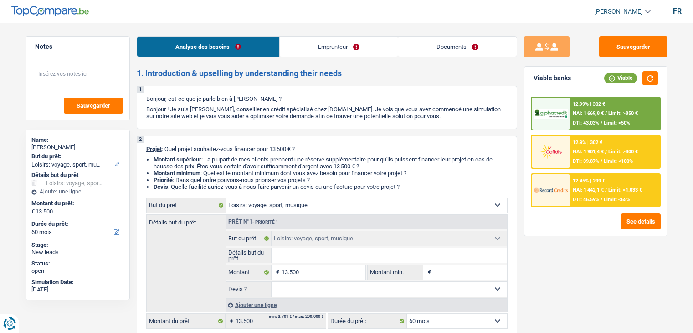
select select "60"
select select "worker"
select select "familyAllowances"
select select "netSalary"
select select "rents"
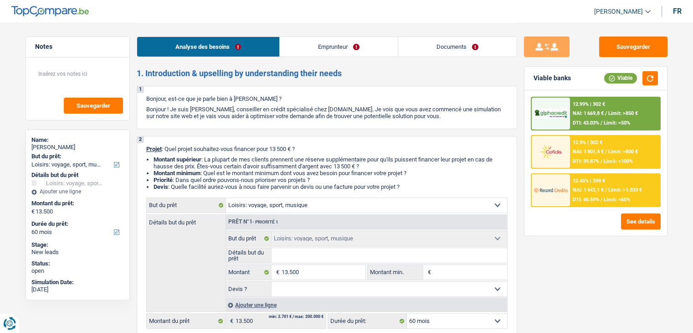
select select "personalLoan"
select select "hobbies"
select select "48"
select select "hobbies"
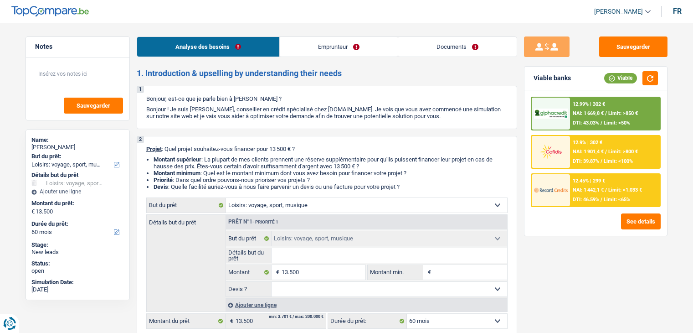
select select "60"
click at [313, 254] on input "Détails but du prêt" at bounding box center [390, 255] width 236 height 15
click at [302, 157] on li "Montant supérieur : La plupart de mes clients prennent une réserve supplémentai…" at bounding box center [331, 163] width 354 height 14
click at [303, 259] on input "Détails but du prêt" at bounding box center [390, 255] width 236 height 15
type input "v"
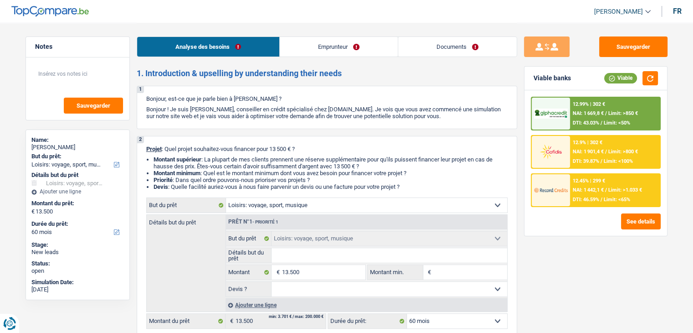
type input "v"
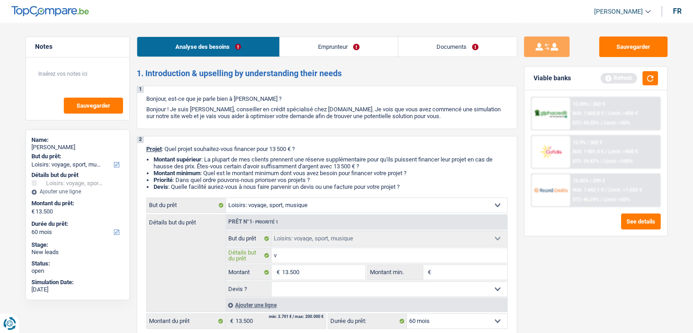
type input "vo"
type input "voy"
type input "voya"
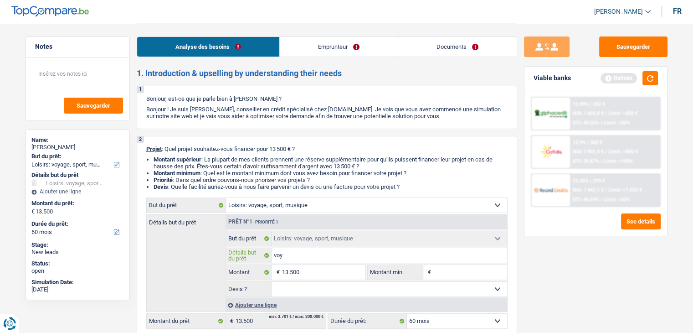
type input "voya"
type input "voyag"
type input "voyage"
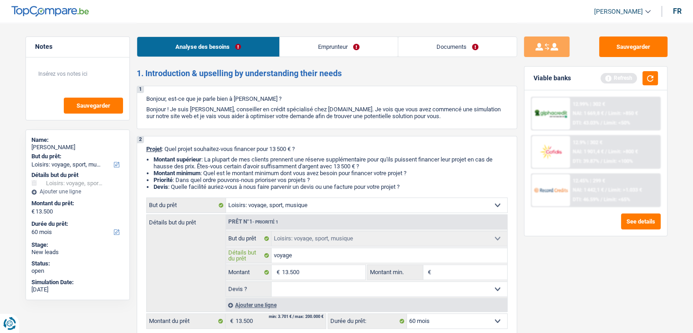
type input "voyage"
type input "voyage,"
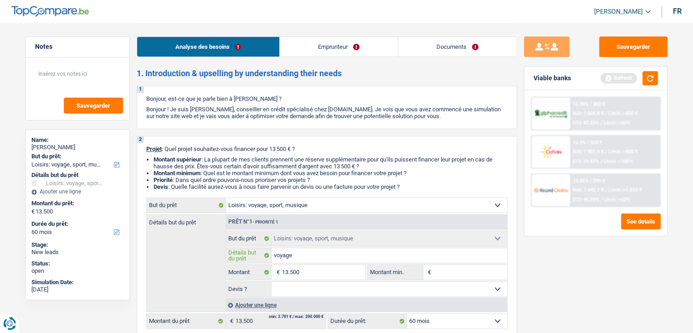
type input "voyage,"
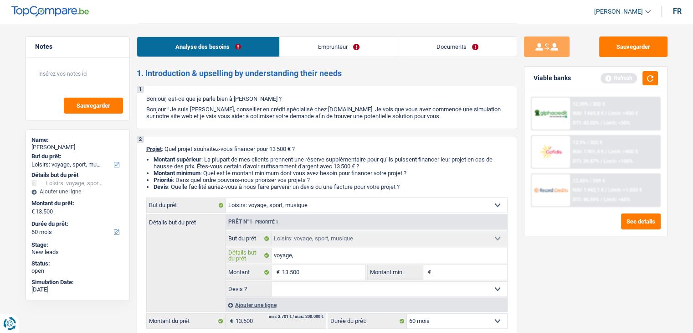
type input "voyage"
type input "voyage f"
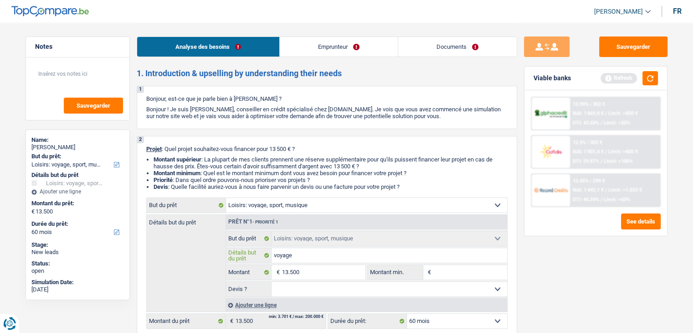
type input "voyage f"
type input "voyage fa"
type input "voyage fam"
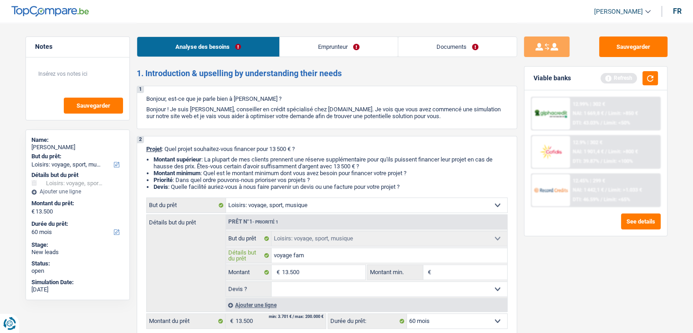
type input "voyage fami"
type input "voyage famil"
type input "voyage famili"
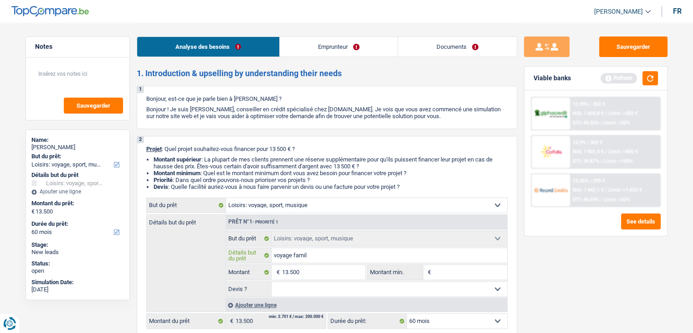
type input "voyage famili"
type input "voyage familia"
type input "voyage familial"
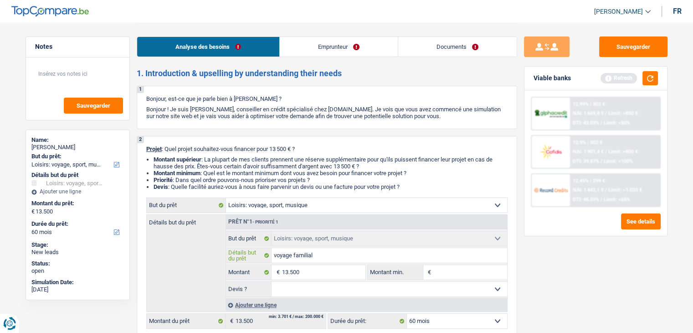
type input "voyage familial"
click at [642, 78] on button "button" at bounding box center [649, 78] width 15 height 14
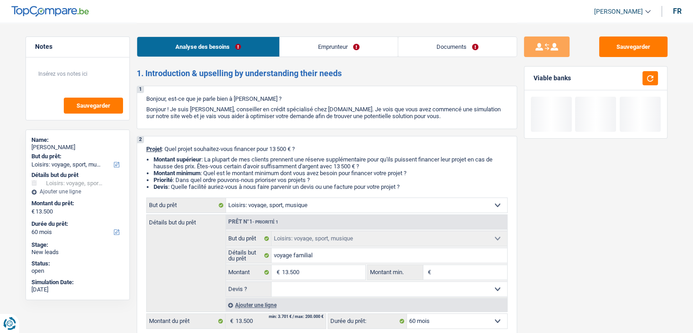
click at [458, 267] on input "Montant min." at bounding box center [470, 272] width 74 height 15
type input "1"
type input "13"
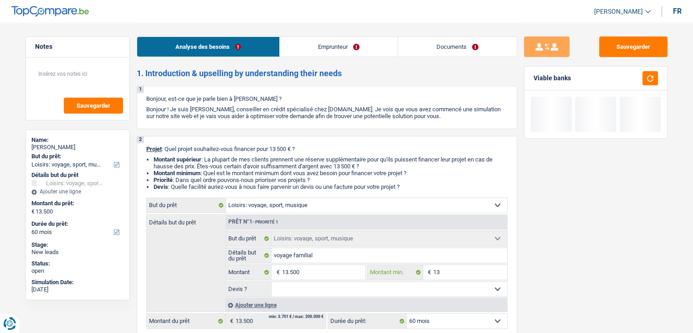
type input "135"
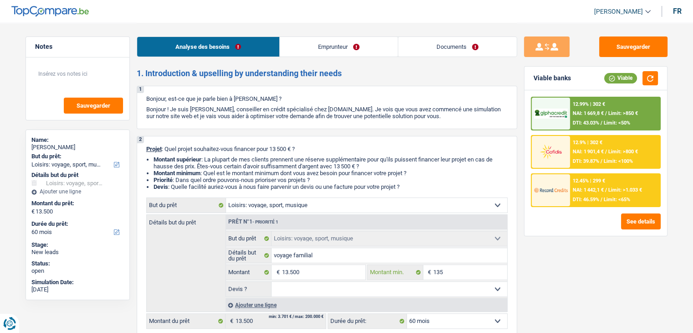
type input "1.350"
type input "13.500"
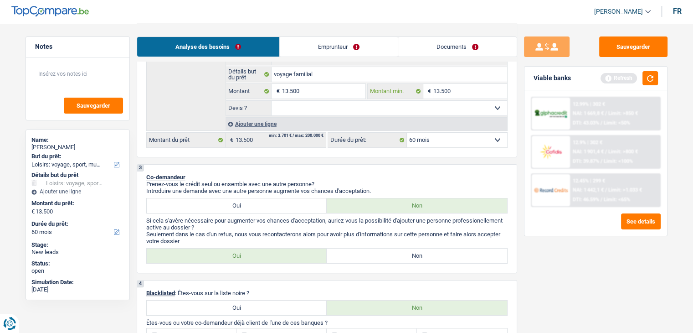
scroll to position [182, 0]
type input "13.500"
click at [356, 249] on label "Non" at bounding box center [417, 254] width 180 height 15
click at [356, 249] on input "Non" at bounding box center [417, 254] width 180 height 15
radio input "true"
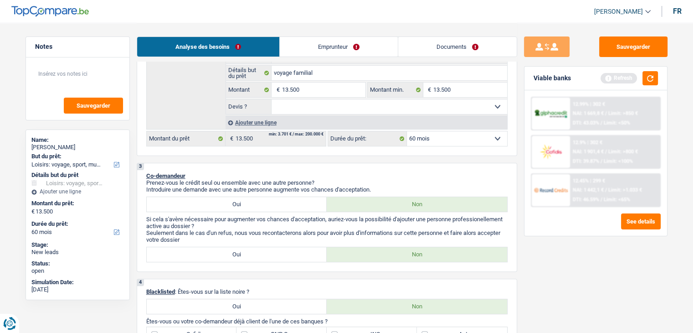
click at [401, 231] on p "Seulement dans le cas d'un refus, nous vous recontacterons alors pour avoir plu…" at bounding box center [326, 236] width 361 height 14
click at [650, 75] on button "button" at bounding box center [649, 78] width 15 height 14
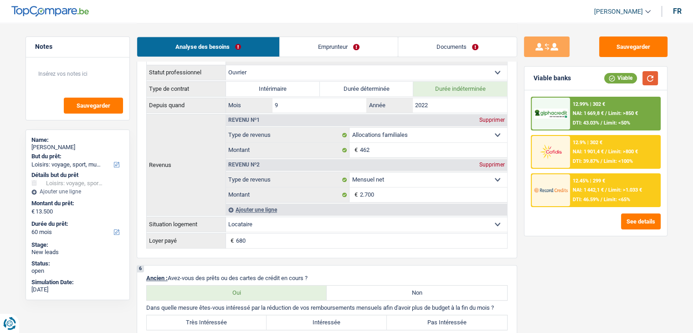
scroll to position [683, 0]
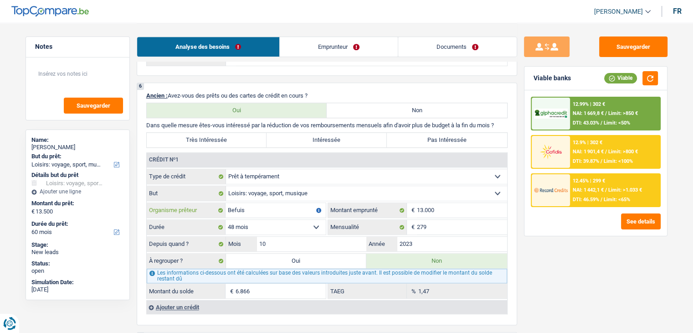
click at [250, 207] on input "Befuis" at bounding box center [276, 210] width 100 height 15
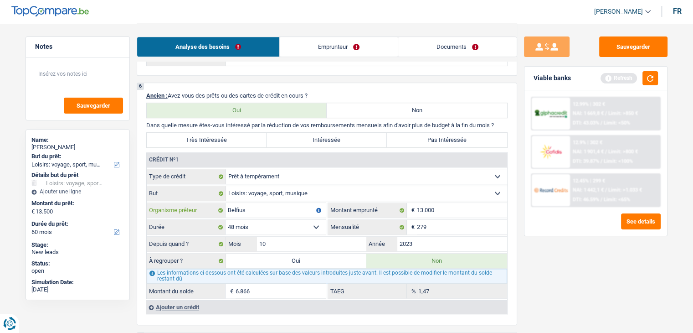
type input "Belfius"
click at [542, 273] on div "Sauvegarder Viable banks Refresh 12.99% | 302 € NAI: 1 669,8 € / Limit: >850 € …" at bounding box center [595, 177] width 157 height 282
click at [650, 81] on button "button" at bounding box center [649, 78] width 15 height 14
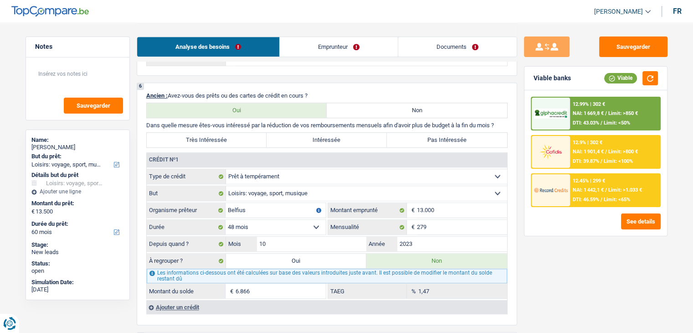
click at [545, 284] on div "Sauvegarder Viable banks Viable 12.99% | 302 € NAI: 1 669,8 € / Limit: >850 € D…" at bounding box center [595, 177] width 157 height 282
click at [535, 270] on div "Sauvegarder Viable banks Viable 12.99% | 302 € NAI: 1 669,8 € / Limit: >850 € D…" at bounding box center [595, 177] width 157 height 282
click at [276, 220] on select "12 mois 18 mois 24 mois 30 mois 36 mois 42 mois 48 mois 60 mois Sélectionner un…" at bounding box center [276, 227] width 100 height 15
select select "60"
click at [226, 220] on select "12 mois 18 mois 24 mois 30 mois 36 mois 42 mois 48 mois 60 mois Sélectionner un…" at bounding box center [276, 227] width 100 height 15
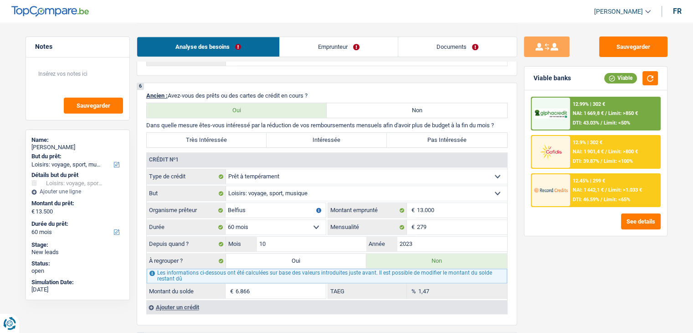
type input "8.795"
type input "10,95"
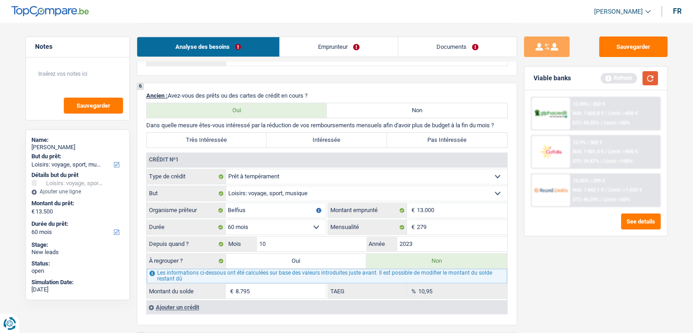
click at [648, 75] on button "button" at bounding box center [649, 78] width 15 height 14
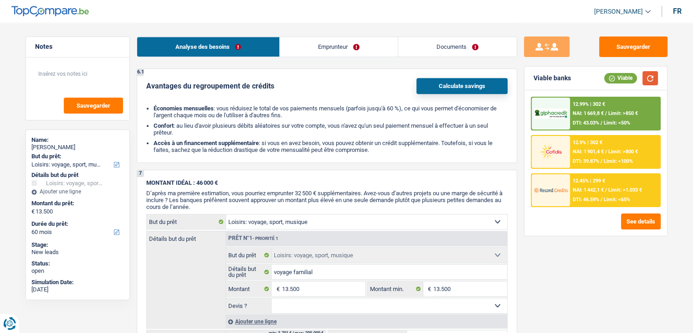
scroll to position [729, 0]
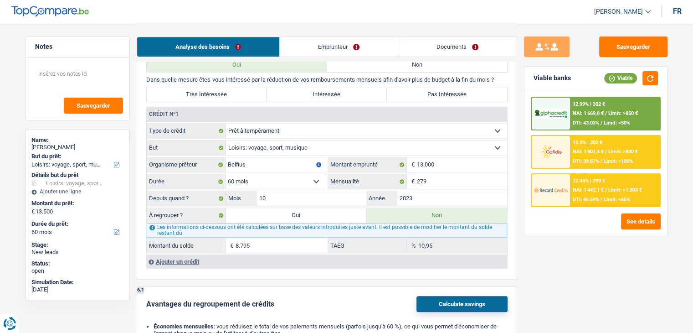
click at [180, 259] on div "Ajouter un crédit" at bounding box center [326, 261] width 361 height 14
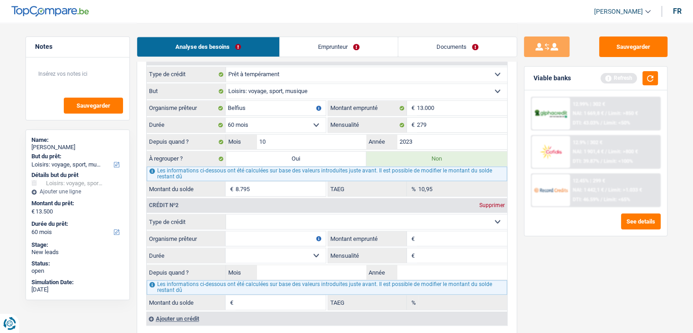
scroll to position [820, 0]
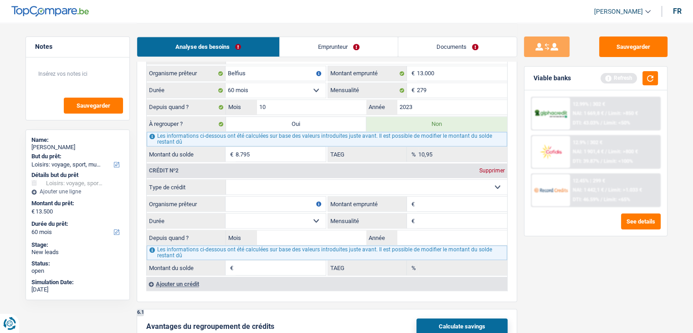
click at [364, 185] on select "Carte ou ouverture de crédit Prêt hypothécaire Vente à tempérament Prêt à tempé…" at bounding box center [366, 186] width 281 height 15
select select "cardOrCredit"
type input "0"
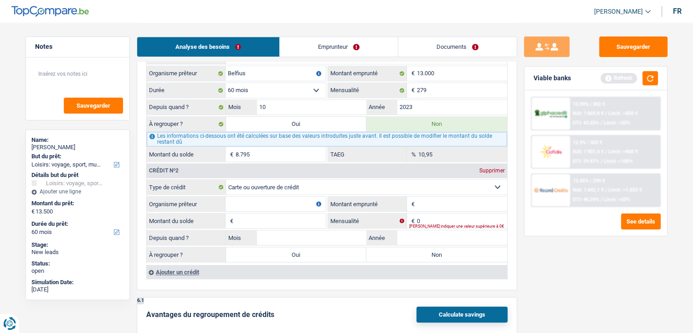
click at [277, 202] on input "Organisme prêteur" at bounding box center [276, 203] width 100 height 15
type input "belfius"
click at [474, 202] on input "Montant emprunté" at bounding box center [462, 203] width 90 height 15
type input "750"
click at [321, 213] on input "Montant du solde" at bounding box center [281, 220] width 90 height 15
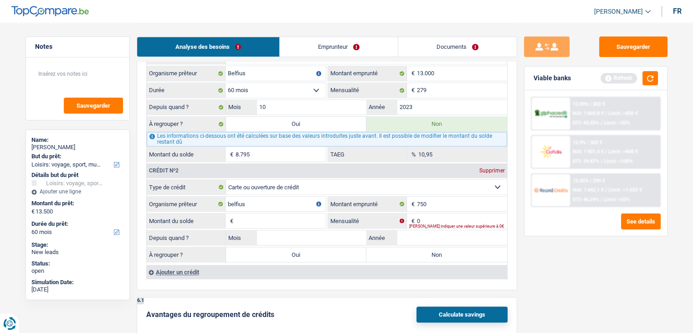
type input "1"
type input "750"
click at [440, 213] on input "0" at bounding box center [462, 220] width 90 height 15
click at [501, 168] on div "Supprimer" at bounding box center [492, 170] width 30 height 5
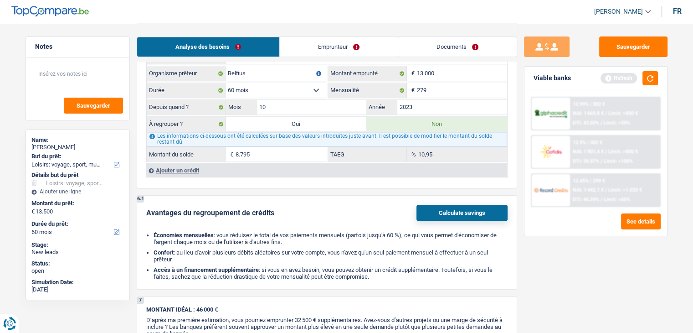
click at [373, 195] on div "6.1 Avantages du regroupement de crédits Calculate savings Économies mensuelles…" at bounding box center [327, 242] width 380 height 94
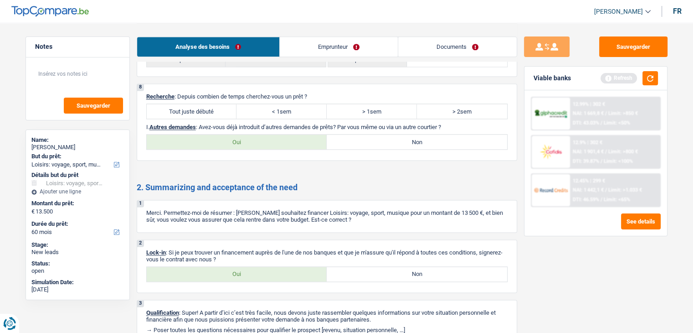
scroll to position [1230, 0]
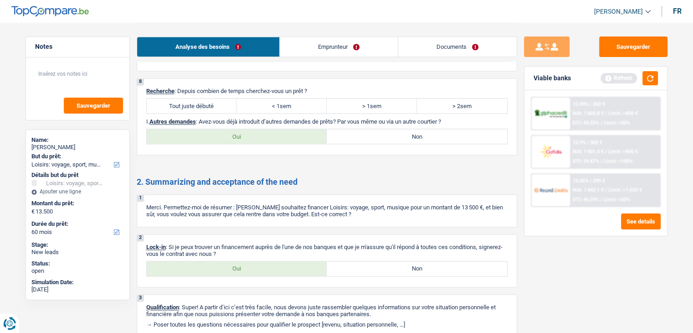
click at [203, 98] on div "Tout juste débuté < 1sem > 1sem > 2sem Tous les champs sont obligatoires. Veuil…" at bounding box center [326, 105] width 361 height 15
click at [225, 98] on label "Tout juste débuté" at bounding box center [192, 105] width 90 height 15
click at [225, 98] on input "Tout juste débuté" at bounding box center [192, 105] width 90 height 15
radio input "true"
click at [344, 129] on label "Non" at bounding box center [417, 136] width 180 height 15
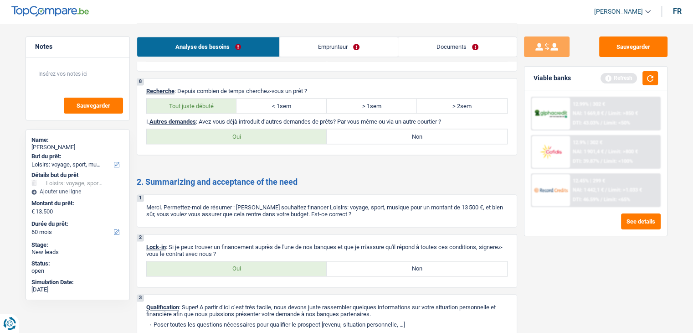
click at [344, 129] on input "Non" at bounding box center [417, 136] width 180 height 15
radio input "true"
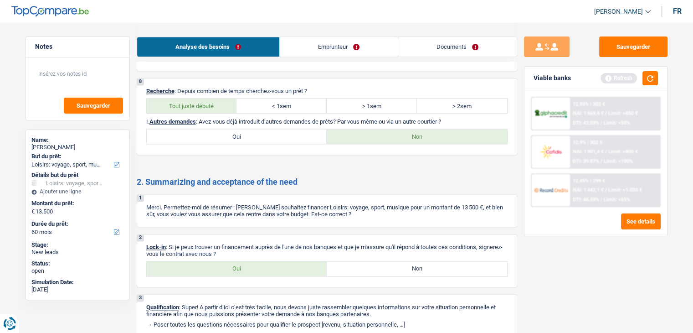
click at [239, 261] on label "Oui" at bounding box center [237, 268] width 180 height 15
click at [239, 261] on input "Oui" at bounding box center [237, 268] width 180 height 15
radio input "true"
click at [300, 37] on link "Emprunteur" at bounding box center [339, 47] width 118 height 20
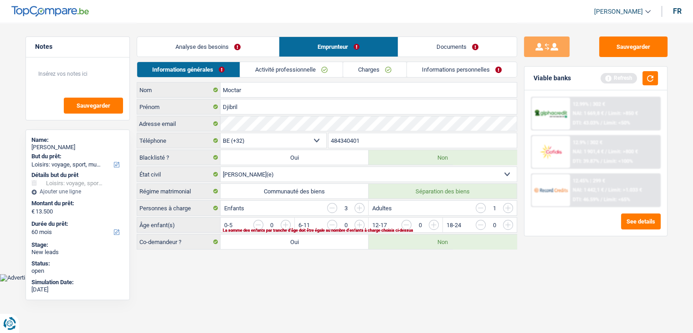
scroll to position [0, 0]
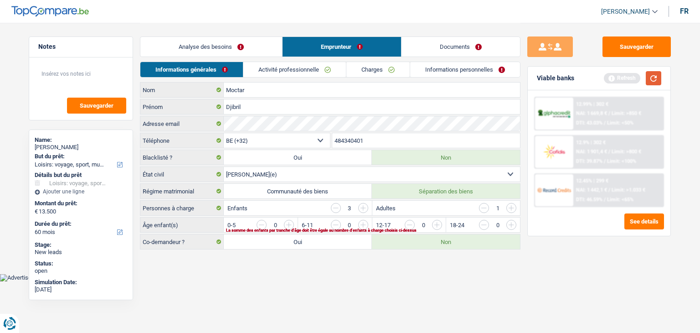
click at [656, 81] on button "button" at bounding box center [653, 78] width 15 height 14
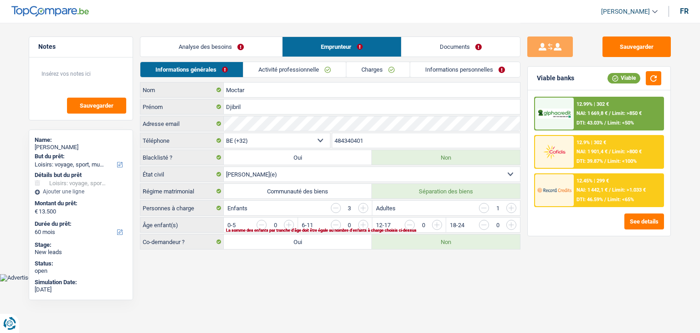
click at [239, 277] on body "Vous avez le contrôle de vos données Nous utilisons des cookies, tout comme nos…" at bounding box center [350, 140] width 700 height 281
click at [251, 281] on html "Vous avez le contrôle de vos données Nous utilisons des cookies, tout comme nos…" at bounding box center [350, 140] width 700 height 281
click at [598, 282] on div "Sauvegarder Viable banks Viable 12.99% | 302 € NAI: 1 669,8 € / Limit: >850 € D…" at bounding box center [598, 177] width 157 height 282
click at [474, 281] on html "Vous avez le contrôle de vos données Nous utilisons des cookies, tout comme nos…" at bounding box center [350, 140] width 700 height 281
click at [523, 178] on div "Sauvegarder Viable banks Viable 12.99% | 302 € NAI: 1 669,8 € / Limit: >850 € D…" at bounding box center [598, 177] width 157 height 282
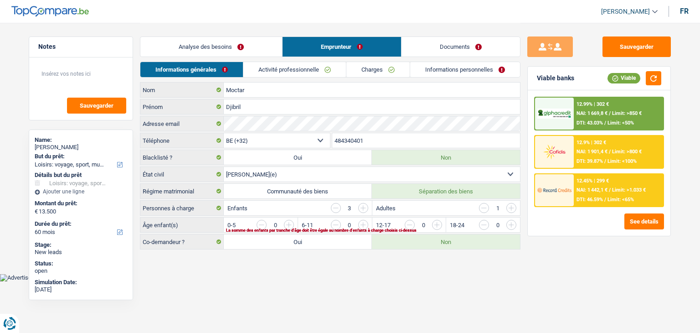
click at [315, 188] on label "Communauté des biens" at bounding box center [298, 191] width 148 height 15
click at [315, 188] on input "Communauté des biens" at bounding box center [298, 191] width 148 height 15
radio input "true"
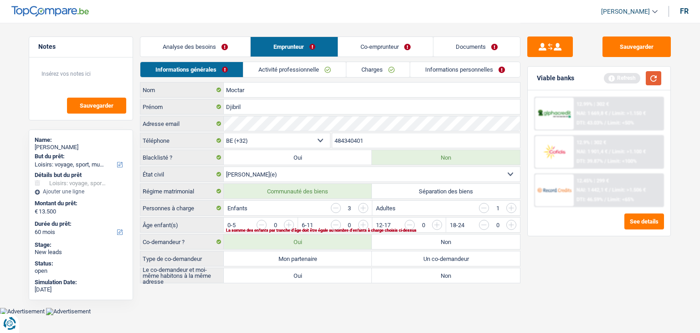
click at [650, 79] on button "button" at bounding box center [653, 78] width 15 height 14
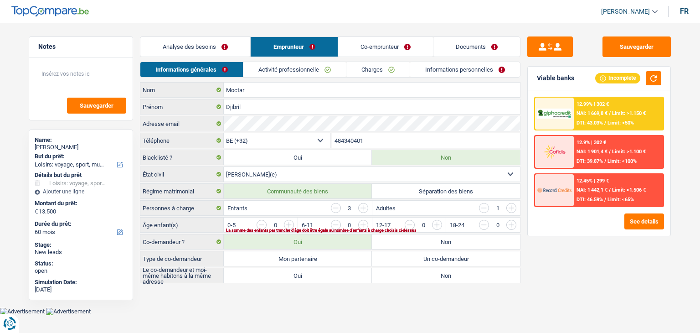
click at [185, 55] on link "Analyse des besoins" at bounding box center [195, 47] width 110 height 20
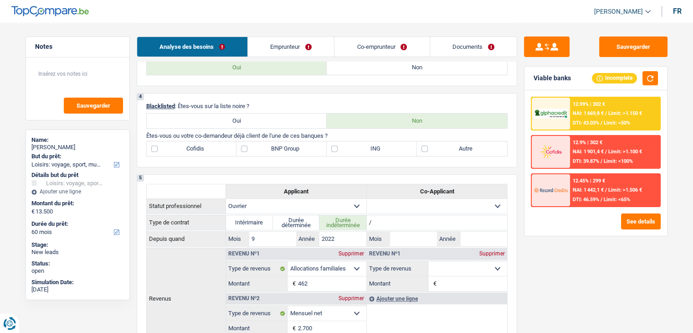
scroll to position [273, 0]
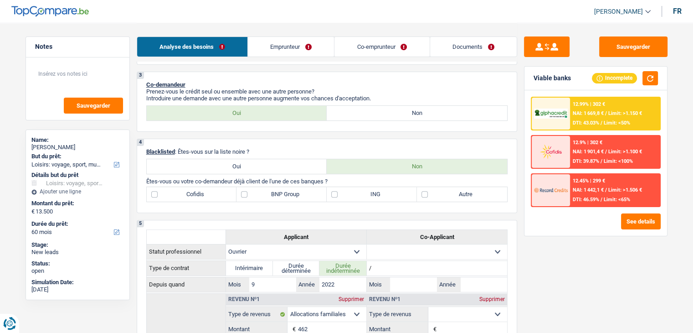
click at [352, 112] on label "Non" at bounding box center [417, 113] width 180 height 15
click at [352, 112] on input "Non" at bounding box center [417, 113] width 180 height 15
radio input "true"
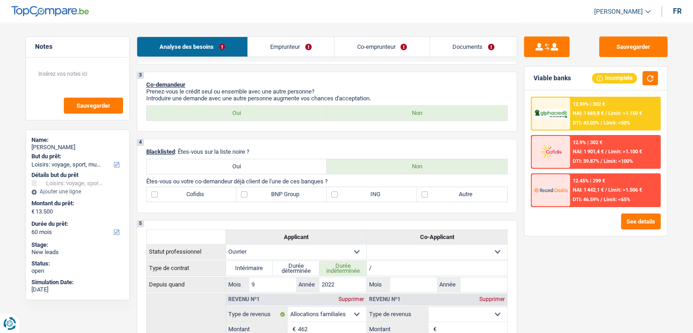
radio input "false"
radio input "true"
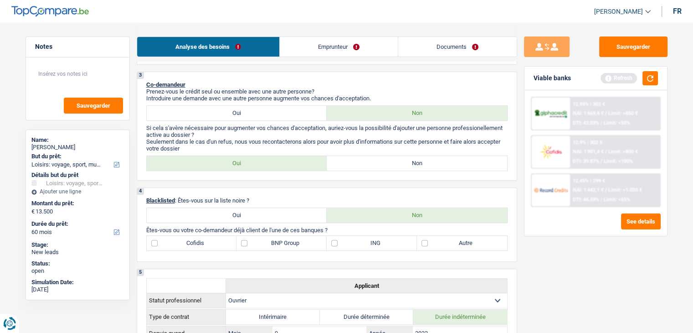
click at [351, 163] on label "Non" at bounding box center [417, 163] width 180 height 15
click at [351, 163] on input "Non" at bounding box center [417, 163] width 180 height 15
radio input "true"
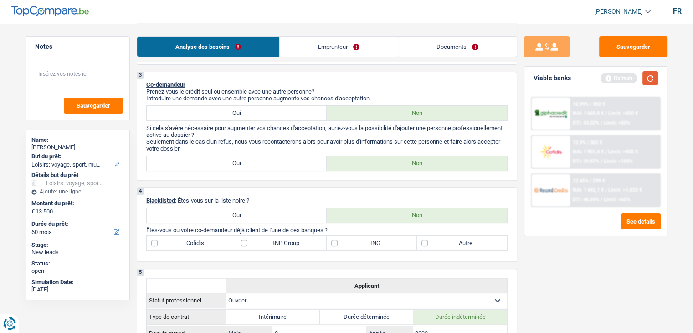
click at [647, 82] on button "button" at bounding box center [649, 78] width 15 height 14
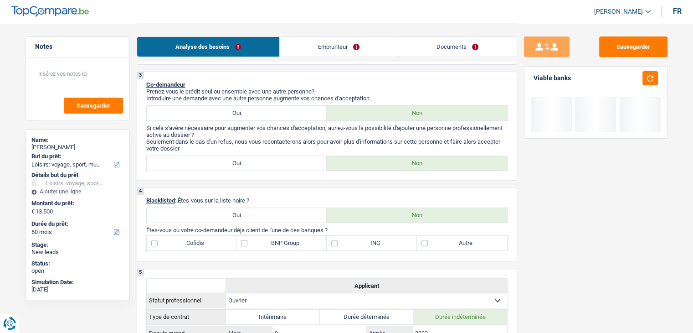
click at [315, 51] on link "Emprunteur" at bounding box center [339, 47] width 118 height 20
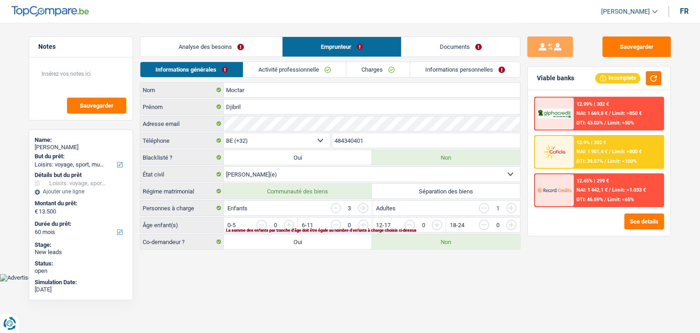
click at [437, 223] on input "button" at bounding box center [621, 227] width 379 height 15
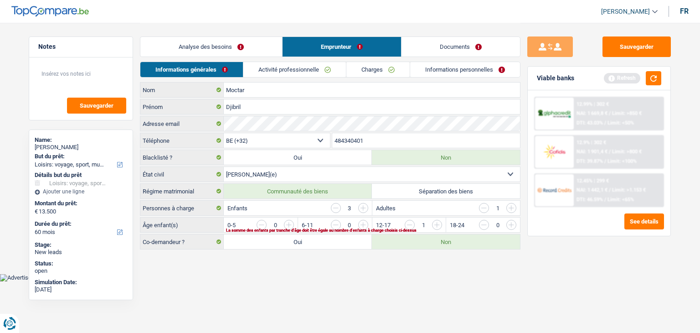
click at [359, 221] on input "button" at bounding box center [547, 227] width 379 height 15
click at [363, 223] on input "button" at bounding box center [547, 227] width 379 height 15
click at [338, 272] on body "Vous avez le contrôle de vos données Nous utilisons des cookies, tout comme nos…" at bounding box center [350, 140] width 700 height 281
click at [287, 73] on link "Activité professionnelle" at bounding box center [295, 69] width 103 height 15
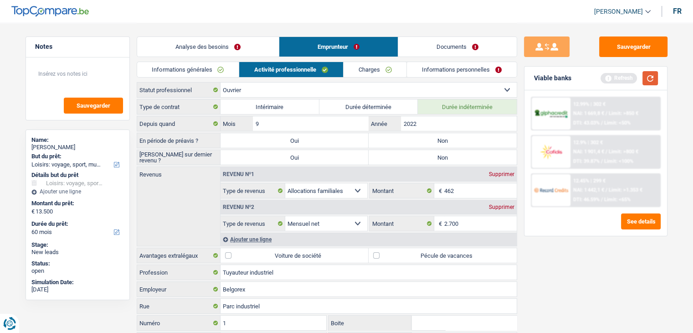
click at [652, 75] on button "button" at bounding box center [649, 78] width 15 height 14
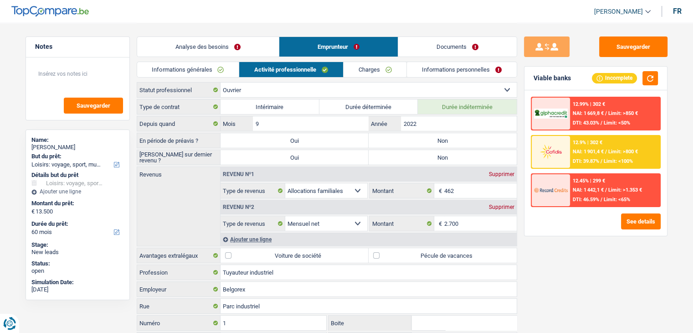
click at [533, 258] on div "Sauvegarder Viable banks Incomplete 12.99% | 302 € NAI: 1 669,8 € / Limit: >850…" at bounding box center [595, 177] width 157 height 282
click at [439, 138] on label "Non" at bounding box center [443, 140] width 148 height 15
click at [439, 138] on input "Non" at bounding box center [443, 140] width 148 height 15
radio input "true"
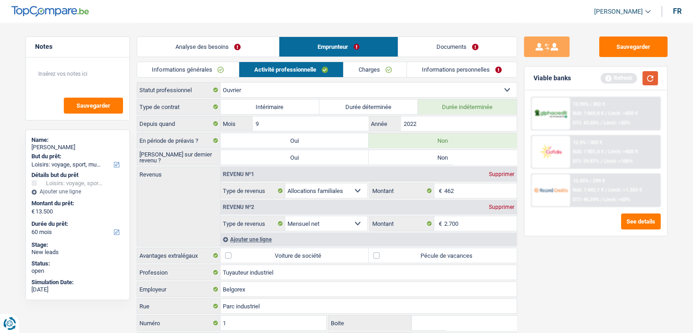
click at [645, 76] on button "button" at bounding box center [649, 78] width 15 height 14
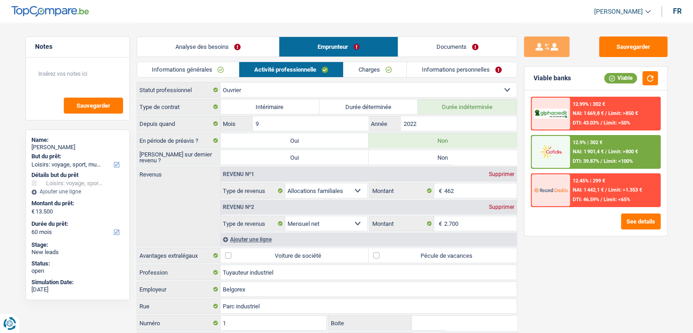
click at [556, 239] on div "Sauvegarder Viable banks Viable 12.99% | 302 € NAI: 1 669,8 € / Limit: >850 € D…" at bounding box center [595, 177] width 157 height 282
click at [423, 46] on link "Documents" at bounding box center [457, 47] width 118 height 20
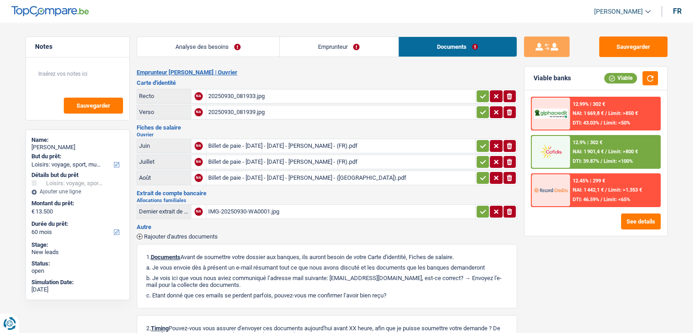
click at [236, 139] on div "Billet de paie - [DATE] - [DATE] - [PERSON_NAME] - (FR).pdf" at bounding box center [340, 146] width 265 height 14
click at [277, 125] on h3 "Fiches de salaire" at bounding box center [327, 127] width 380 height 6
click at [235, 41] on link "Analyse des besoins" at bounding box center [208, 47] width 142 height 20
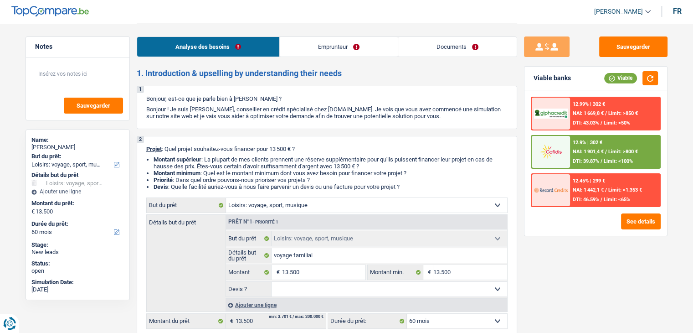
click at [443, 39] on link "Documents" at bounding box center [457, 47] width 118 height 20
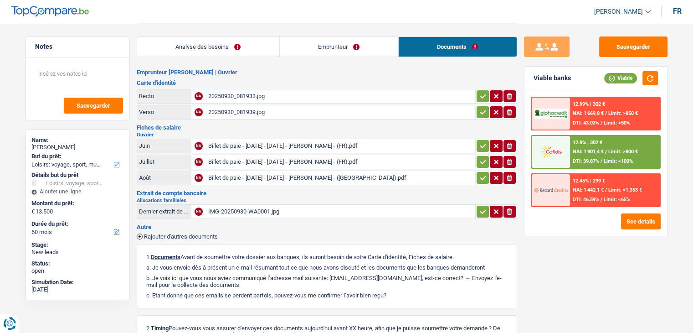
click at [253, 94] on div "20250930_081933.jpg" at bounding box center [340, 96] width 265 height 14
click at [261, 45] on link "Analyse des besoins" at bounding box center [208, 47] width 142 height 20
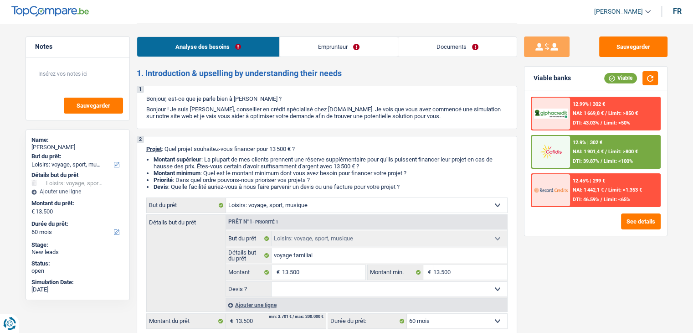
click at [320, 46] on link "Emprunteur" at bounding box center [339, 47] width 118 height 20
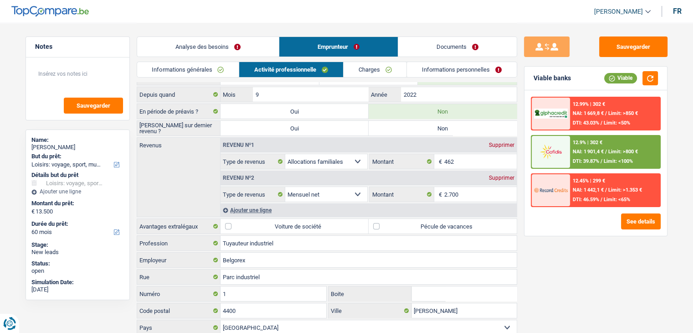
scroll to position [46, 0]
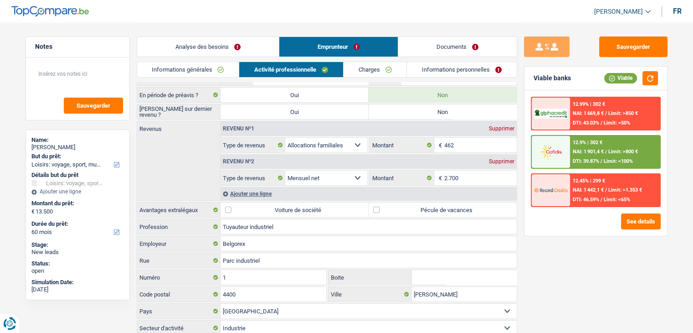
click at [529, 268] on div "Sauvegarder Viable banks Viable 12.99% | 302 € NAI: 1 669,8 € / Limit: >850 € D…" at bounding box center [595, 177] width 157 height 282
click at [262, 189] on div "Ajouter une ligne" at bounding box center [369, 193] width 296 height 13
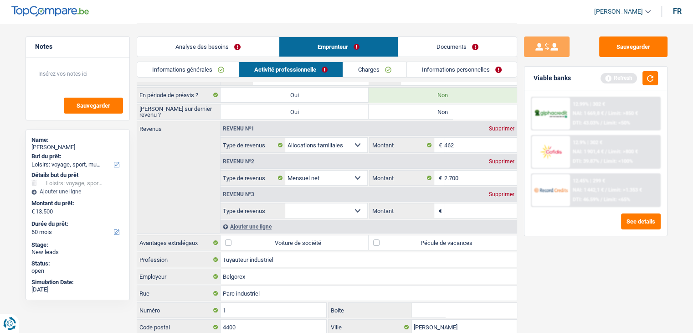
click at [306, 204] on select "Allocation d'handicap Allocations chômage Allocations familiales Chèques repas …" at bounding box center [326, 210] width 82 height 15
select select "mealVouchers"
click at [285, 203] on select "Allocation d'handicap Allocations chômage Allocations familiales Chèques repas …" at bounding box center [326, 210] width 82 height 15
click at [476, 209] on input "Montant par jour" at bounding box center [480, 210] width 72 height 15
type input "6,0"
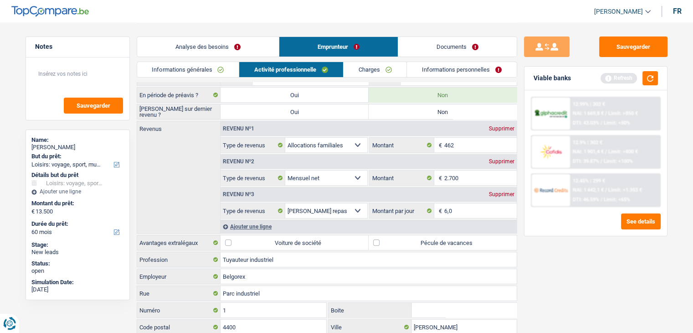
click at [564, 248] on div "Sauvegarder Viable banks Refresh 12.99% | 302 € NAI: 1 669,8 € / Limit: >850 € …" at bounding box center [595, 177] width 157 height 282
click at [651, 77] on button "button" at bounding box center [649, 78] width 15 height 14
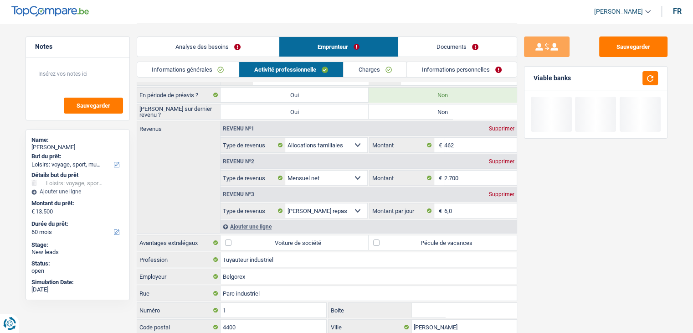
click at [603, 258] on div "Sauvegarder Viable banks" at bounding box center [595, 177] width 157 height 282
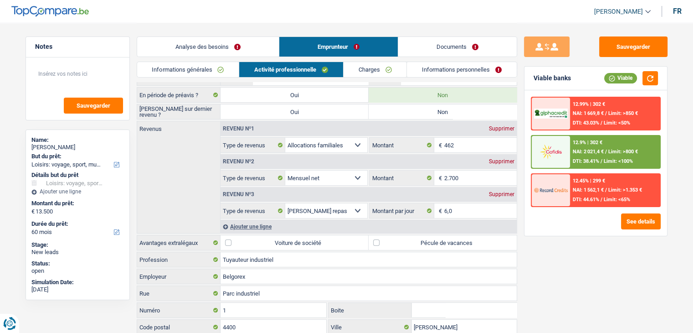
click at [394, 241] on label "Pécule de vacances" at bounding box center [443, 242] width 148 height 15
click at [394, 241] on input "Pécule de vacances" at bounding box center [443, 242] width 148 height 15
checkbox input "true"
click at [563, 278] on div "Sauvegarder Viable banks Viable 12.99% | 302 € NAI: 1 669,8 € / Limit: >850 € D…" at bounding box center [595, 177] width 157 height 282
click at [593, 270] on div "Sauvegarder Viable banks Viable 12.99% | 302 € NAI: 1 669,8 € / Limit: >850 € D…" at bounding box center [595, 177] width 157 height 282
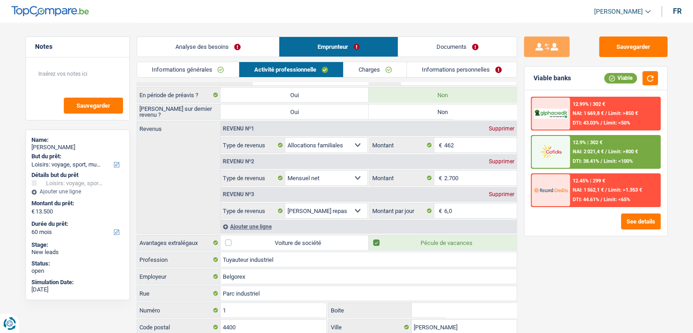
click at [522, 147] on div "Sauvegarder Viable banks Viable 12.99% | 302 € NAI: 1 669,8 € / Limit: >850 € D…" at bounding box center [595, 177] width 157 height 282
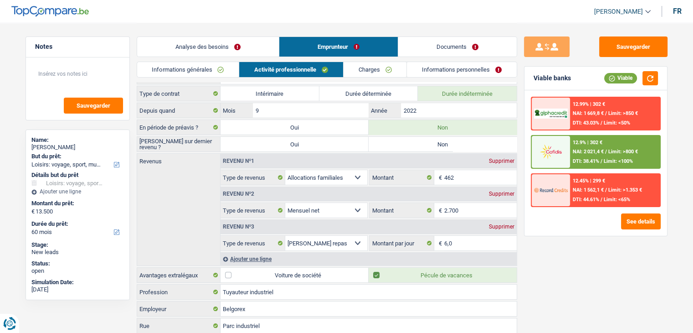
scroll to position [0, 0]
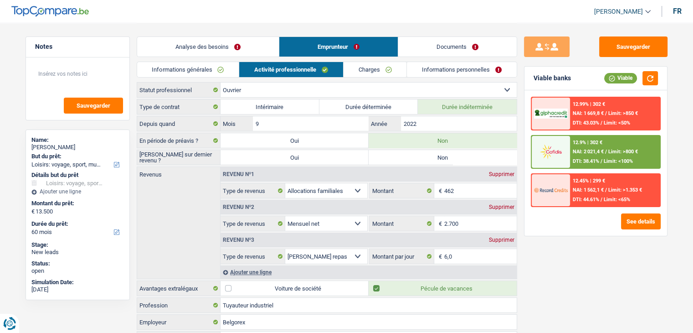
click at [483, 155] on label "Non" at bounding box center [443, 157] width 148 height 15
click at [483, 155] on input "Non" at bounding box center [443, 157] width 148 height 15
radio input "true"
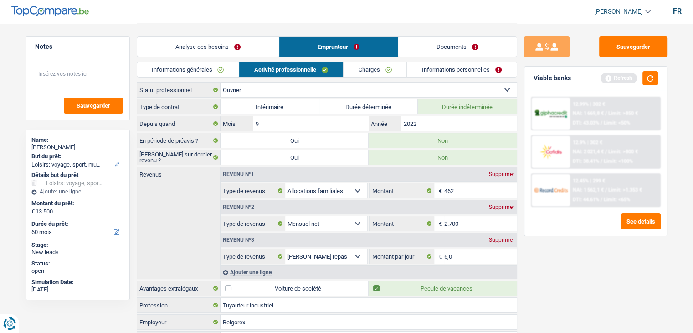
drag, startPoint x: 567, startPoint y: 241, endPoint x: 627, endPoint y: 106, distance: 148.7
click at [568, 241] on div "Sauvegarder Viable banks Refresh 12.99% | 302 € NAI: 1 669,8 € / Limit: >850 € …" at bounding box center [595, 177] width 157 height 282
click at [646, 79] on button "button" at bounding box center [649, 78] width 15 height 14
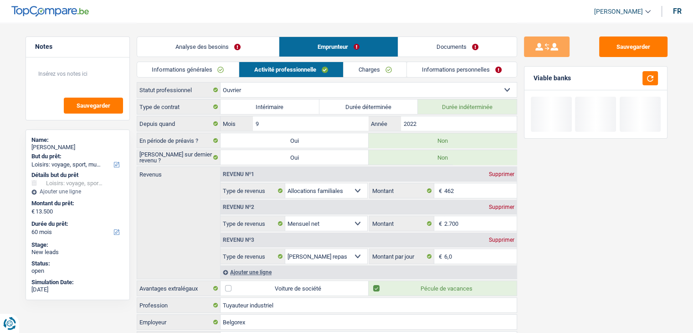
click at [388, 72] on link "Charges" at bounding box center [375, 69] width 63 height 15
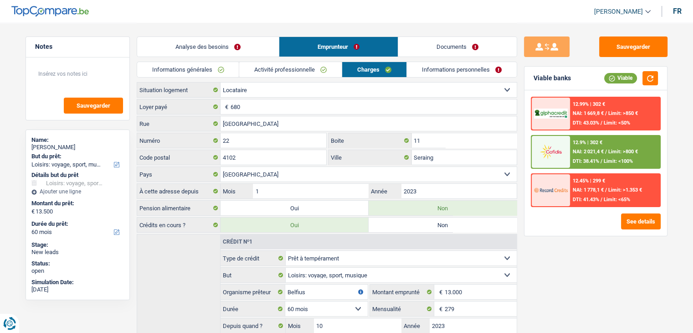
click at [549, 267] on div "Sauvegarder Viable banks Viable 12.99% | 302 € NAI: 1 669,8 € / Limit: >850 € D…" at bounding box center [595, 177] width 157 height 282
click at [524, 227] on div "12.99% | 302 € NAI: 1 669,8 € / Limit: >850 € DTI: 43.03% / Limit: <50% 12.9% |…" at bounding box center [595, 162] width 143 height 145
click at [267, 140] on input "22" at bounding box center [274, 140] width 106 height 15
type input "2"
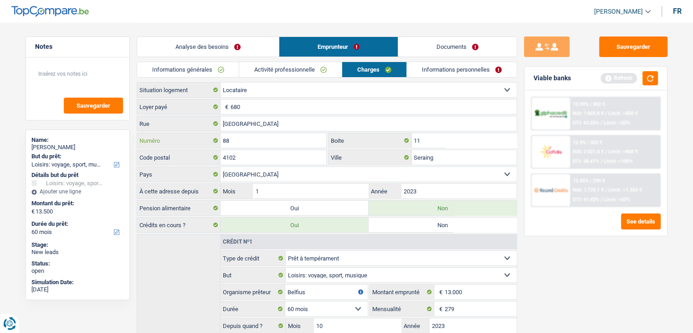
type input "88"
click at [584, 271] on div "Sauvegarder Viable banks Refresh 12.99% | 302 € NAI: 1 669,8 € / Limit: >850 € …" at bounding box center [595, 177] width 157 height 282
click at [479, 41] on link "Documents" at bounding box center [457, 47] width 118 height 20
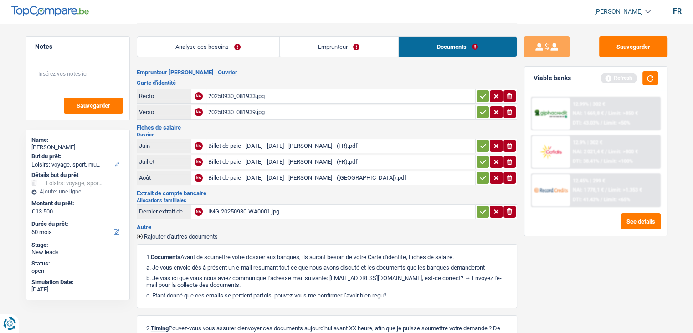
click at [287, 146] on div "Billet de paie - [DATE] - [DATE] - [PERSON_NAME] - (FR).pdf" at bounding box center [340, 146] width 265 height 14
click at [299, 156] on div "Billet de paie - [DATE] - [DATE] - [PERSON_NAME] - (FR).pdf" at bounding box center [340, 162] width 265 height 14
click at [322, 41] on link "Emprunteur" at bounding box center [339, 47] width 118 height 20
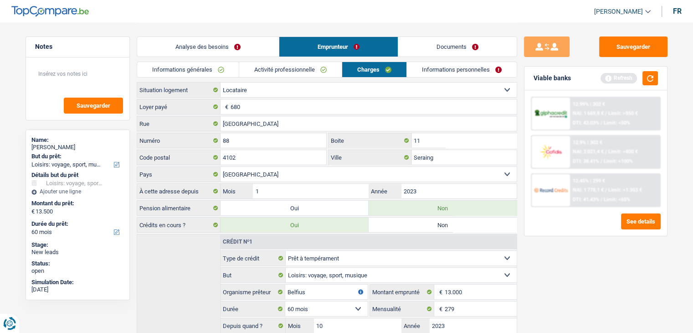
click at [477, 64] on link "Informations personnelles" at bounding box center [462, 69] width 110 height 15
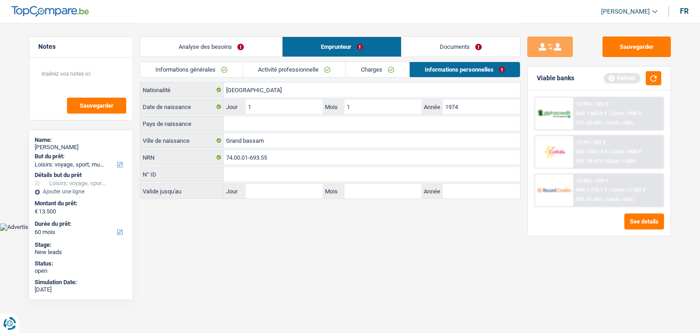
click at [462, 37] on link "Documents" at bounding box center [460, 47] width 118 height 20
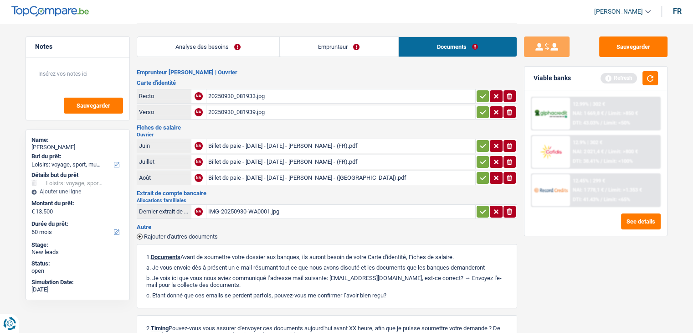
click at [277, 139] on div "Billet de paie - [DATE] - [DATE] - [PERSON_NAME] - (FR).pdf" at bounding box center [340, 146] width 265 height 14
drag, startPoint x: 292, startPoint y: 126, endPoint x: 284, endPoint y: 97, distance: 29.4
click at [292, 126] on h3 "Fiches de salaire" at bounding box center [327, 127] width 380 height 6
click at [270, 54] on link "Analyse des besoins" at bounding box center [208, 47] width 142 height 20
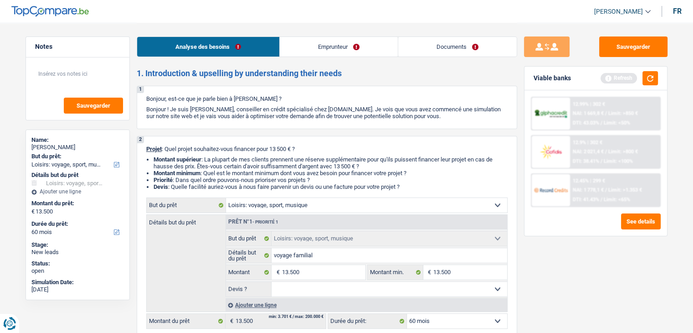
click at [305, 43] on link "Emprunteur" at bounding box center [339, 47] width 118 height 20
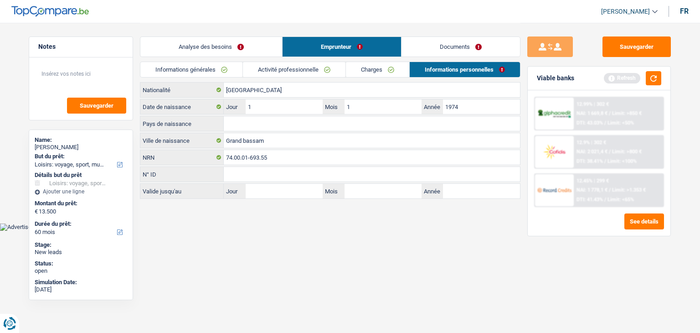
click at [370, 70] on link "Charges" at bounding box center [377, 69] width 63 height 15
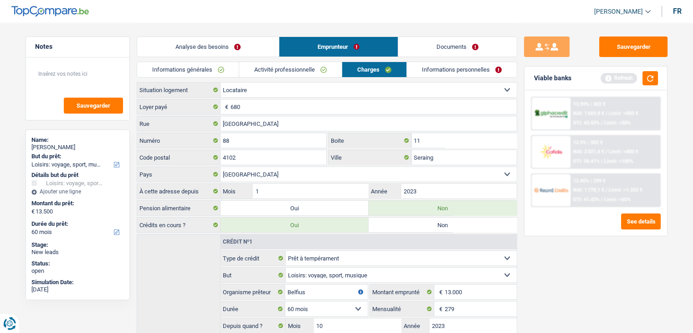
click at [315, 72] on link "Activité professionnelle" at bounding box center [290, 69] width 103 height 15
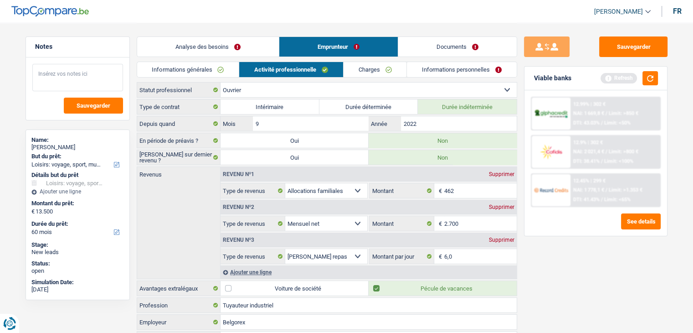
click at [66, 78] on textarea at bounding box center [77, 77] width 91 height 27
type textarea "m"
type textarea "M"
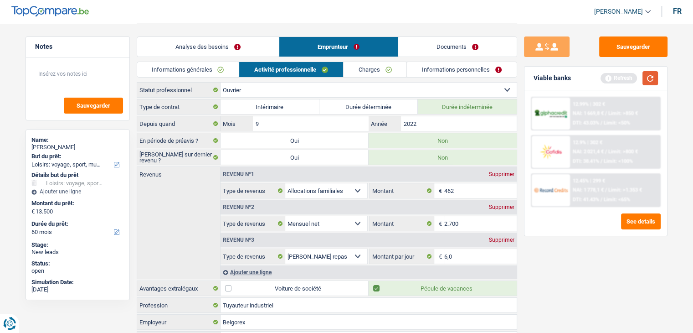
click at [657, 81] on button "button" at bounding box center [649, 78] width 15 height 14
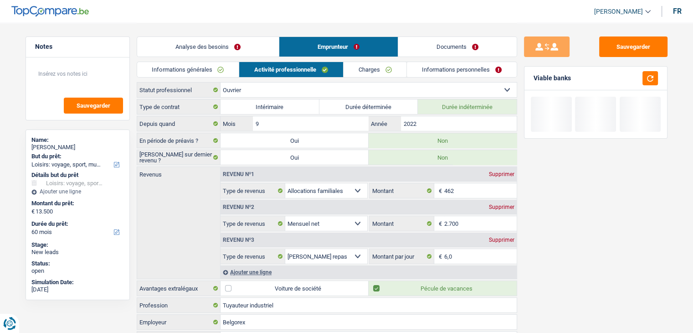
drag, startPoint x: 563, startPoint y: 79, endPoint x: 568, endPoint y: 79, distance: 4.6
click at [564, 79] on div "Viable banks" at bounding box center [551, 78] width 37 height 8
drag, startPoint x: 570, startPoint y: 79, endPoint x: 530, endPoint y: 77, distance: 39.7
click at [530, 77] on div "Viable banks" at bounding box center [595, 79] width 143 height 24
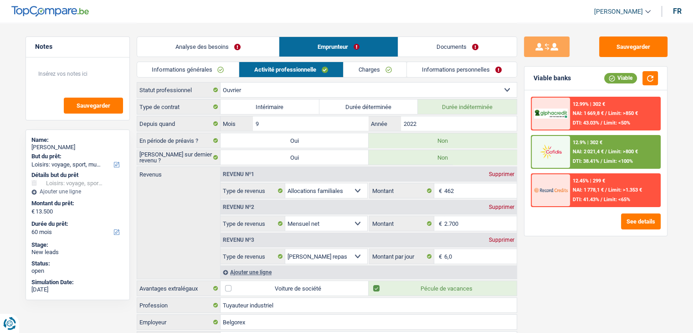
drag, startPoint x: 544, startPoint y: 77, endPoint x: 576, endPoint y: 77, distance: 31.4
click at [576, 77] on div "Viable banks Viable" at bounding box center [595, 79] width 143 height 24
drag, startPoint x: 570, startPoint y: 77, endPoint x: 518, endPoint y: 78, distance: 52.9
click at [518, 78] on div "Sauvegarder Viable banks Viable 12.99% | 302 € NAI: 1 669,8 € / Limit: >850 € D…" at bounding box center [595, 177] width 157 height 282
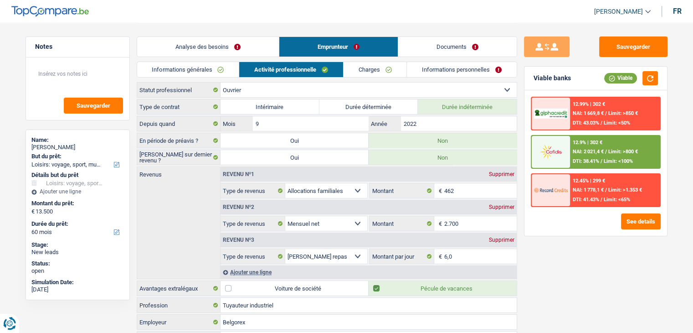
click at [536, 78] on div "Viable banks" at bounding box center [551, 78] width 37 height 8
click at [520, 150] on div "Sauvegarder Viable banks Viable 12.99% | 302 € NAI: 1 669,8 € / Limit: >850 € D…" at bounding box center [595, 177] width 157 height 282
click at [379, 72] on link "Charges" at bounding box center [375, 69] width 63 height 15
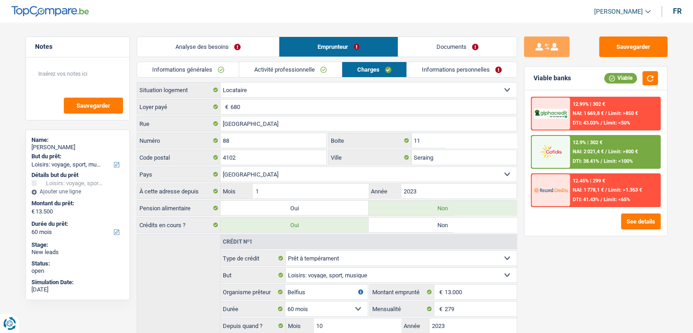
click at [423, 73] on link "Informations personnelles" at bounding box center [462, 69] width 110 height 15
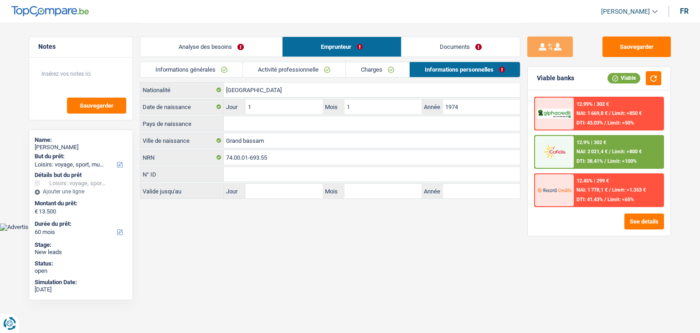
click at [383, 69] on link "Charges" at bounding box center [377, 69] width 63 height 15
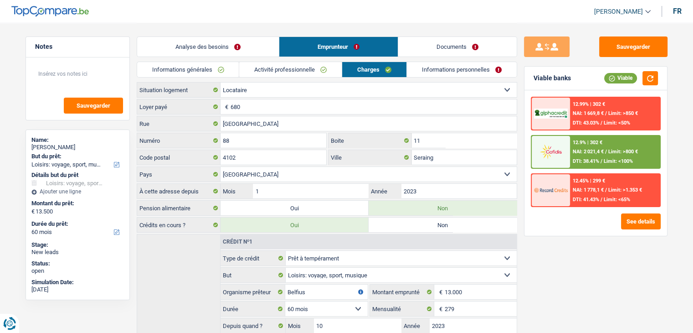
click at [543, 256] on div "Sauvegarder Viable banks Viable 12.99% | 302 € NAI: 1 669,8 € / Limit: >850 € D…" at bounding box center [595, 177] width 157 height 282
drag, startPoint x: 193, startPoint y: 208, endPoint x: 138, endPoint y: 209, distance: 55.1
click at [138, 209] on label "Pension alimentaire" at bounding box center [178, 207] width 83 height 15
click at [568, 262] on div "Sauvegarder Viable banks Viable 12.99% | 302 € NAI: 1 669,8 € / Limit: >850 € D…" at bounding box center [595, 177] width 157 height 282
click at [275, 70] on link "Activité professionnelle" at bounding box center [290, 69] width 103 height 15
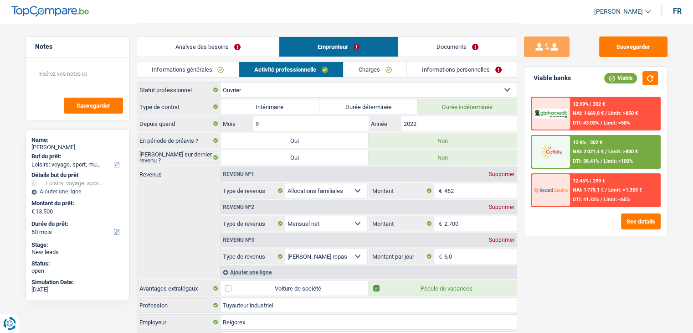
click at [261, 272] on div "Ajouter une ligne" at bounding box center [369, 271] width 296 height 13
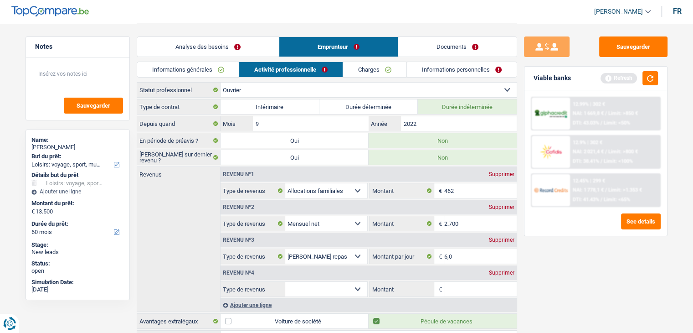
click at [325, 287] on select "Allocation d'handicap Allocations chômage Allocations familiales Chèques repas …" at bounding box center [326, 289] width 82 height 15
click at [437, 70] on link "Informations personnelles" at bounding box center [462, 69] width 110 height 15
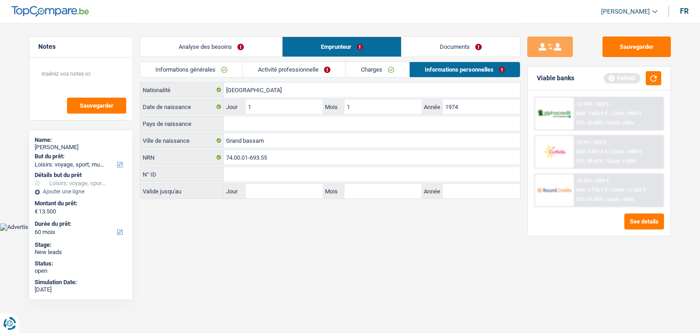
click at [439, 53] on link "Documents" at bounding box center [460, 47] width 118 height 20
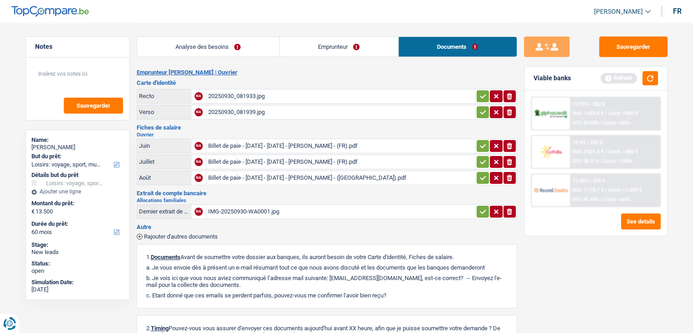
click at [243, 210] on div "IMG-20250930-WA0001.jpg" at bounding box center [340, 212] width 265 height 14
click at [299, 53] on link "Emprunteur" at bounding box center [339, 47] width 118 height 20
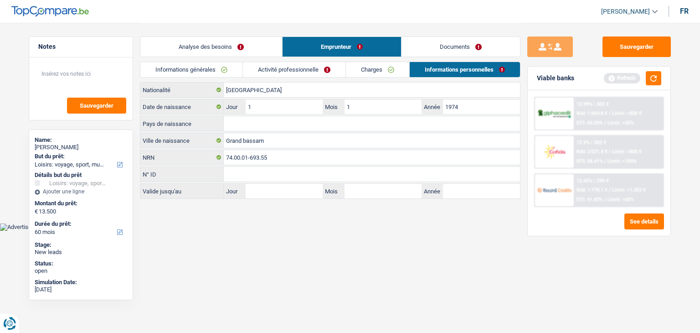
click at [277, 72] on link "Activité professionnelle" at bounding box center [294, 69] width 103 height 15
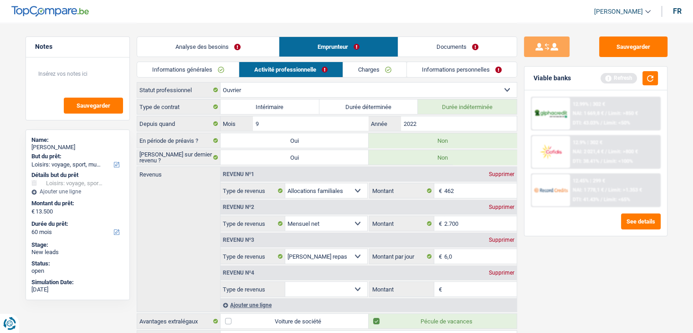
click at [319, 290] on select "Allocation d'handicap Allocations chômage Allocations familiales Chèques repas …" at bounding box center [326, 289] width 82 height 15
click at [508, 277] on div "Revenu nº4 Supprimer" at bounding box center [369, 272] width 296 height 15
click at [505, 272] on div "Supprimer" at bounding box center [502, 272] width 30 height 5
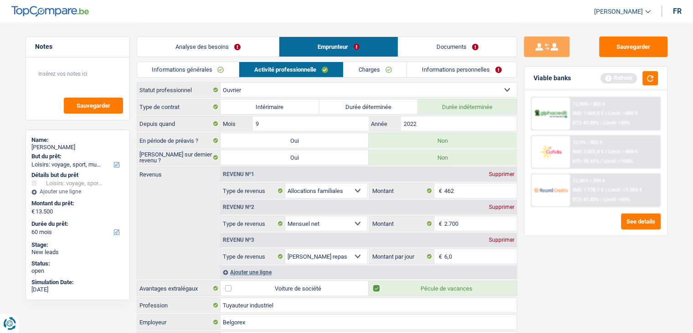
click at [588, 300] on div "Sauvegarder Viable banks Refresh 12.99% | 302 € NAI: 1 669,8 € / Limit: >850 € …" at bounding box center [595, 177] width 157 height 282
click at [392, 67] on link "Charges" at bounding box center [375, 69] width 63 height 15
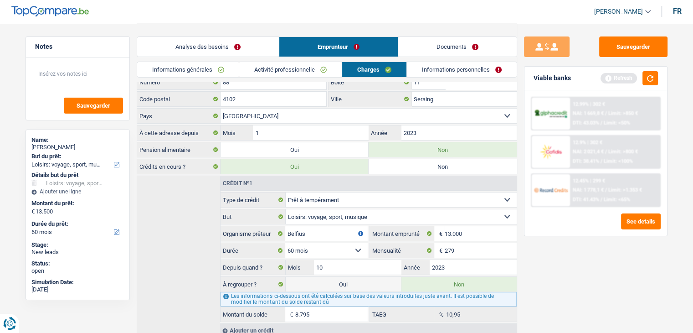
scroll to position [91, 0]
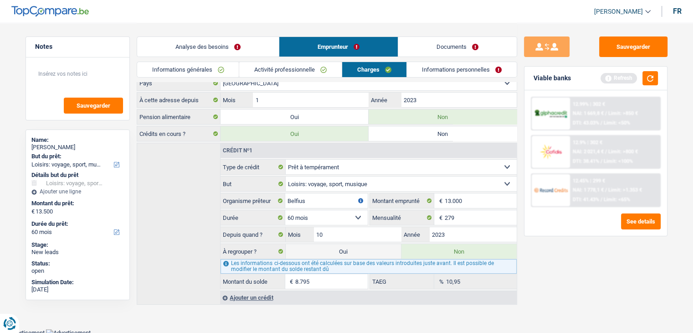
drag, startPoint x: 423, startPoint y: 59, endPoint x: 425, endPoint y: 79, distance: 19.7
click at [423, 62] on div "Analyse des besoins Emprunteur Documents 1. Introduction & upselling by underst…" at bounding box center [327, 118] width 380 height 373
click at [425, 79] on div "Informations générales Activité professionnelle Charges Informations personnell…" at bounding box center [327, 72] width 380 height 21
click at [423, 72] on link "Informations personnelles" at bounding box center [462, 69] width 110 height 15
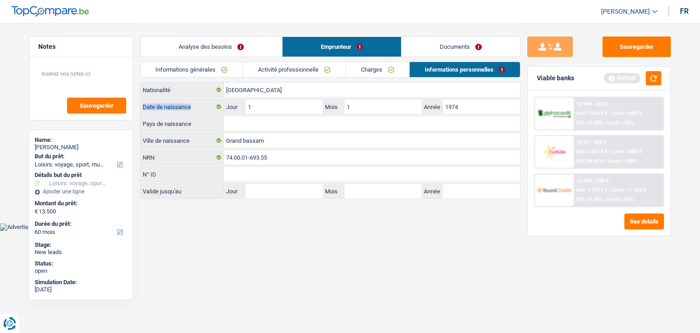
drag, startPoint x: 143, startPoint y: 108, endPoint x: 200, endPoint y: 109, distance: 56.5
click at [200, 109] on label "Date de naissance" at bounding box center [181, 106] width 83 height 15
click at [263, 126] on input "Pays de naissance" at bounding box center [372, 123] width 296 height 15
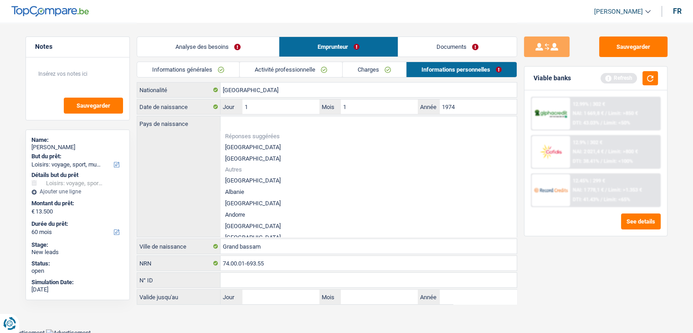
click at [554, 276] on div "Sauvegarder Viable banks Refresh 12.99% | 302 € NAI: 1 669,8 € / Limit: >850 € …" at bounding box center [595, 177] width 157 height 282
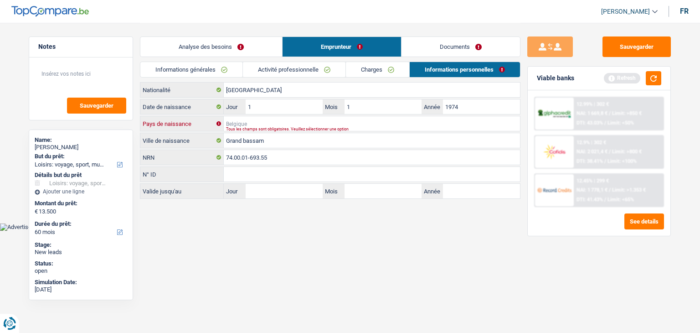
click at [278, 122] on input "Pays de naissance" at bounding box center [372, 123] width 296 height 15
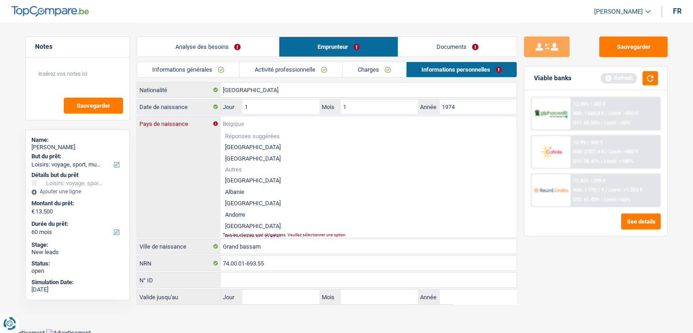
click at [278, 121] on input "Pays de naissance" at bounding box center [369, 123] width 296 height 15
type input "C"
type input "Ö"
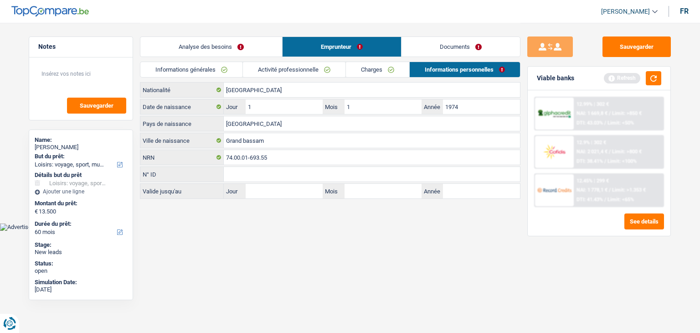
click at [290, 231] on html "Vous avez le contrôle de vos données Nous utilisons des cookies, tout comme nos…" at bounding box center [350, 115] width 700 height 231
click at [277, 127] on div "Tous les champs sont obligatoires. Veuillez sélectionner une option" at bounding box center [357, 129] width 263 height 4
click at [276, 124] on input "[GEOGRAPHIC_DATA]" at bounding box center [372, 123] width 296 height 15
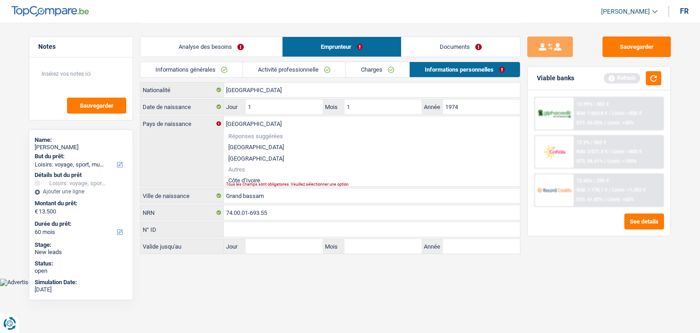
click at [251, 176] on li "Côte d’Ivoire" at bounding box center [372, 179] width 296 height 11
type input "Côte d’Ivoire"
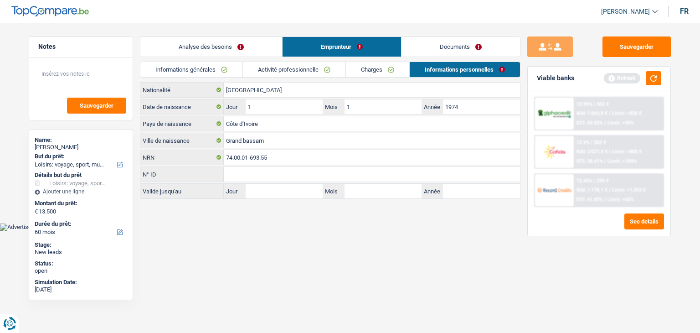
click at [258, 231] on html "Vous avez le contrôle de vos données Nous utilisons des cookies, tout comme nos…" at bounding box center [350, 115] width 700 height 231
click at [651, 77] on button "button" at bounding box center [653, 78] width 15 height 14
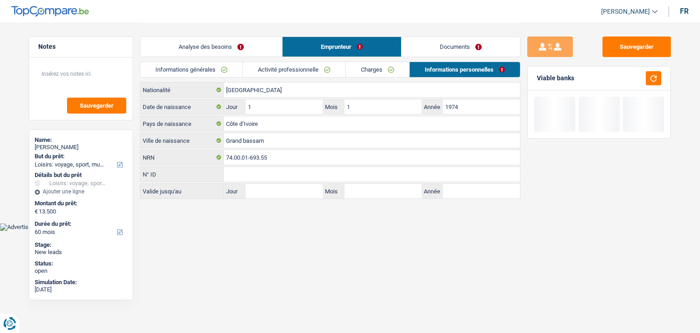
click at [436, 48] on link "Documents" at bounding box center [460, 47] width 118 height 20
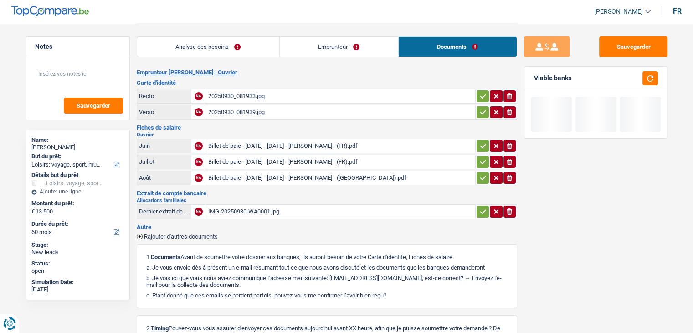
click at [313, 72] on h2 "Emprunteur [PERSON_NAME] | Ouvrier" at bounding box center [327, 72] width 380 height 7
click at [281, 44] on link "Emprunteur" at bounding box center [339, 47] width 118 height 20
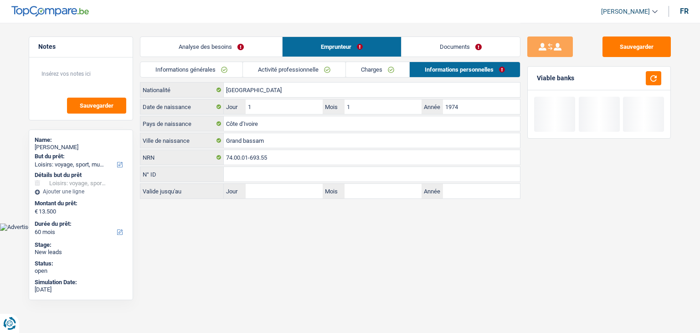
drag, startPoint x: 250, startPoint y: 45, endPoint x: 247, endPoint y: 55, distance: 10.4
click at [250, 46] on link "Analyse des besoins" at bounding box center [211, 47] width 142 height 20
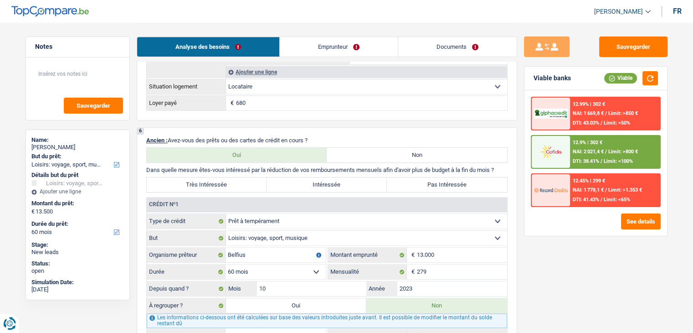
scroll to position [364, 0]
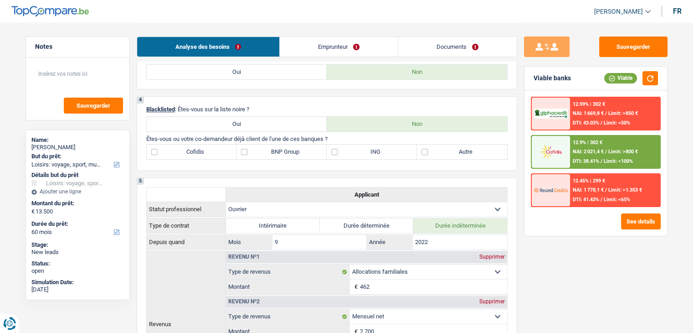
click at [432, 154] on label "Autre" at bounding box center [462, 151] width 90 height 15
click at [432, 154] on input "Autre" at bounding box center [462, 151] width 90 height 15
checkbox input "true"
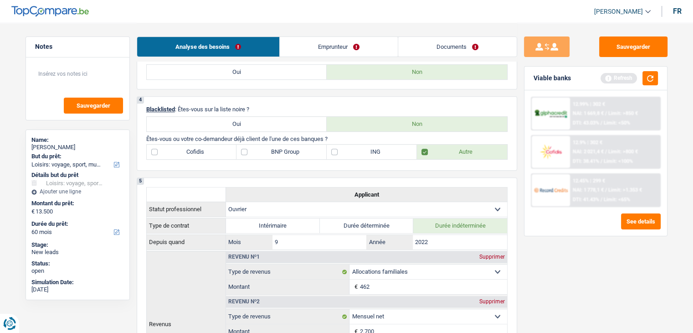
click at [275, 152] on label "BNP Group" at bounding box center [281, 151] width 90 height 15
click at [275, 152] on input "BNP Group" at bounding box center [281, 151] width 90 height 15
checkbox input "true"
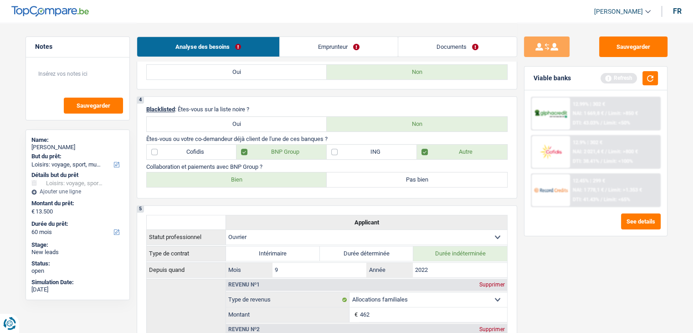
click at [253, 182] on label "Bien" at bounding box center [237, 179] width 180 height 15
click at [253, 182] on input "Bien" at bounding box center [237, 179] width 180 height 15
radio input "true"
click at [268, 168] on p "Collaboration et paiements avec BNP Group ?" at bounding box center [326, 166] width 361 height 7
drag, startPoint x: 266, startPoint y: 163, endPoint x: 149, endPoint y: 165, distance: 116.7
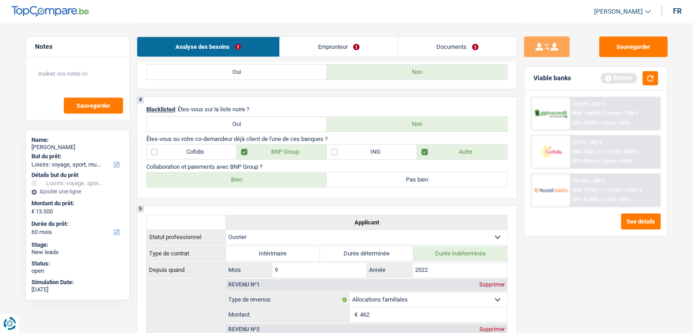
click at [149, 165] on p "Collaboration et paiements avec BNP Group ?" at bounding box center [326, 166] width 361 height 7
click at [148, 165] on p "Collaboration et paiements avec BNP Group ?" at bounding box center [326, 166] width 361 height 7
drag, startPoint x: 141, startPoint y: 136, endPoint x: 335, endPoint y: 134, distance: 194.1
click at [335, 134] on div "4 Blacklisted : Êtes-vous sur la liste noire ? Oui Non Êtes-vous ou votre co-de…" at bounding box center [327, 147] width 380 height 102
click at [335, 135] on p "Êtes-vous ou votre co-demandeur déjà client de l'une de ces banques ?" at bounding box center [326, 138] width 361 height 7
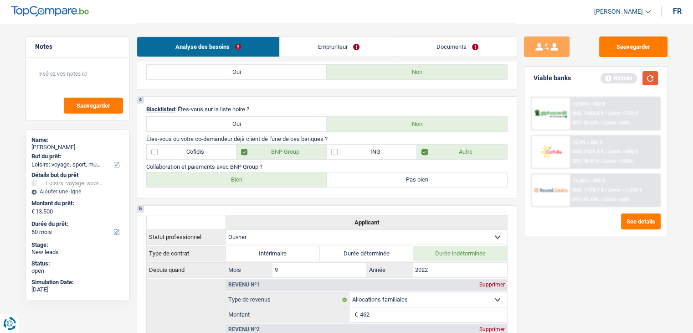
click at [655, 79] on button "button" at bounding box center [649, 78] width 15 height 14
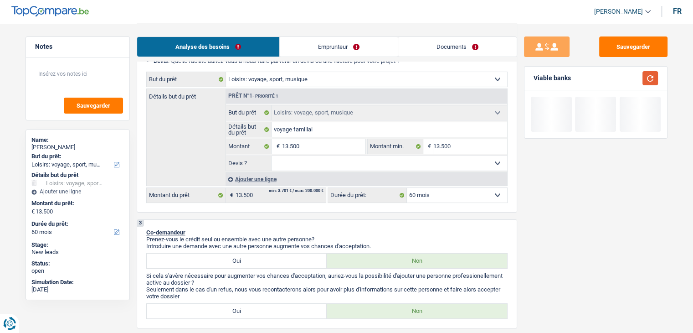
scroll to position [46, 0]
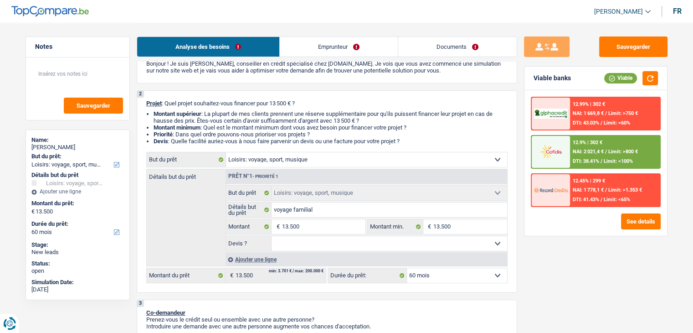
click at [433, 268] on select "12 mois 18 mois 24 mois 30 mois 36 mois 42 mois 48 mois 60 mois Sélectionner un…" at bounding box center [457, 275] width 100 height 15
click at [433, 270] on select "12 mois 18 mois 24 mois 30 mois 36 mois 42 mois 48 mois 60 mois Sélectionner un…" at bounding box center [457, 275] width 100 height 15
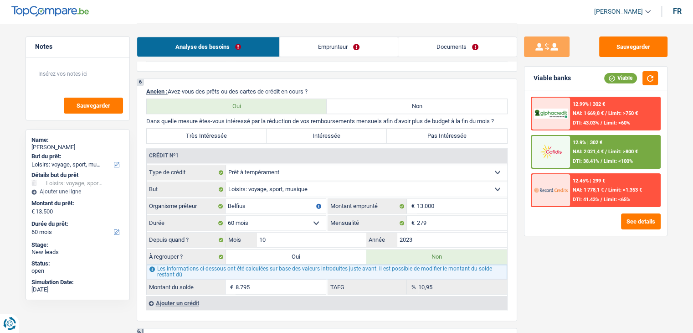
scroll to position [774, 0]
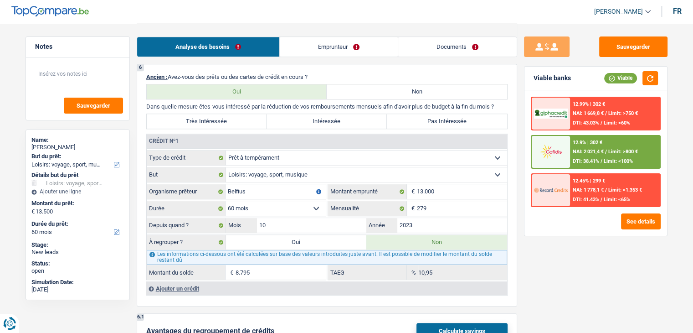
click at [328, 116] on label "Intéressée" at bounding box center [327, 121] width 120 height 15
click at [328, 116] on input "Intéressée" at bounding box center [327, 121] width 120 height 15
radio input "true"
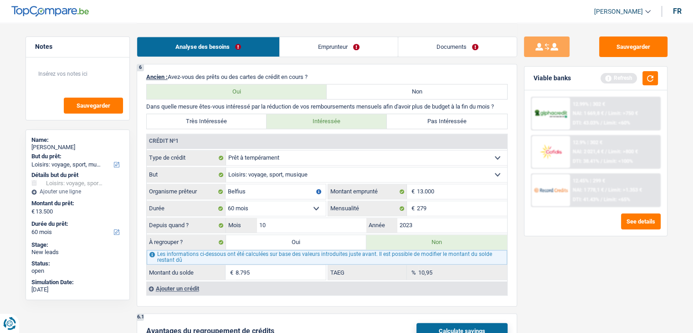
click at [574, 294] on div "Sauvegarder Viable banks Refresh 12.99% | 302 € NAI: 1 669,8 € / Limit: >750 € …" at bounding box center [595, 177] width 157 height 282
click at [649, 84] on button "button" at bounding box center [649, 78] width 15 height 14
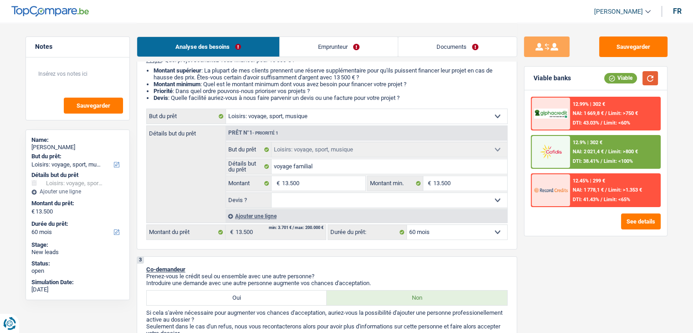
scroll to position [91, 0]
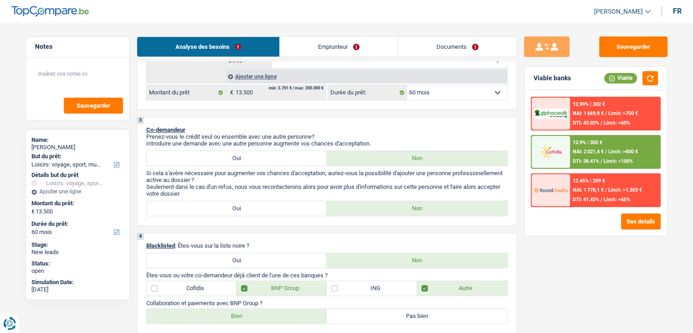
scroll to position [46, 0]
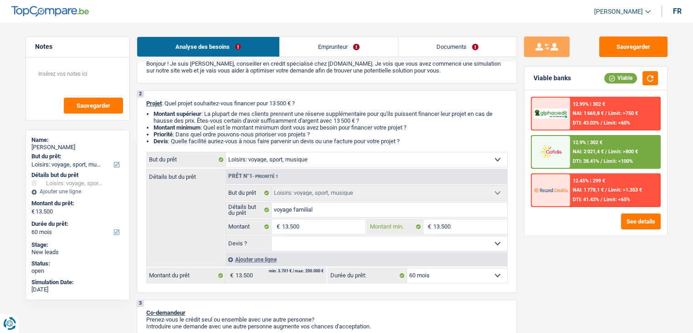
click at [465, 230] on input "13.500" at bounding box center [470, 226] width 74 height 15
type input "1.350"
type input "135"
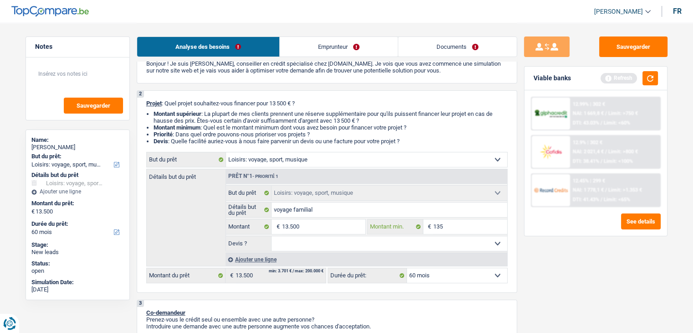
type input "13"
type input "1"
type input "10"
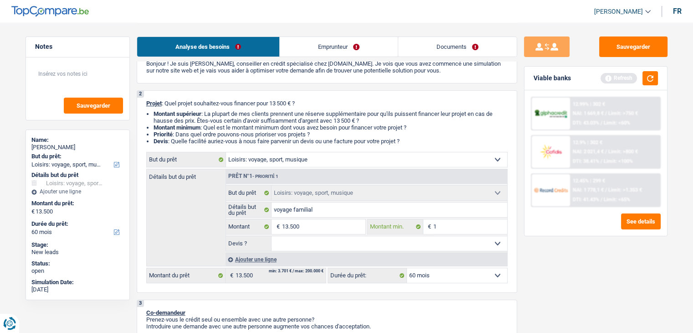
type input "10"
type input "100"
type input "1.000"
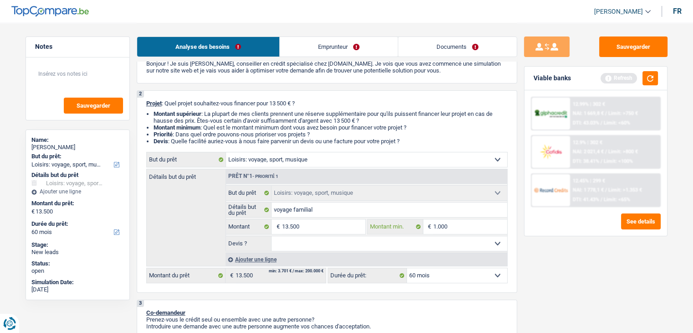
type input "10.000"
click at [610, 294] on div "Sauvegarder Viable banks Refresh 12.99% | 302 € NAI: 1 669,8 € / Limit: >750 € …" at bounding box center [595, 177] width 157 height 282
click at [655, 75] on button "button" at bounding box center [649, 78] width 15 height 14
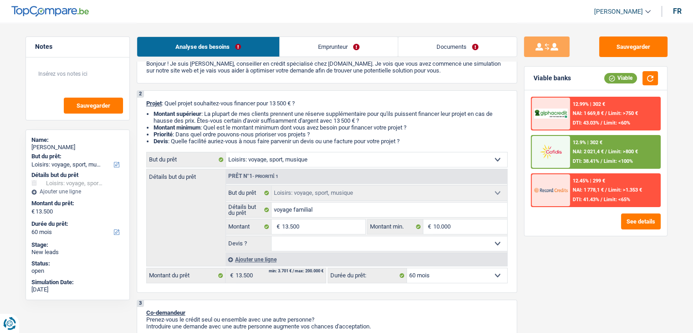
drag, startPoint x: 428, startPoint y: 139, endPoint x: 423, endPoint y: 141, distance: 5.3
click at [427, 139] on li "Devis : Quelle facilité auriez-vous à nous faire parvenir un devis ou une factu…" at bounding box center [331, 141] width 354 height 7
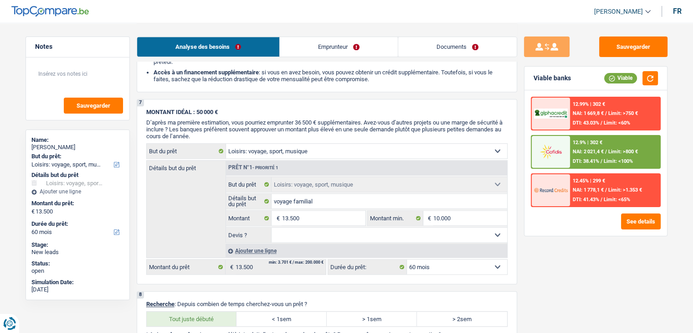
scroll to position [1093, 0]
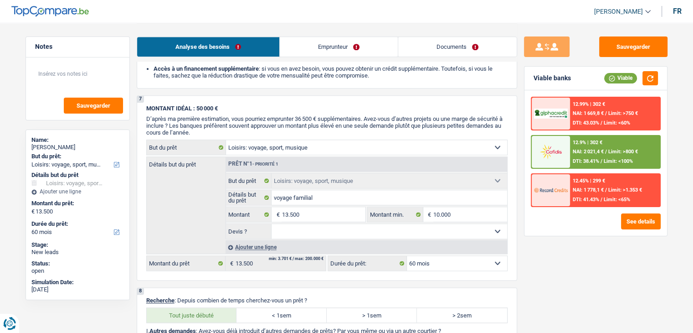
click at [235, 115] on span "D’après ma première estimation, vous pourriez emprunter 36 500 € supplémentaire…" at bounding box center [324, 125] width 356 height 21
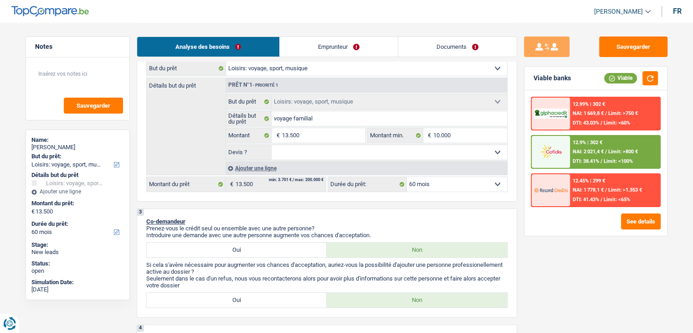
scroll to position [137, 0]
click at [313, 140] on input "13.500" at bounding box center [323, 135] width 83 height 15
type input "1.350"
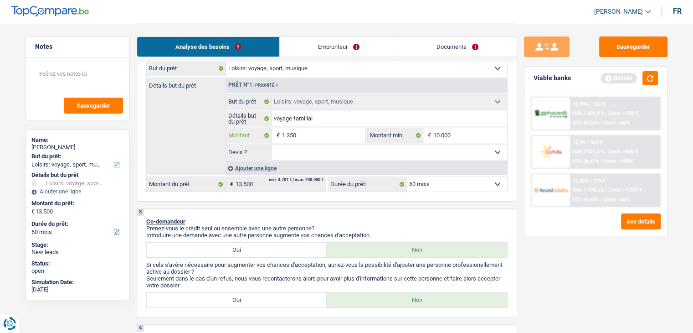
type input "135"
type input "13"
type input "1"
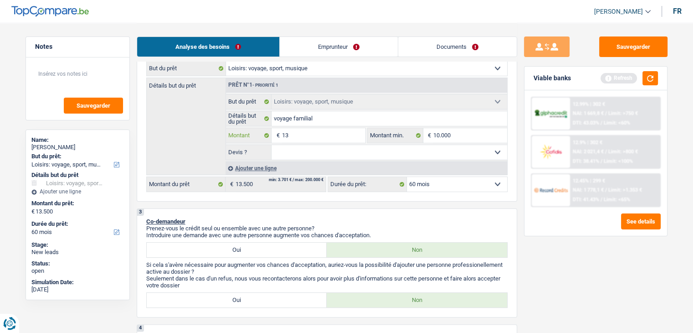
type input "1"
type input "15"
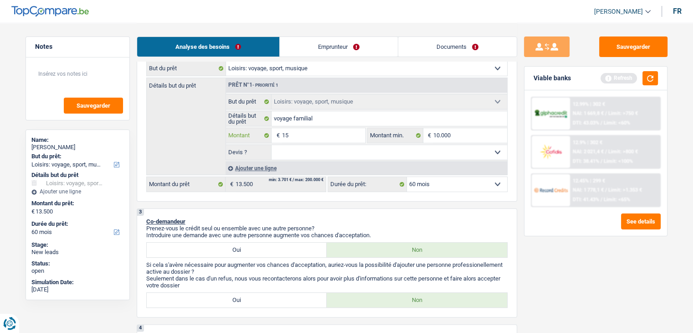
type input "150"
type input "1.500"
type input "15.000"
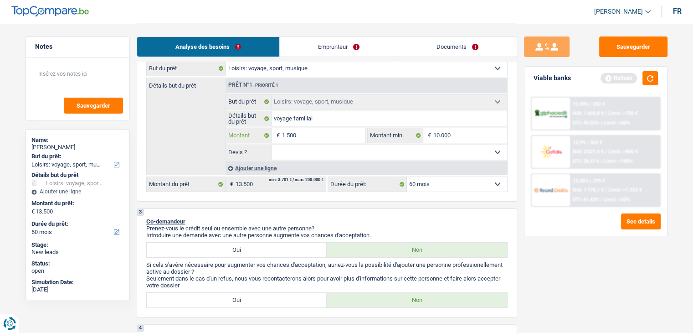
type input "15.000"
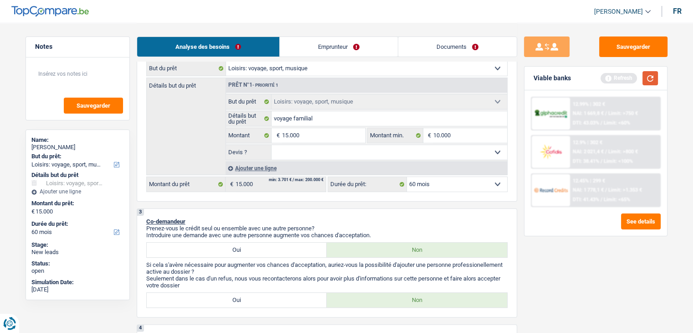
click at [649, 77] on button "button" at bounding box center [649, 78] width 15 height 14
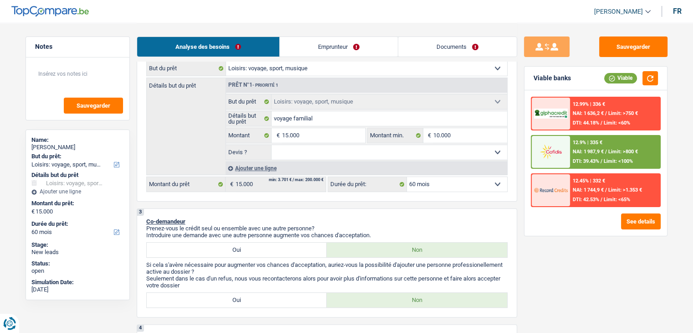
click at [519, 187] on div "Sauvegarder Viable banks Viable 12.99% | 336 € NAI: 1 636,2 € / Limit: >750 € D…" at bounding box center [595, 177] width 157 height 282
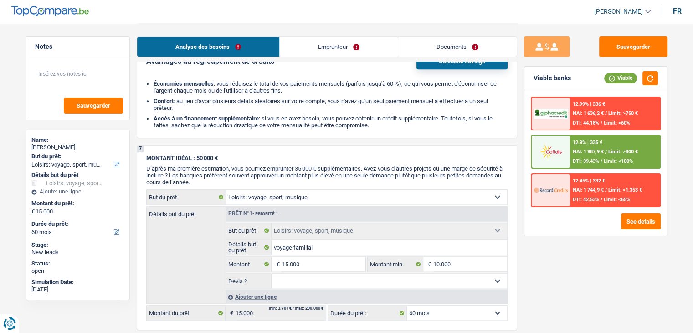
scroll to position [1048, 0]
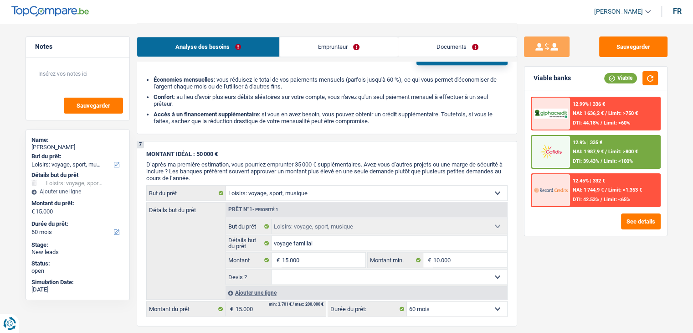
click at [545, 243] on div "Sauvegarder Viable banks Viable 12.99% | 336 € NAI: 1 636,2 € / Limit: >750 € D…" at bounding box center [595, 177] width 157 height 282
click at [418, 163] on span "D’après ma première estimation, vous pourriez emprunter 35 000 € supplémentaire…" at bounding box center [324, 171] width 356 height 21
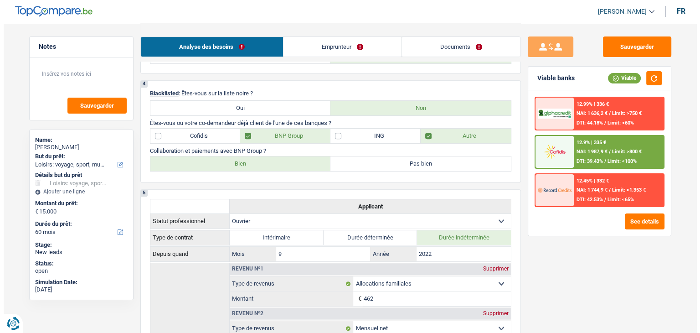
scroll to position [699, 0]
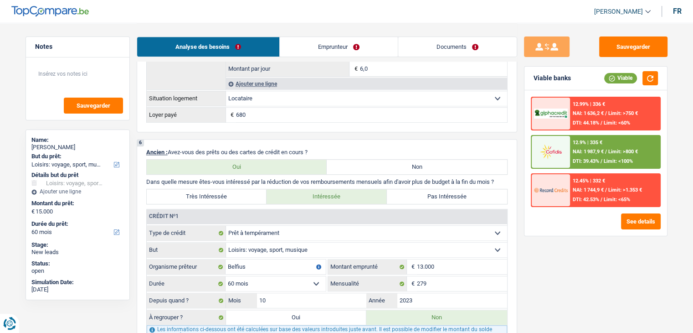
click at [556, 160] on div at bounding box center [551, 152] width 38 height 32
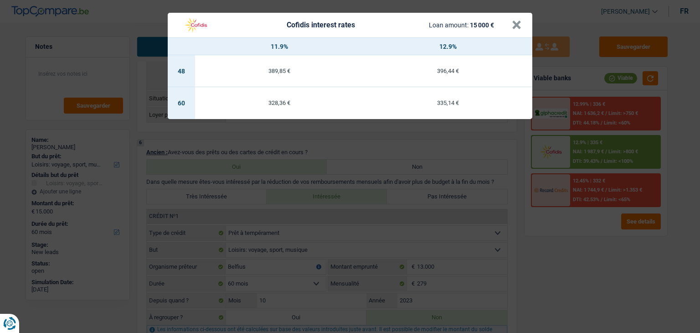
click at [539, 238] on div "Cofidis interest rates Loan amount: 15 000 € × 11.9% 12.9% 48 389,85 € 396,44 €…" at bounding box center [350, 166] width 700 height 333
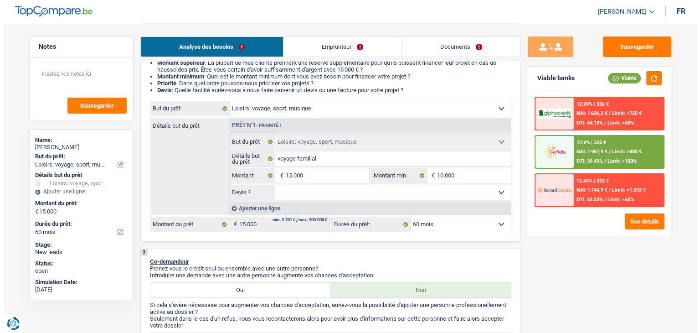
scroll to position [0, 0]
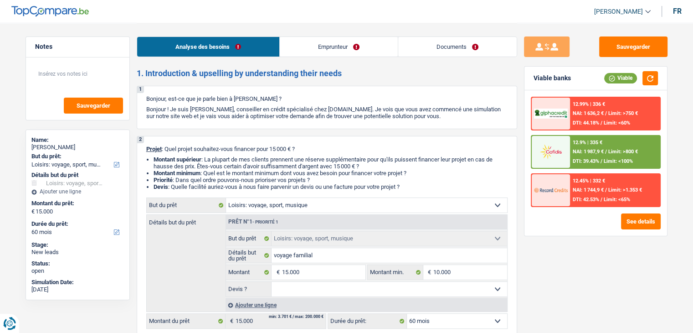
click at [553, 152] on img at bounding box center [551, 151] width 34 height 17
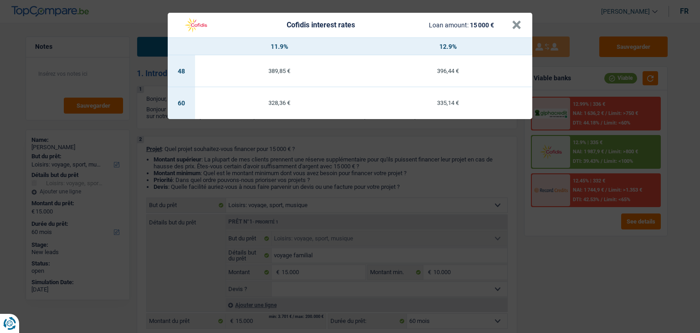
click at [436, 175] on div "Cofidis interest rates Loan amount: 15 000 € × 11.9% 12.9% 48 389,85 € 396,44 €…" at bounding box center [350, 166] width 700 height 333
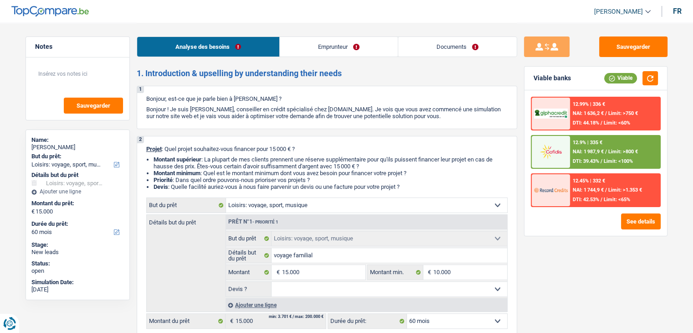
click at [565, 157] on img at bounding box center [551, 151] width 34 height 17
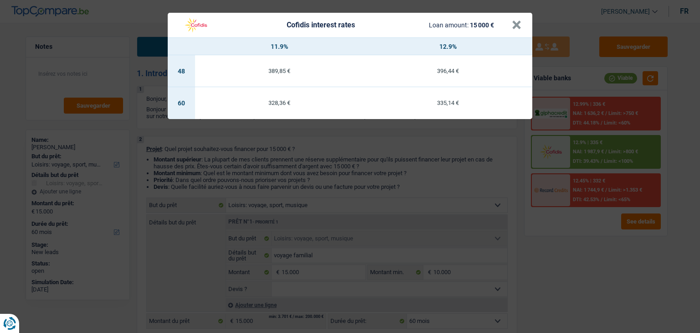
click at [479, 175] on div "Cofidis interest rates Loan amount: 15 000 € × 11.9% 12.9% 48 389,85 € 396,44 €…" at bounding box center [350, 166] width 700 height 333
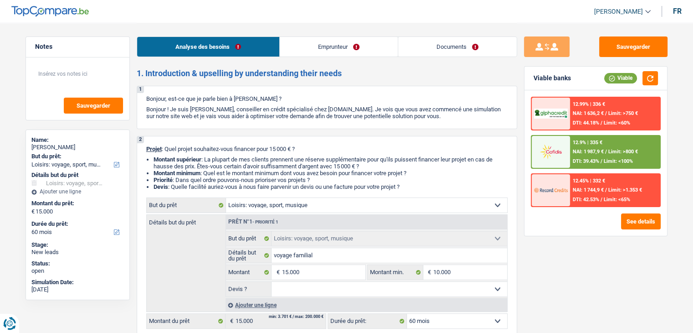
click at [448, 178] on li "Priorité : Dans quel ordre pouvons-nous prioriser vos projets ?" at bounding box center [331, 179] width 354 height 7
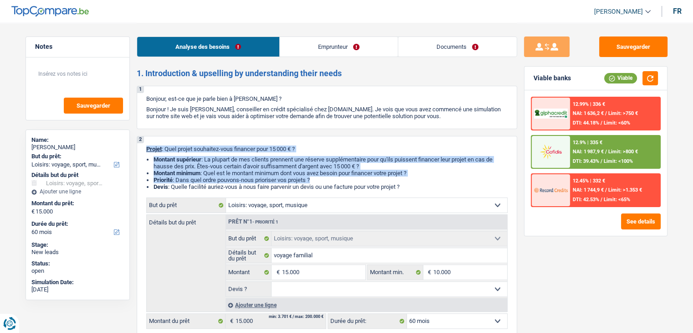
drag, startPoint x: 416, startPoint y: 180, endPoint x: 144, endPoint y: 150, distance: 274.5
click at [144, 150] on div "2 Projet : Quel projet souhaitez-vous financer pour 15 000 € ? Montant supérieu…" at bounding box center [327, 237] width 380 height 202
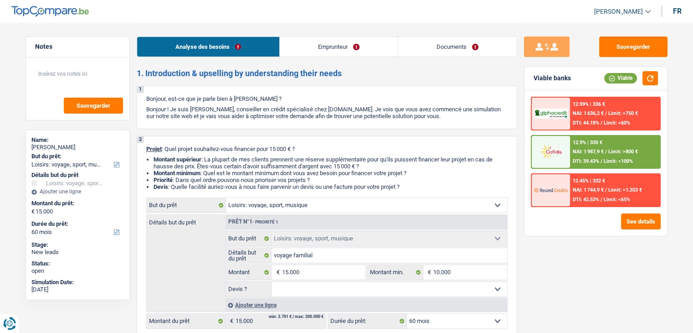
drag, startPoint x: 154, startPoint y: 155, endPoint x: 407, endPoint y: 185, distance: 255.0
click at [406, 185] on ul "Montant supérieur : La plupart de mes clients prennent une réserve supplémentai…" at bounding box center [326, 173] width 361 height 34
click at [410, 185] on li "Devis : Quelle facilité auriez-vous à nous faire parvenir un devis ou une factu…" at bounding box center [331, 186] width 354 height 7
drag, startPoint x: 410, startPoint y: 186, endPoint x: 151, endPoint y: 163, distance: 259.4
click at [151, 163] on ul "Montant supérieur : La plupart de mes clients prennent une réserve supplémentai…" at bounding box center [326, 173] width 361 height 34
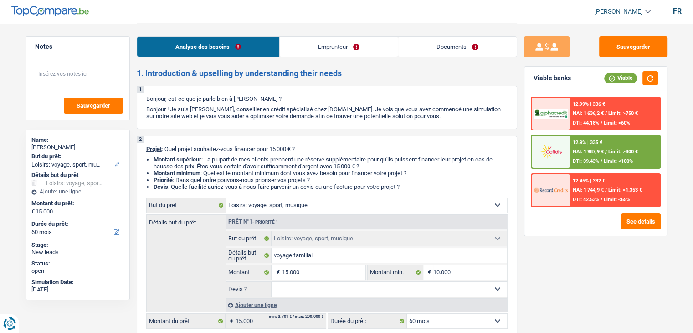
click at [151, 163] on ul "Montant supérieur : La plupart de mes clients prennent une réserve supplémentai…" at bounding box center [326, 173] width 361 height 34
drag, startPoint x: 170, startPoint y: 162, endPoint x: 417, endPoint y: 188, distance: 248.3
click at [417, 188] on ul "Montant supérieur : La plupart de mes clients prennent une réserve supplémentai…" at bounding box center [326, 173] width 361 height 34
click at [401, 185] on li "Devis : Quelle facilité auriez-vous à nous faire parvenir un devis ou une factu…" at bounding box center [331, 186] width 354 height 7
drag, startPoint x: 398, startPoint y: 185, endPoint x: 153, endPoint y: 160, distance: 245.9
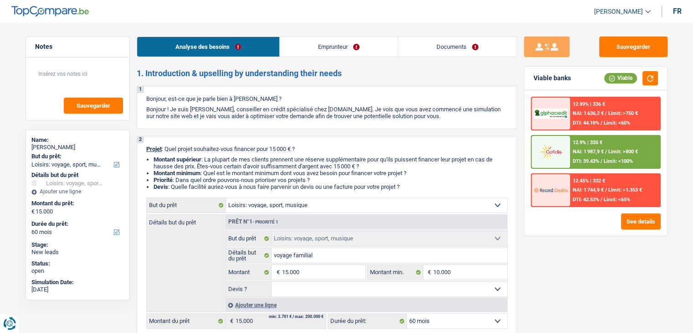
click at [153, 160] on ul "Montant supérieur : La plupart de mes clients prennent une réserve supplémentai…" at bounding box center [326, 173] width 361 height 34
click at [153, 159] on ul "Montant supérieur : La plupart de mes clients prennent une réserve supplémentai…" at bounding box center [326, 173] width 361 height 34
click at [154, 158] on strong "Montant supérieur" at bounding box center [178, 159] width 48 height 7
click at [155, 158] on strong "Montant supérieur" at bounding box center [178, 159] width 48 height 7
click at [154, 159] on strong "Montant supérieur" at bounding box center [178, 159] width 48 height 7
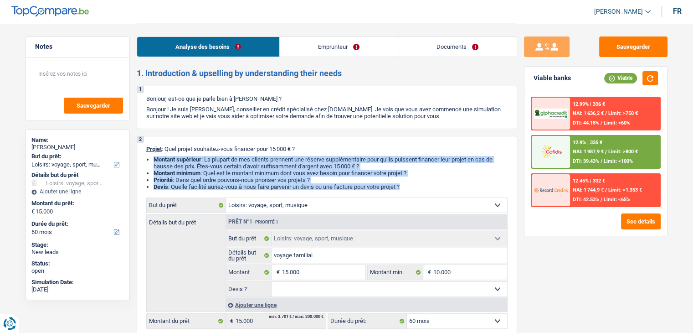
drag, startPoint x: 154, startPoint y: 159, endPoint x: 421, endPoint y: 195, distance: 269.1
click at [421, 195] on div "2 Projet : Quel projet souhaitez-vous financer pour 15 000 € ? Montant supérieu…" at bounding box center [327, 237] width 380 height 202
click at [432, 184] on li "Devis : Quelle facilité auriez-vous à nous faire parvenir un devis ou une factu…" at bounding box center [331, 186] width 354 height 7
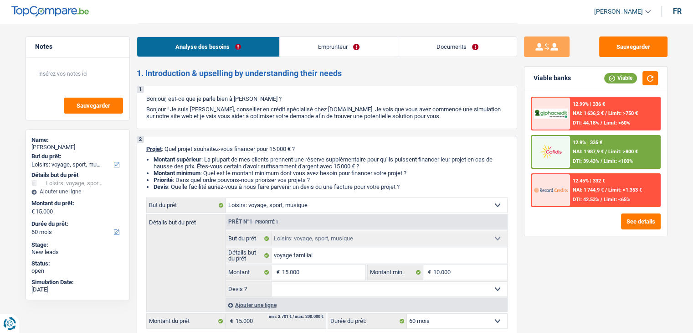
click at [589, 156] on div "12.9% | 335 € NAI: 1 987,9 € / Limit: >800 € DTI: 39.43% / Limit: <100%" at bounding box center [615, 152] width 90 height 32
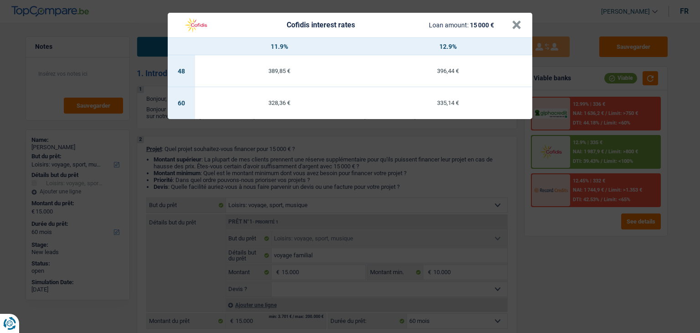
click at [500, 159] on div "Cofidis interest rates Loan amount: 15 000 € × 11.9% 12.9% 48 389,85 € 396,44 €…" at bounding box center [350, 166] width 700 height 333
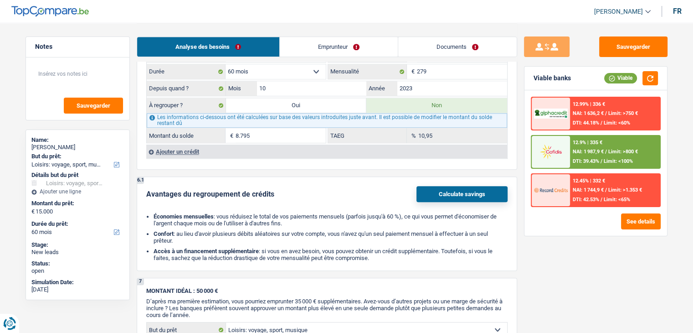
scroll to position [820, 0]
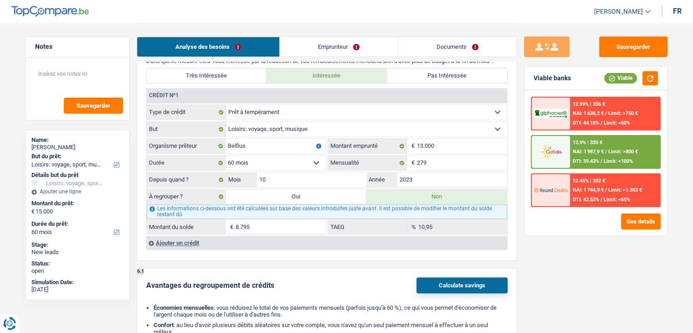
click at [518, 199] on div "Sauvegarder Viable banks Viable 12.99% | 336 € NAI: 1 636,2 € / Limit: >750 € D…" at bounding box center [595, 177] width 157 height 282
click at [525, 158] on div "12.99% | 336 € NAI: 1 636,2 € / Limit: >750 € DTI: 44.18% / Limit: <60% 12.9% |…" at bounding box center [595, 162] width 143 height 145
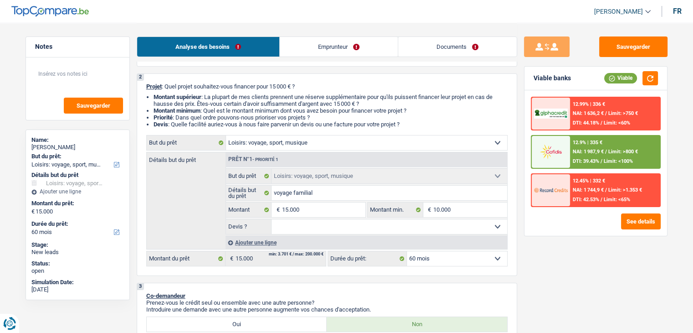
scroll to position [0, 0]
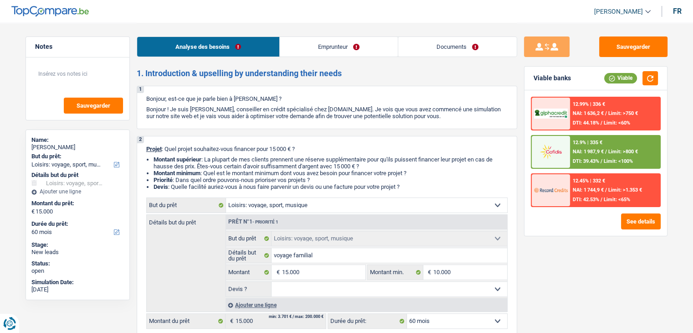
drag, startPoint x: 414, startPoint y: 186, endPoint x: 138, endPoint y: 150, distance: 278.0
click at [138, 150] on div "2 Projet : Quel projet souhaitez-vous financer pour 15 000 € ? Montant supérieu…" at bounding box center [327, 237] width 380 height 202
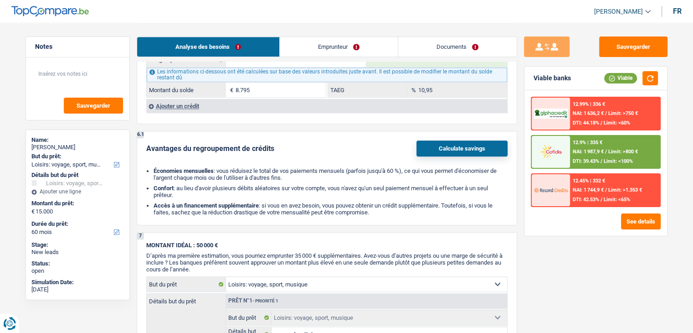
click at [322, 176] on ul "Économies mensuelles : vous réduisez le total de vos paiements mensuels (parfoi…" at bounding box center [326, 191] width 361 height 48
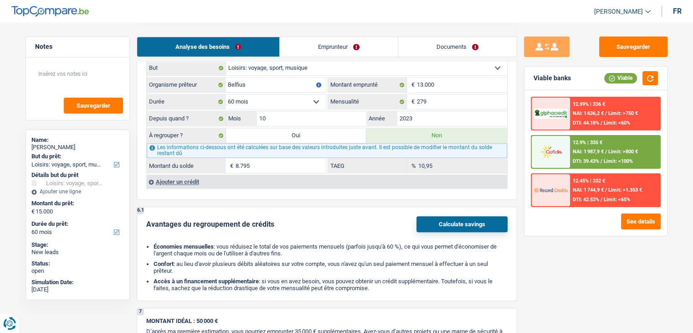
scroll to position [820, 0]
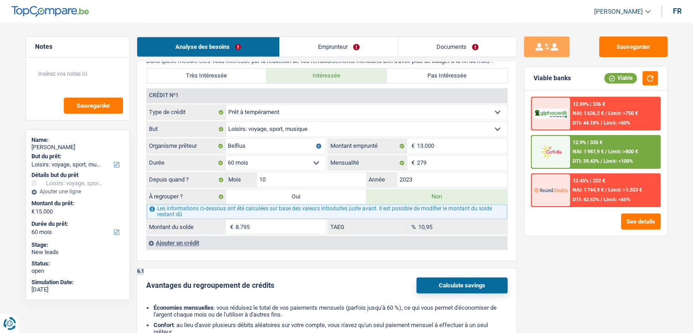
click at [304, 190] on label "Oui" at bounding box center [296, 196] width 141 height 15
click at [304, 190] on input "Oui" at bounding box center [296, 196] width 141 height 15
radio input "true"
type input "23.795"
type input "8.795"
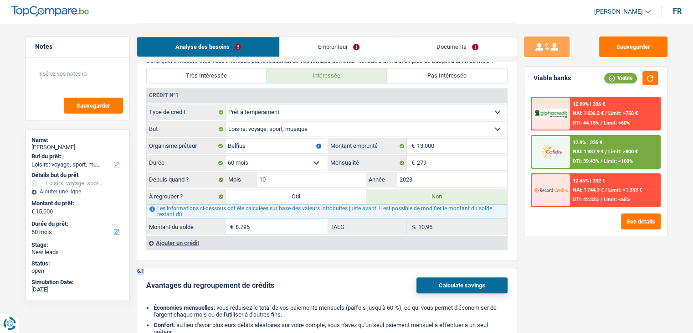
radio input "false"
type input "8.795"
select select "refinancing"
select select "120"
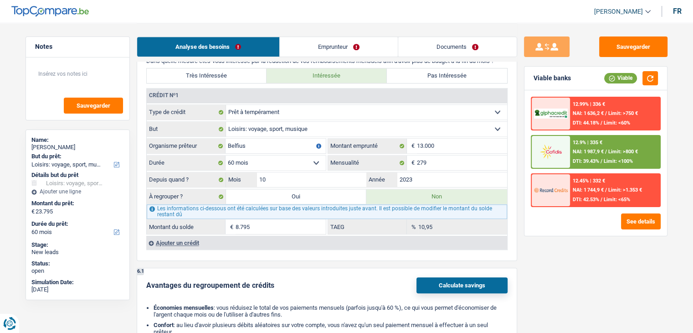
select select "120"
select select "hobbies"
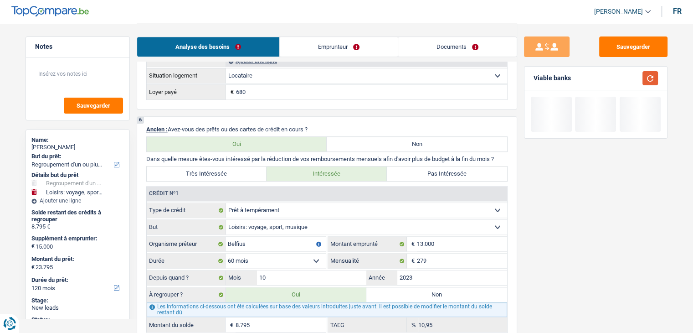
click at [645, 76] on button "button" at bounding box center [649, 78] width 15 height 14
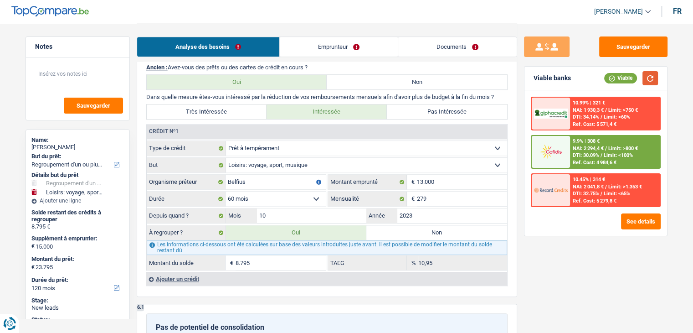
scroll to position [957, 0]
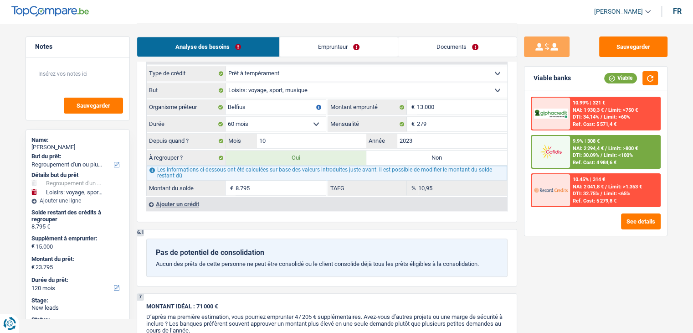
click at [564, 160] on div at bounding box center [551, 152] width 38 height 32
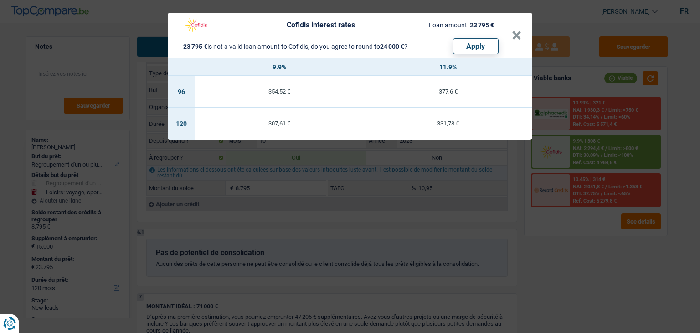
click at [555, 259] on div "Cofidis interest rates Loan amount: 23 795 € 23 795 € is not a valid loan amoun…" at bounding box center [350, 166] width 700 height 333
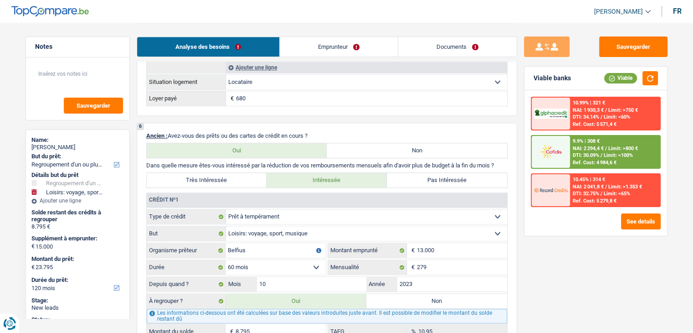
scroll to position [911, 0]
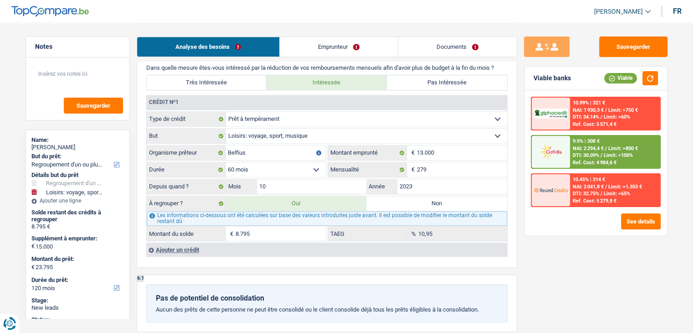
click at [518, 222] on div "Sauvegarder Viable banks Viable 10.99% | 321 € NAI: 1 930,3 € / Limit: >750 € D…" at bounding box center [595, 177] width 157 height 282
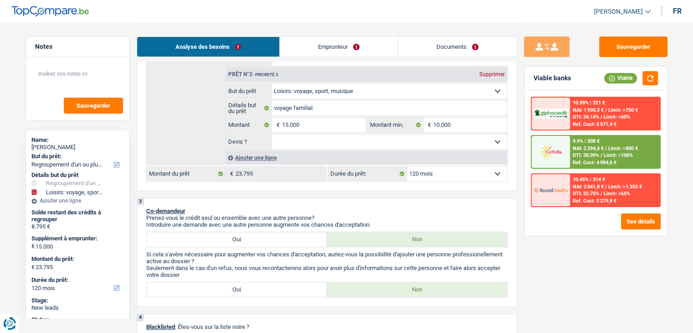
scroll to position [182, 0]
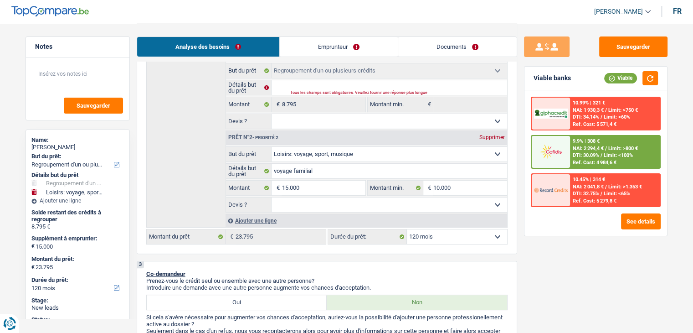
drag, startPoint x: 434, startPoint y: 228, endPoint x: 432, endPoint y: 234, distance: 6.1
click at [433, 231] on select "12 mois 18 mois 24 mois 30 mois 36 mois 42 mois 48 mois 60 mois 72 mois 84 mois…" at bounding box center [457, 236] width 100 height 15
click at [432, 234] on select "12 mois 18 mois 24 mois 30 mois 36 mois 42 mois 48 mois 60 mois 72 mois 84 mois…" at bounding box center [457, 236] width 100 height 15
click at [393, 275] on div "3 Co-demandeur Prenez-vous le crédit seul ou ensemble avec une autre personne? …" at bounding box center [327, 315] width 380 height 109
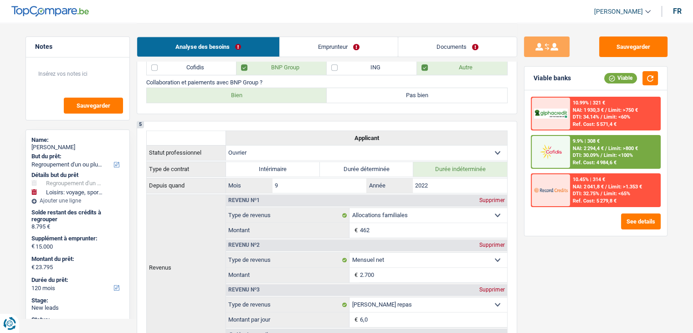
scroll to position [911, 0]
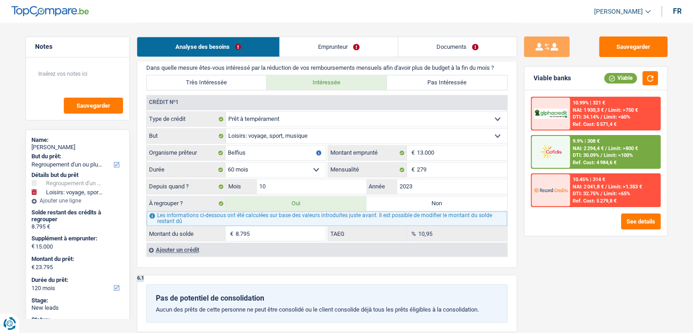
click at [415, 203] on label "Non" at bounding box center [436, 203] width 141 height 15
click at [415, 203] on input "Non" at bounding box center [436, 203] width 141 height 15
radio input "true"
select select "hobbies"
select select "60"
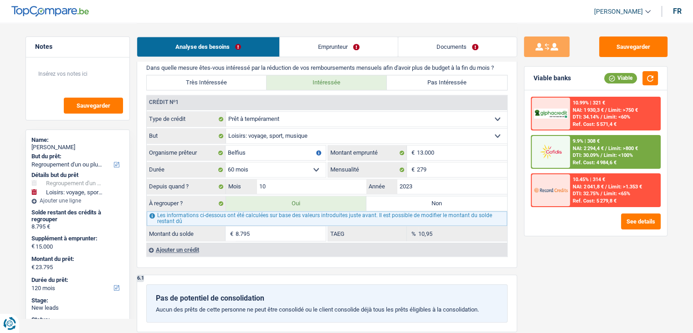
type input "voyage familial"
type input "15.000"
type input "10.000"
select select "60"
radio input "false"
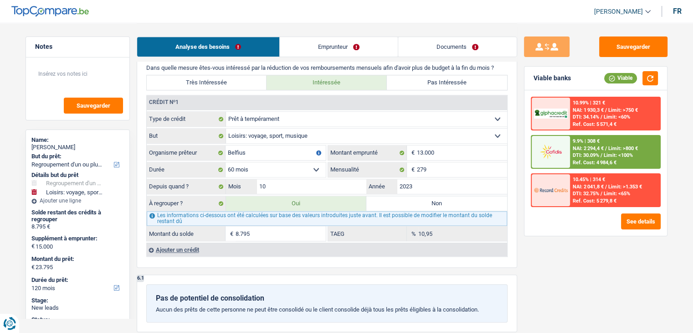
type input "voyage familial"
type input "15.000"
type input "10.000"
select select "60"
type input "15.000"
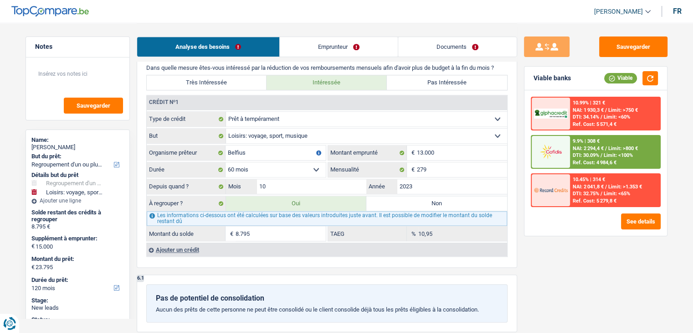
type input "15.000"
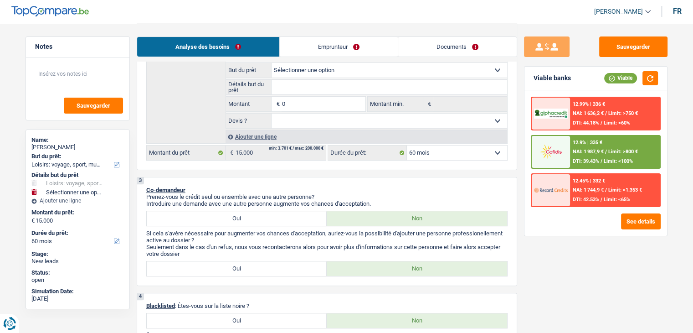
scroll to position [182, 0]
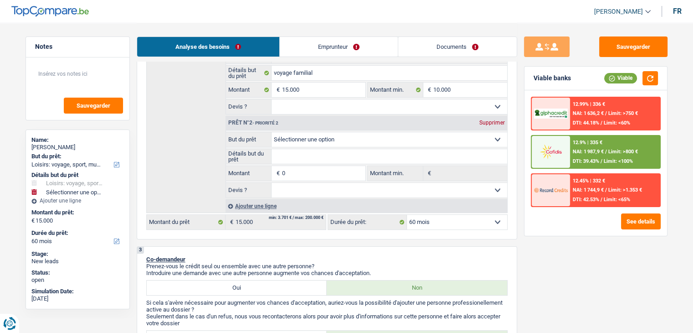
click at [483, 118] on div "Prêt n°2 - Priorité 2 Supprimer" at bounding box center [366, 123] width 281 height 15
click at [488, 118] on div "Prêt n°2 - Priorité 2 Supprimer" at bounding box center [366, 123] width 281 height 15
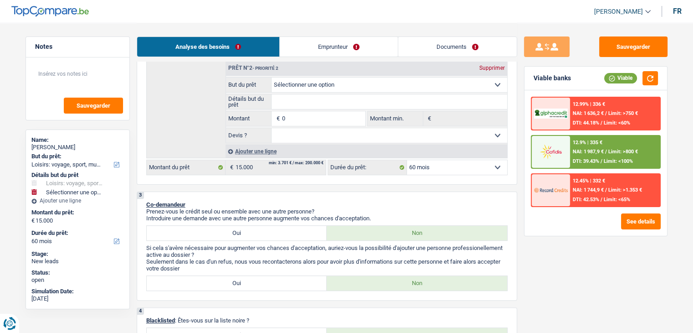
scroll to position [137, 0]
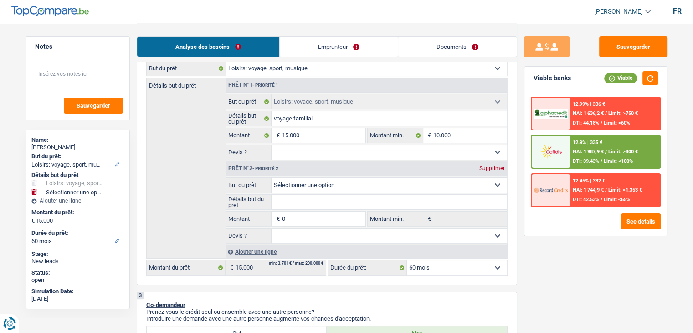
click at [482, 166] on div "Supprimer" at bounding box center [492, 167] width 30 height 5
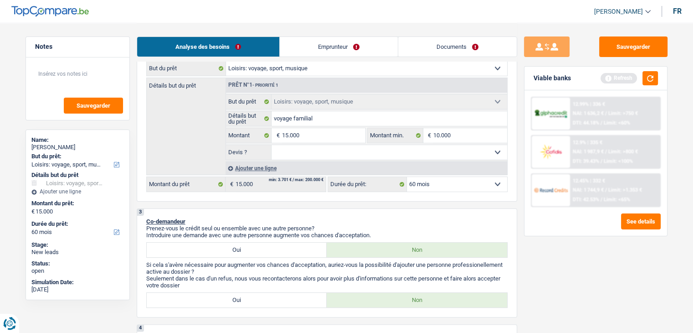
click at [518, 215] on div "Sauvegarder Viable banks Refresh 12.99% | 336 € NAI: 1 636,2 € / Limit: >750 € …" at bounding box center [595, 177] width 157 height 282
click at [646, 79] on button "button" at bounding box center [649, 78] width 15 height 14
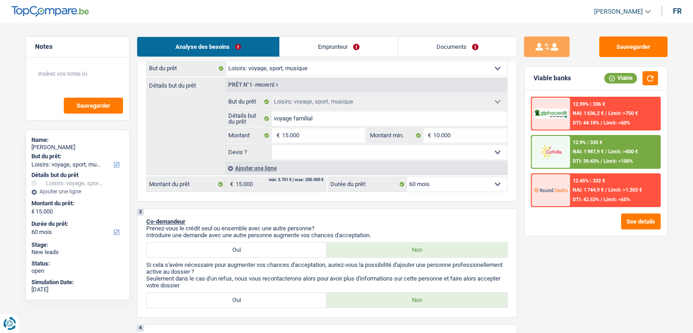
click at [595, 151] on span "NAI: 1 987,9 €" at bounding box center [588, 152] width 31 height 6
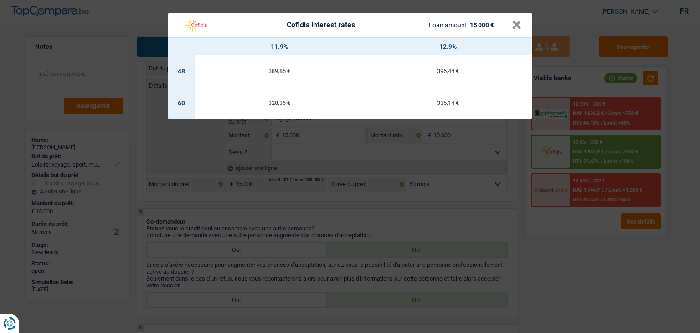
click at [328, 202] on div "Cofidis interest rates Loan amount: 15 000 € × 11.9% 12.9% 48 389,85 € 396,44 €…" at bounding box center [350, 166] width 700 height 333
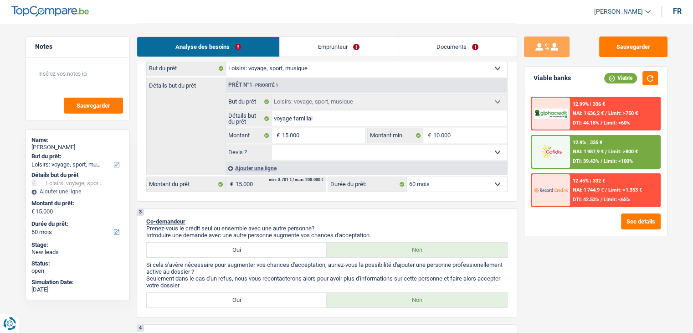
click at [590, 158] on span "DTI: 39.43%" at bounding box center [586, 161] width 26 height 6
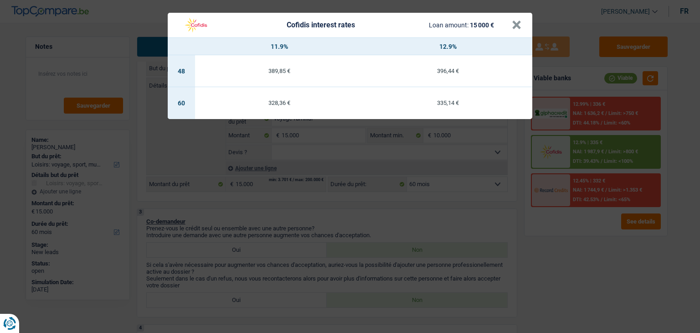
click at [402, 207] on div "Cofidis interest rates Loan amount: 15 000 € × 11.9% 12.9% 48 389,85 € 396,44 €…" at bounding box center [350, 166] width 700 height 333
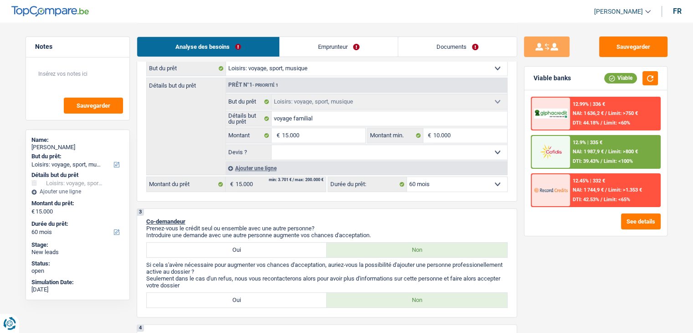
click at [411, 156] on select "Oui Non Non répondu Sélectionner une option" at bounding box center [390, 152] width 236 height 15
select select "yes"
click at [272, 145] on select "Oui Non Non répondu Sélectionner une option" at bounding box center [390, 152] width 236 height 15
select select "yes"
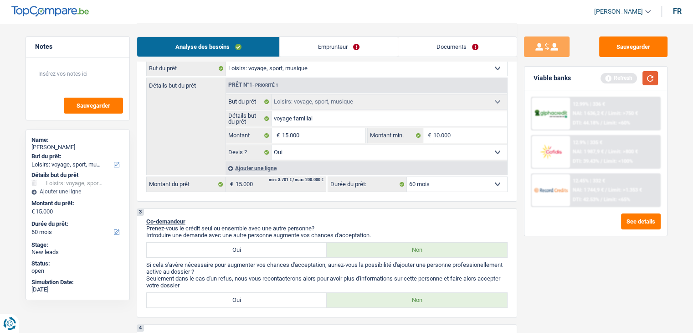
click at [651, 75] on button "button" at bounding box center [649, 78] width 15 height 14
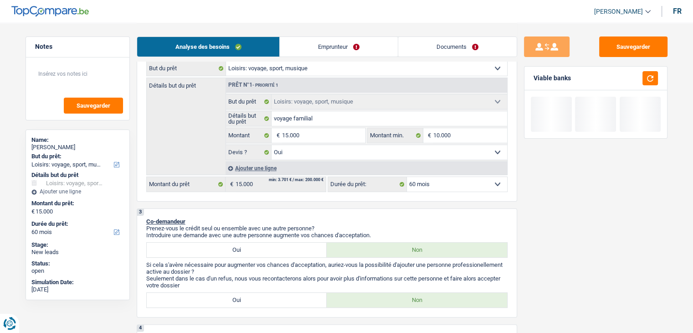
click at [447, 52] on link "Documents" at bounding box center [457, 47] width 118 height 20
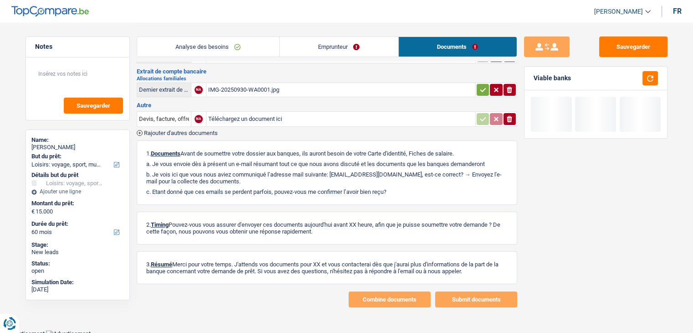
scroll to position [0, 0]
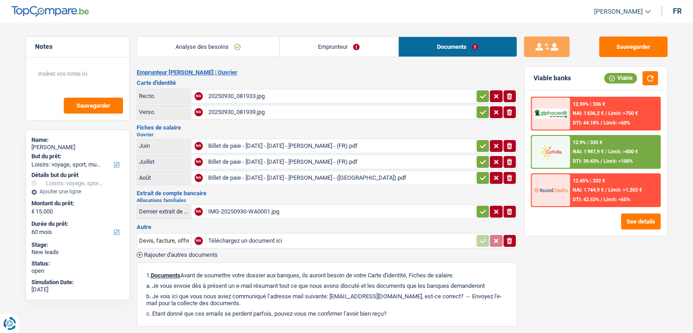
click at [235, 98] on div "20250930_081933.jpg" at bounding box center [340, 96] width 265 height 14
click at [238, 108] on div "20250930_081939.jpg" at bounding box center [340, 112] width 265 height 14
click at [265, 144] on div "Billet de paie - [DATE] - [DATE] - [PERSON_NAME] - (FR).pdf" at bounding box center [340, 146] width 265 height 14
click at [244, 157] on div "Billet de paie - [DATE] - [DATE] - [PERSON_NAME] - (FR).pdf" at bounding box center [340, 162] width 265 height 14
click at [246, 171] on div "Billet de paie - [DATE] - [DATE] - [PERSON_NAME] - ([GEOGRAPHIC_DATA]).pdf" at bounding box center [340, 178] width 265 height 14
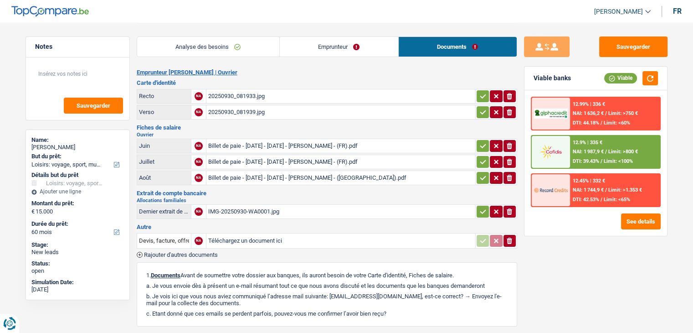
click at [241, 205] on div "IMG-20250930-WA0001.jpg" at bounding box center [340, 212] width 265 height 14
drag, startPoint x: 324, startPoint y: 45, endPoint x: 296, endPoint y: 42, distance: 28.3
click at [324, 45] on link "Emprunteur" at bounding box center [339, 47] width 118 height 20
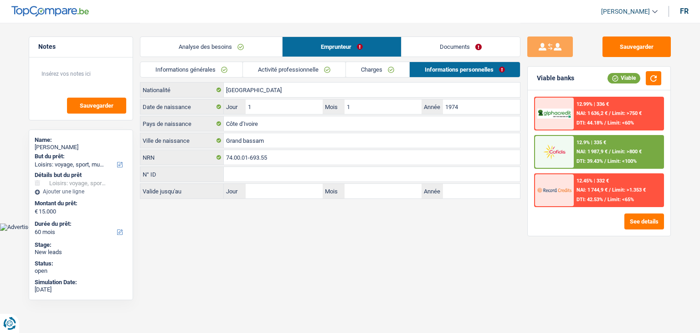
click at [249, 41] on link "Analyse des besoins" at bounding box center [211, 47] width 142 height 20
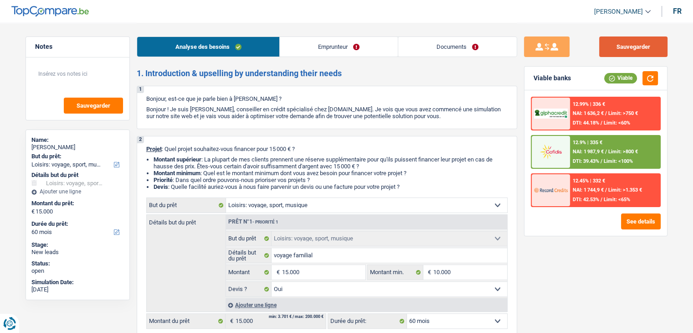
click at [614, 46] on button "Sauvegarder" at bounding box center [633, 46] width 68 height 21
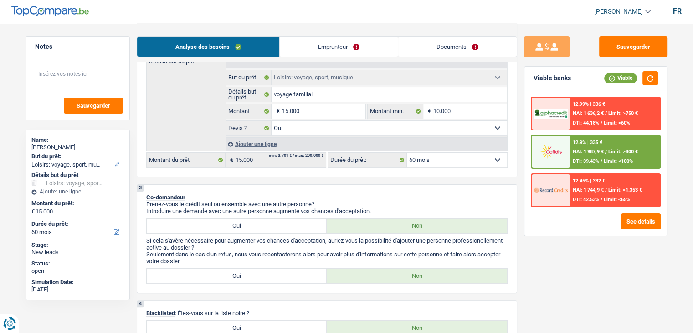
scroll to position [16, 0]
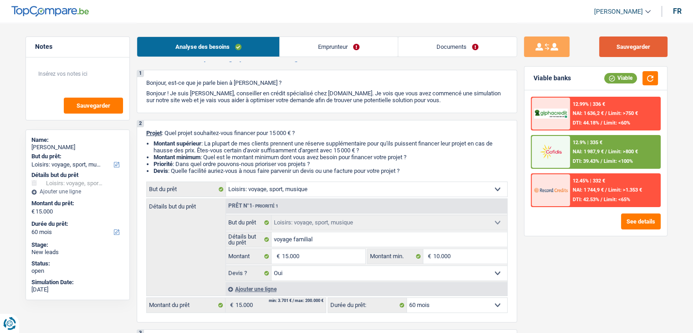
click at [606, 40] on button "Sauvegarder" at bounding box center [633, 46] width 68 height 21
